Goal: Task Accomplishment & Management: Complete application form

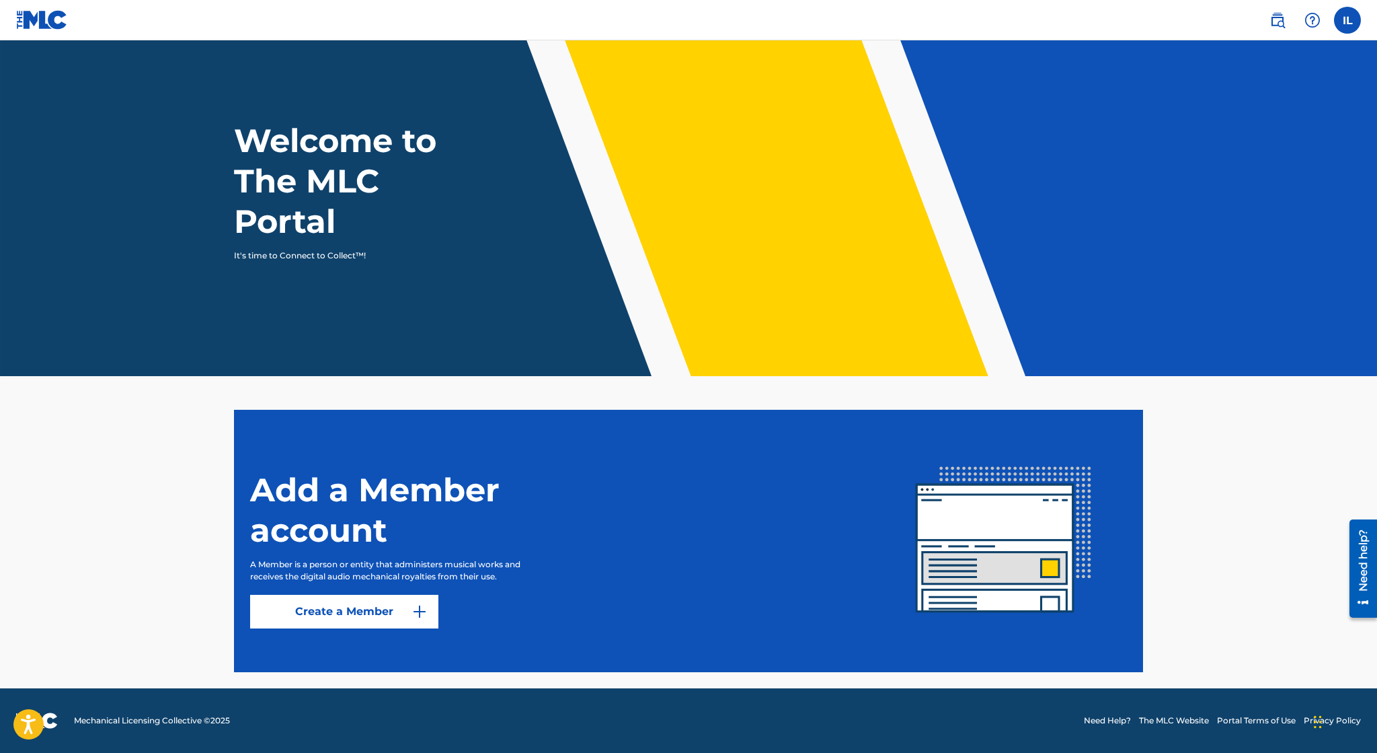
click at [1342, 15] on label at bounding box center [1347, 20] width 27 height 27
click at [1348, 20] on input "IL Irvin Lopez ilopez345@yahoo.com Notification Preferences Profile Log out" at bounding box center [1348, 20] width 0 height 0
click at [1284, 27] on img at bounding box center [1278, 20] width 16 height 16
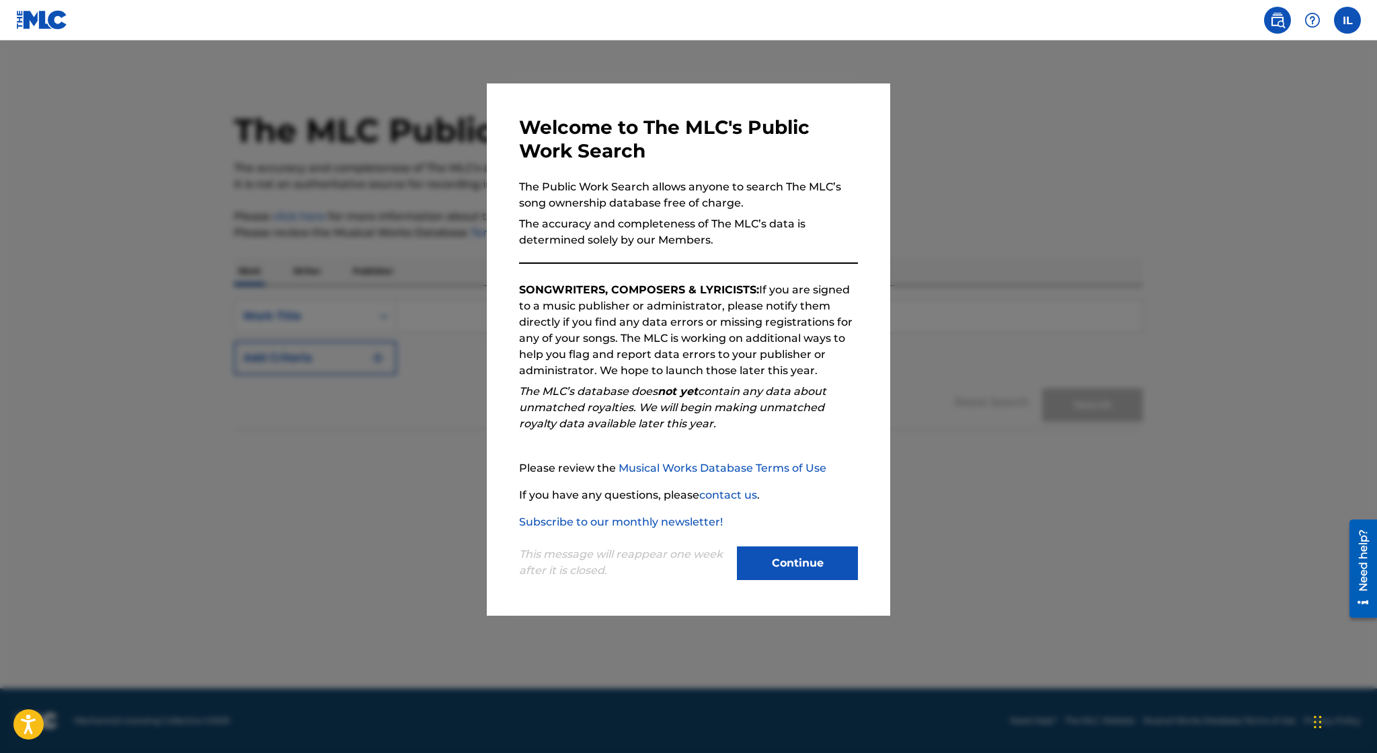
click at [814, 565] on button "Continue" at bounding box center [797, 563] width 121 height 34
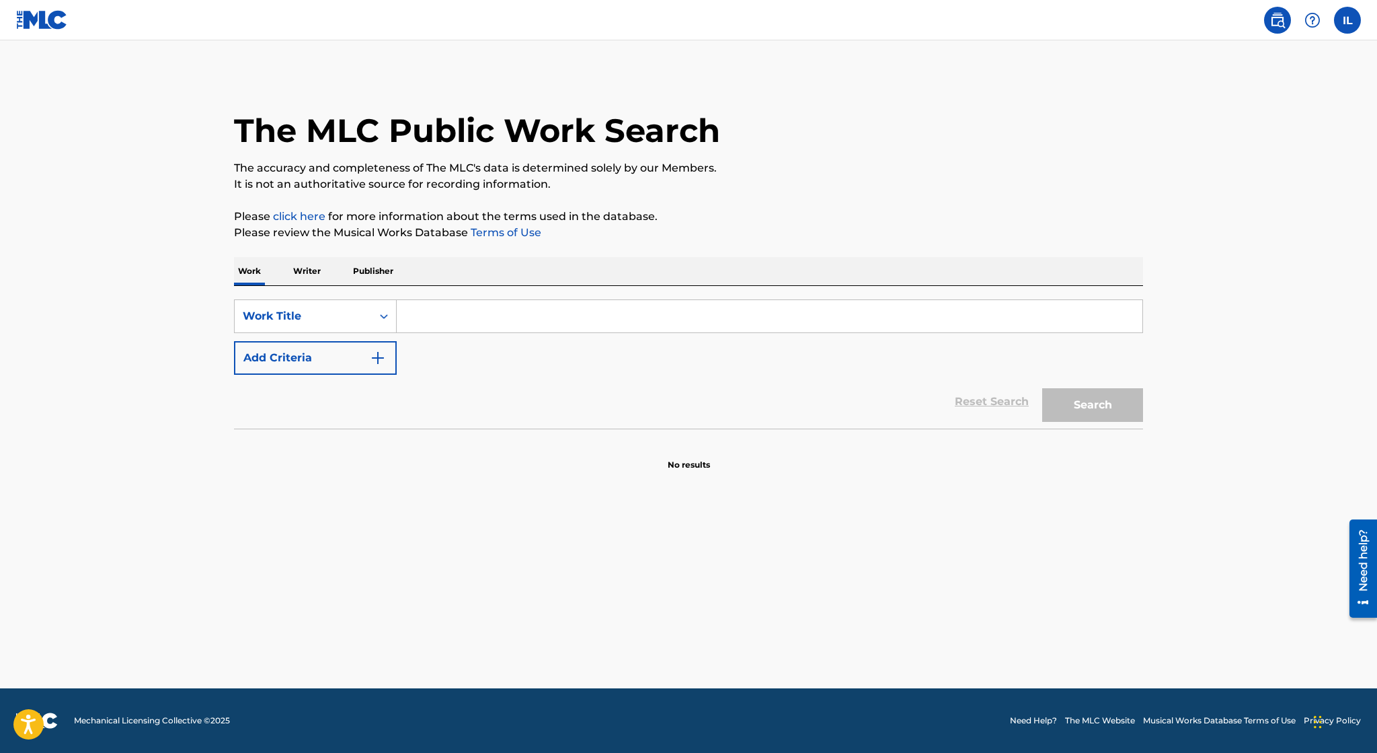
click at [1317, 20] on img at bounding box center [1313, 20] width 16 height 16
click at [1310, 95] on p "View portal intro" at bounding box center [1313, 88] width 114 height 32
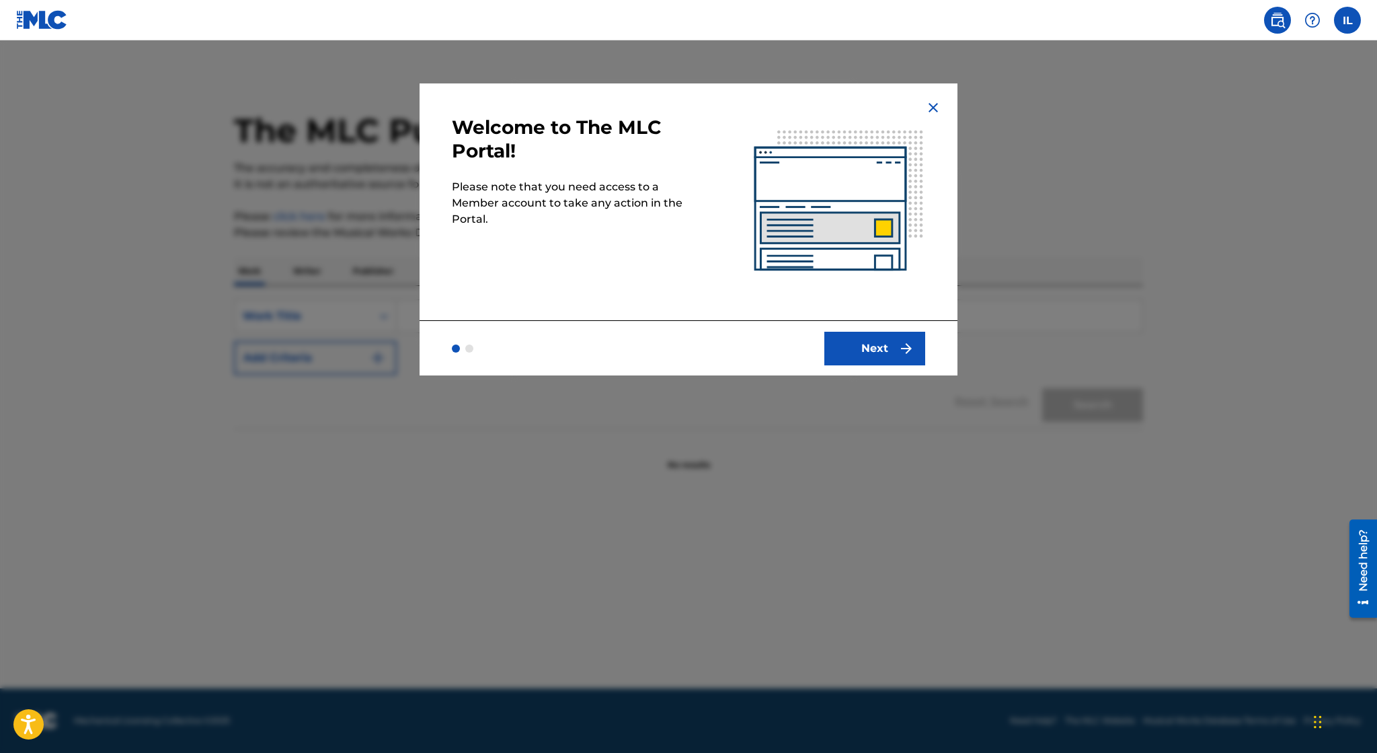
click at [935, 104] on img at bounding box center [933, 108] width 16 height 16
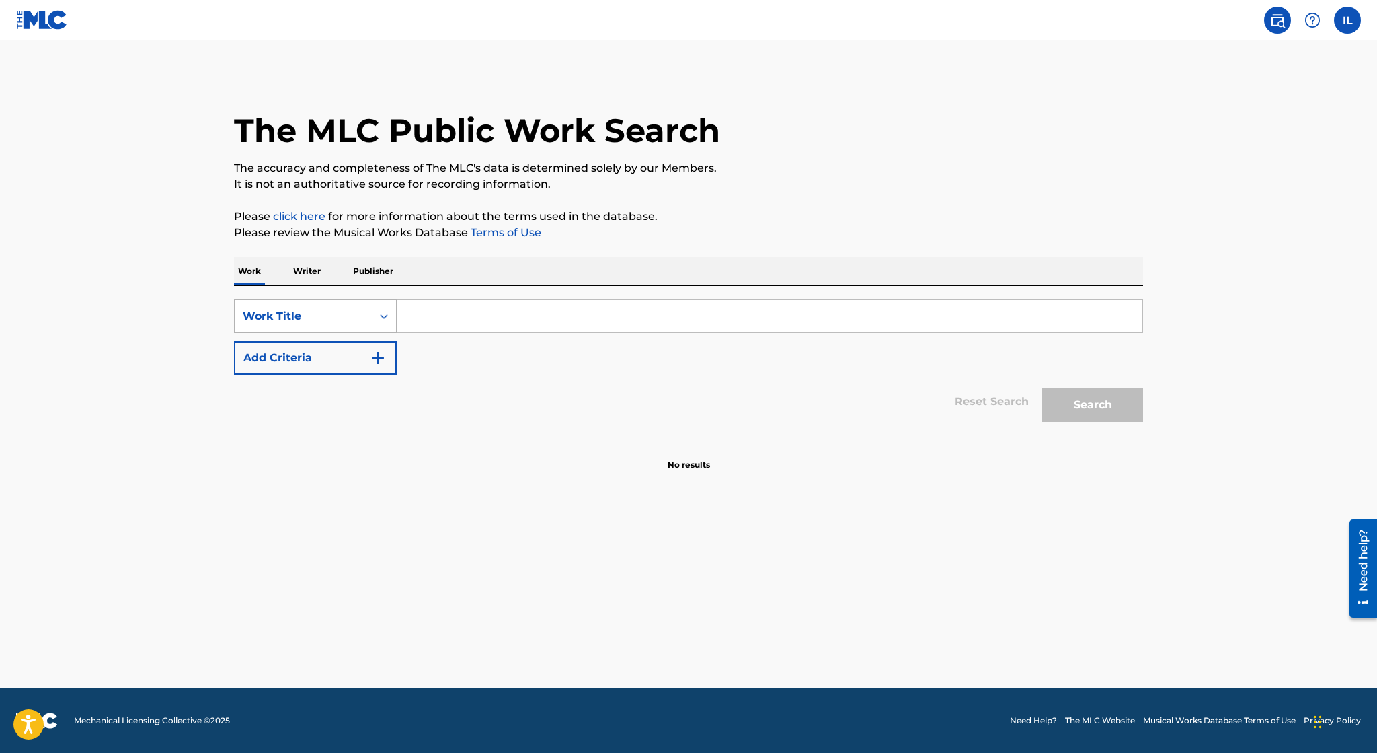
click at [354, 321] on div "Work Title" at bounding box center [303, 316] width 121 height 16
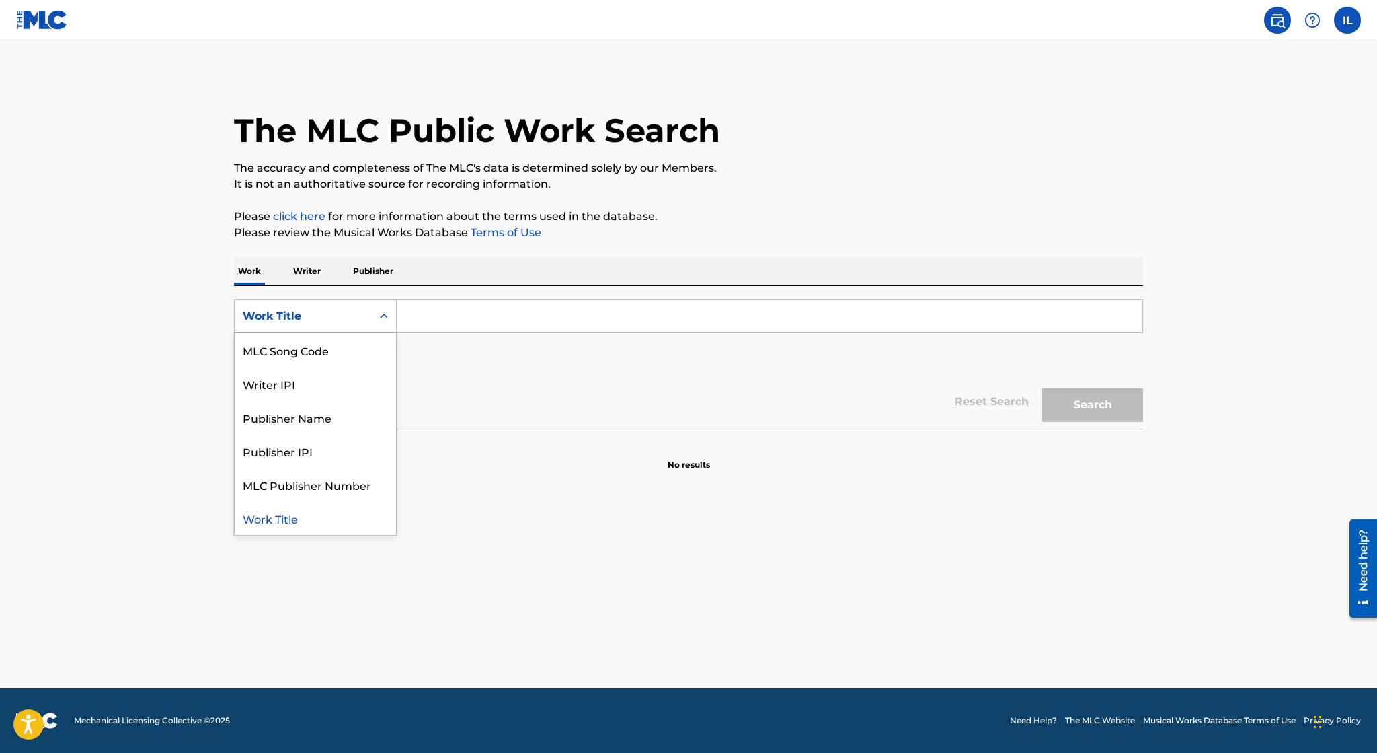
click at [478, 317] on input "Search Form" at bounding box center [770, 316] width 746 height 32
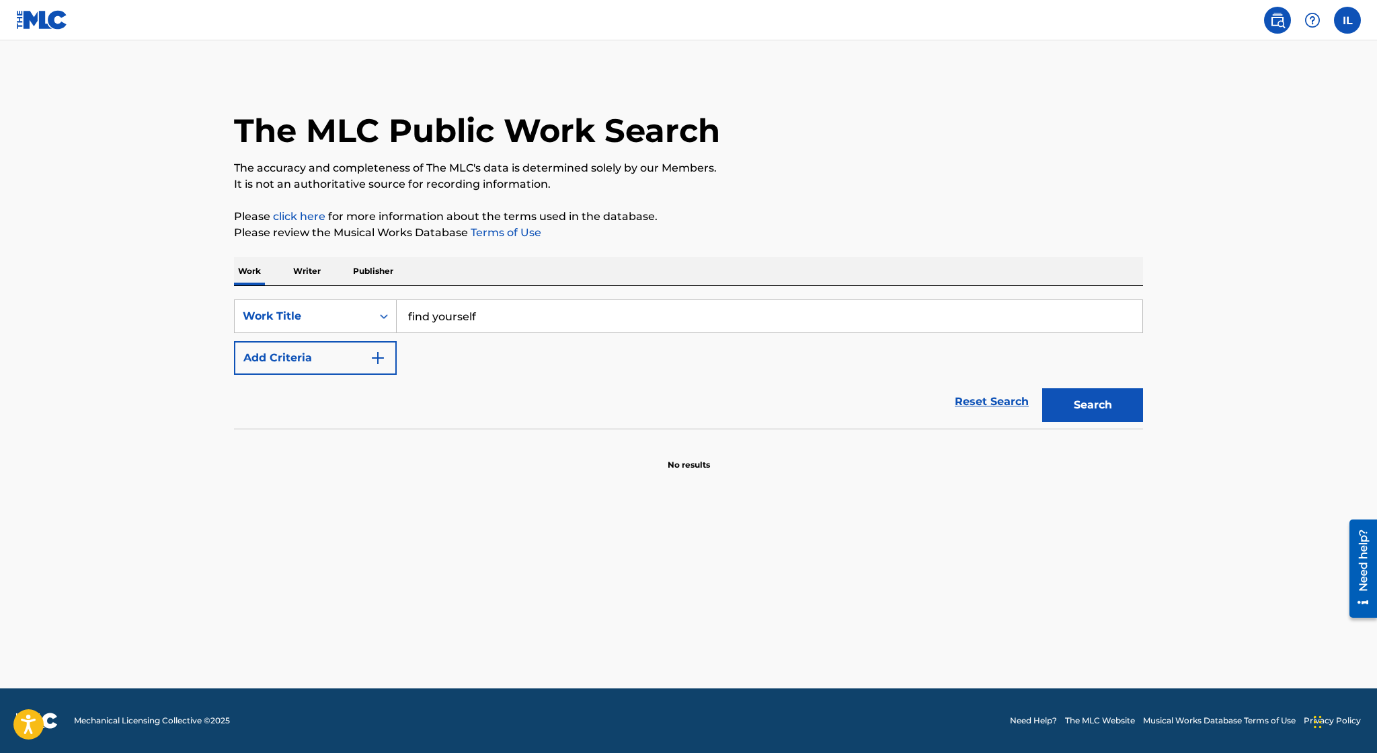
type input "find yourself"
click at [1059, 417] on button "Search" at bounding box center [1092, 405] width 101 height 34
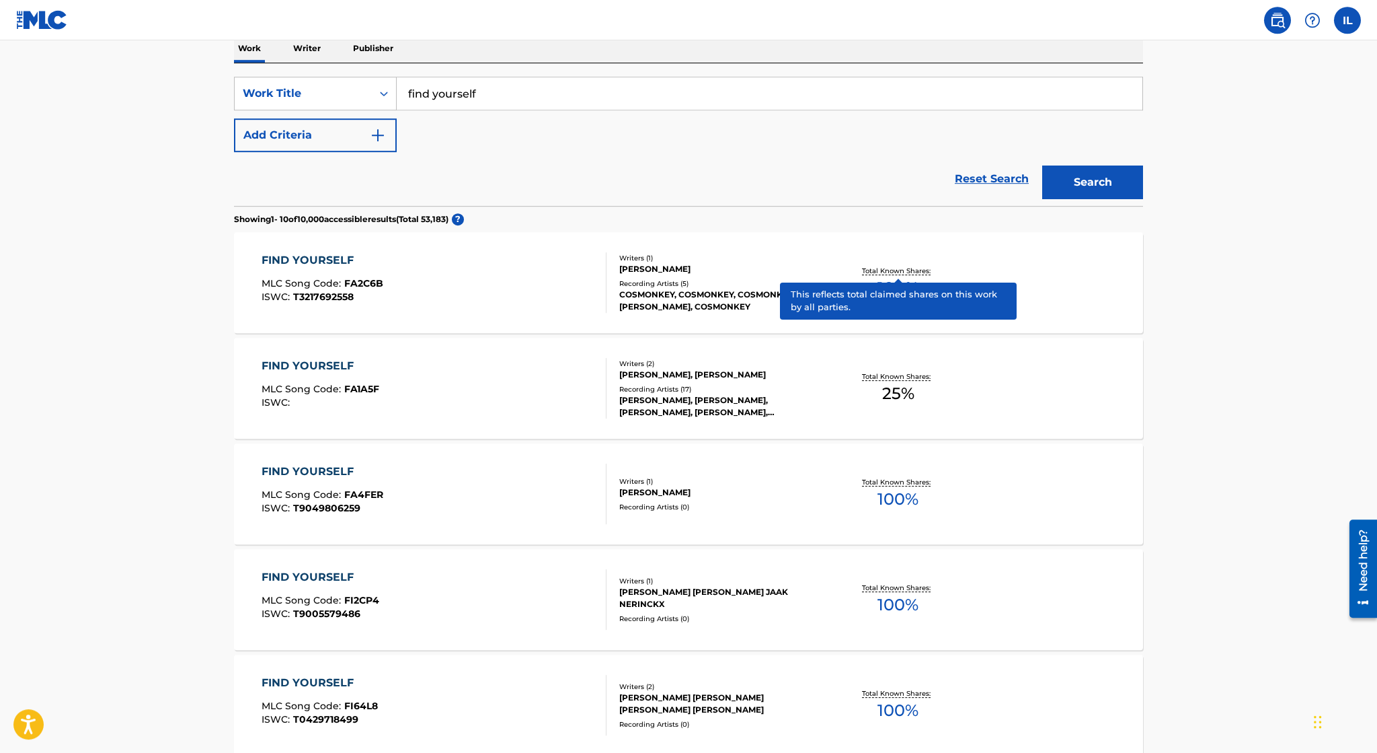
scroll to position [225, 0]
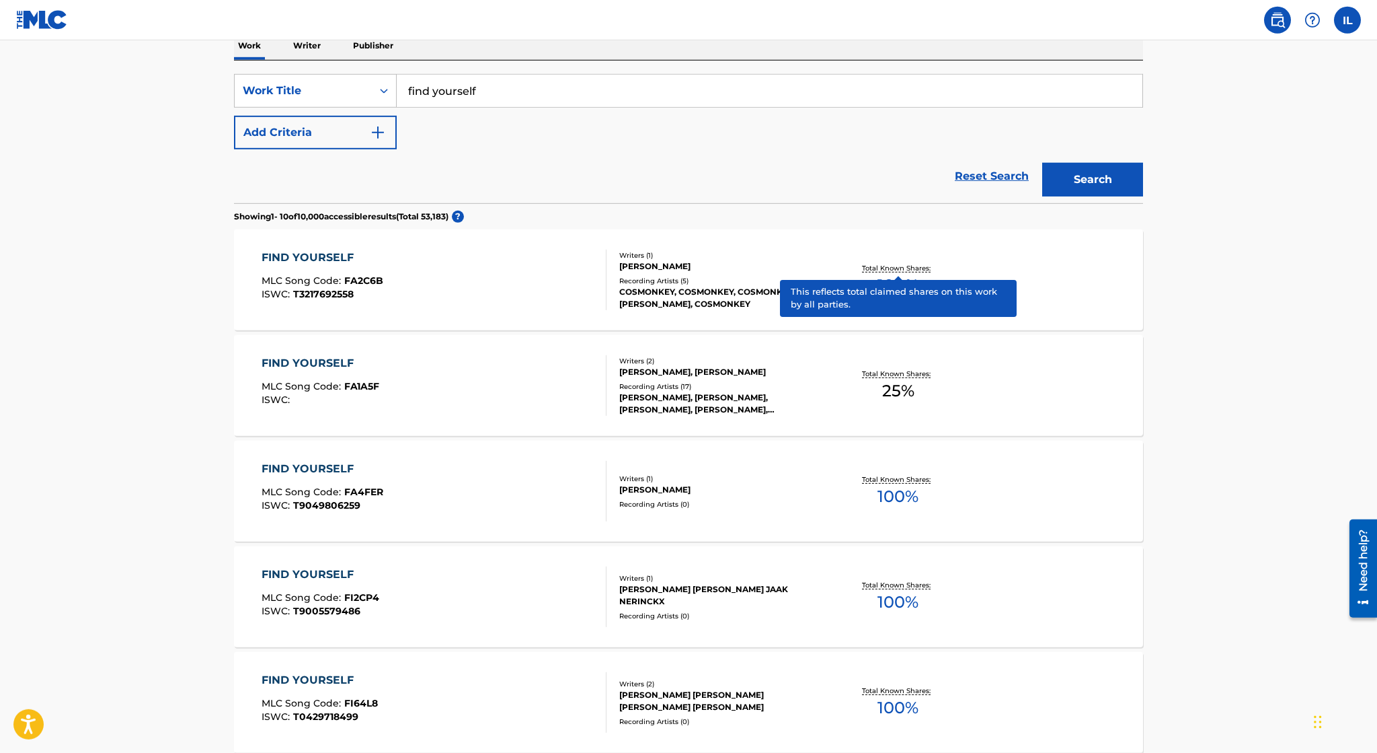
click at [582, 422] on div "FIND YOURSELF MLC Song Code : FA1A5F ISWC : Writers ( 2 ) EDWARD MICHAEL BATE, …" at bounding box center [688, 385] width 909 height 101
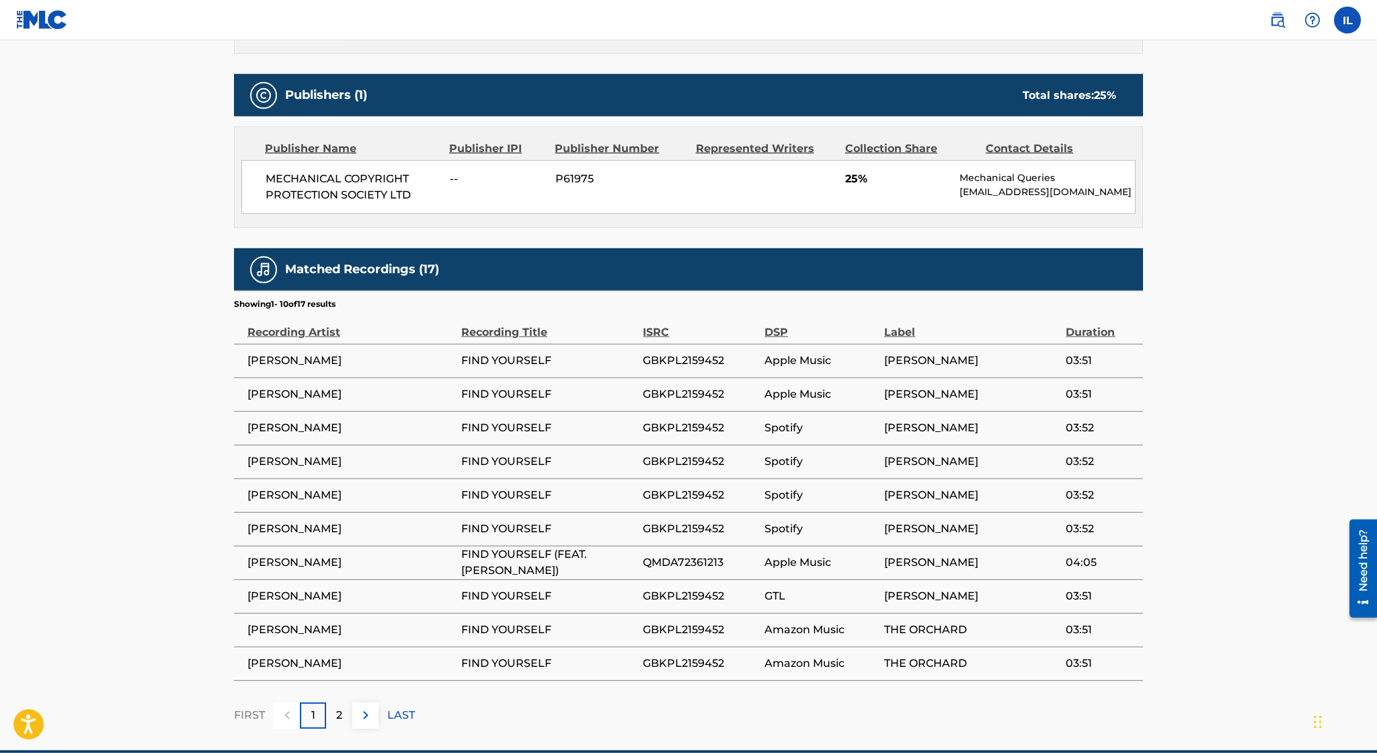
scroll to position [565, 0]
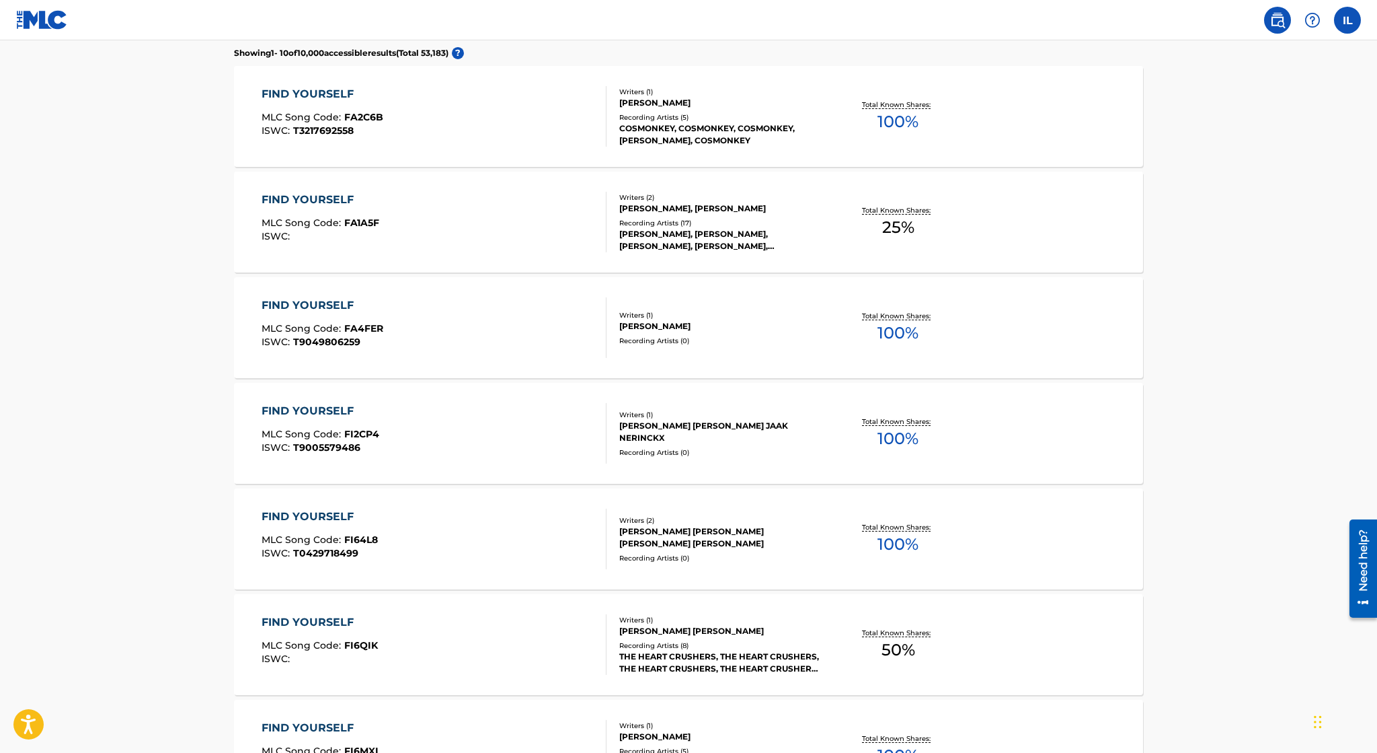
scroll to position [390, 0]
click at [415, 306] on div "FIND YOURSELF MLC Song Code : FA4FER ISWC : T9049806259" at bounding box center [435, 326] width 346 height 61
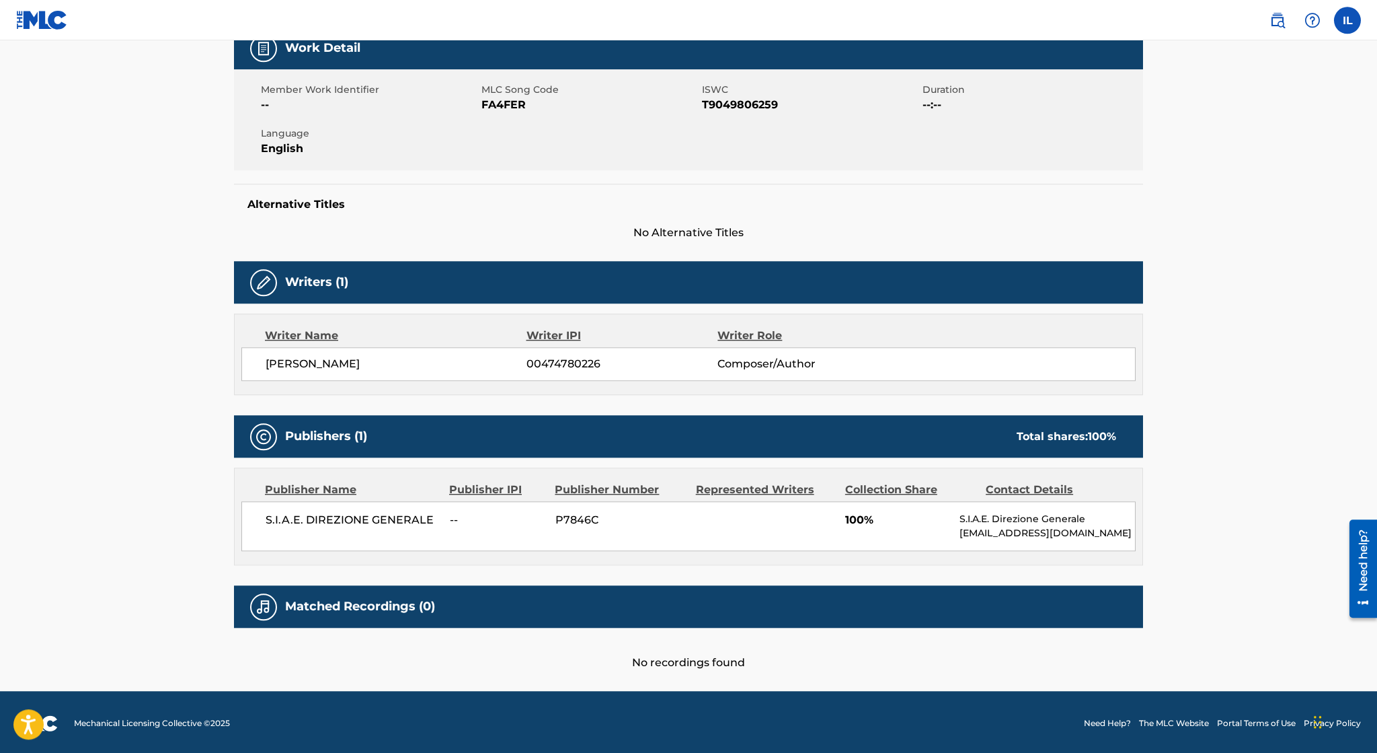
scroll to position [214, 0]
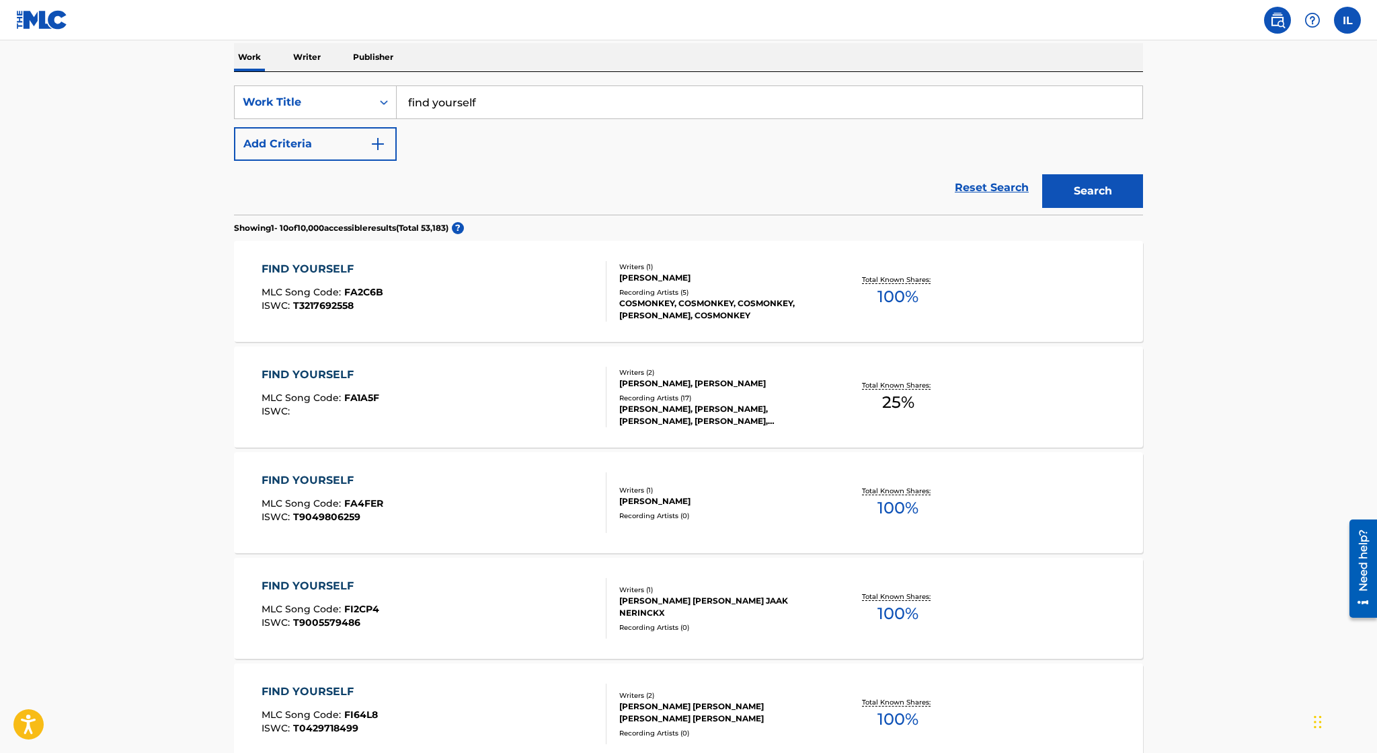
scroll to position [424, 0]
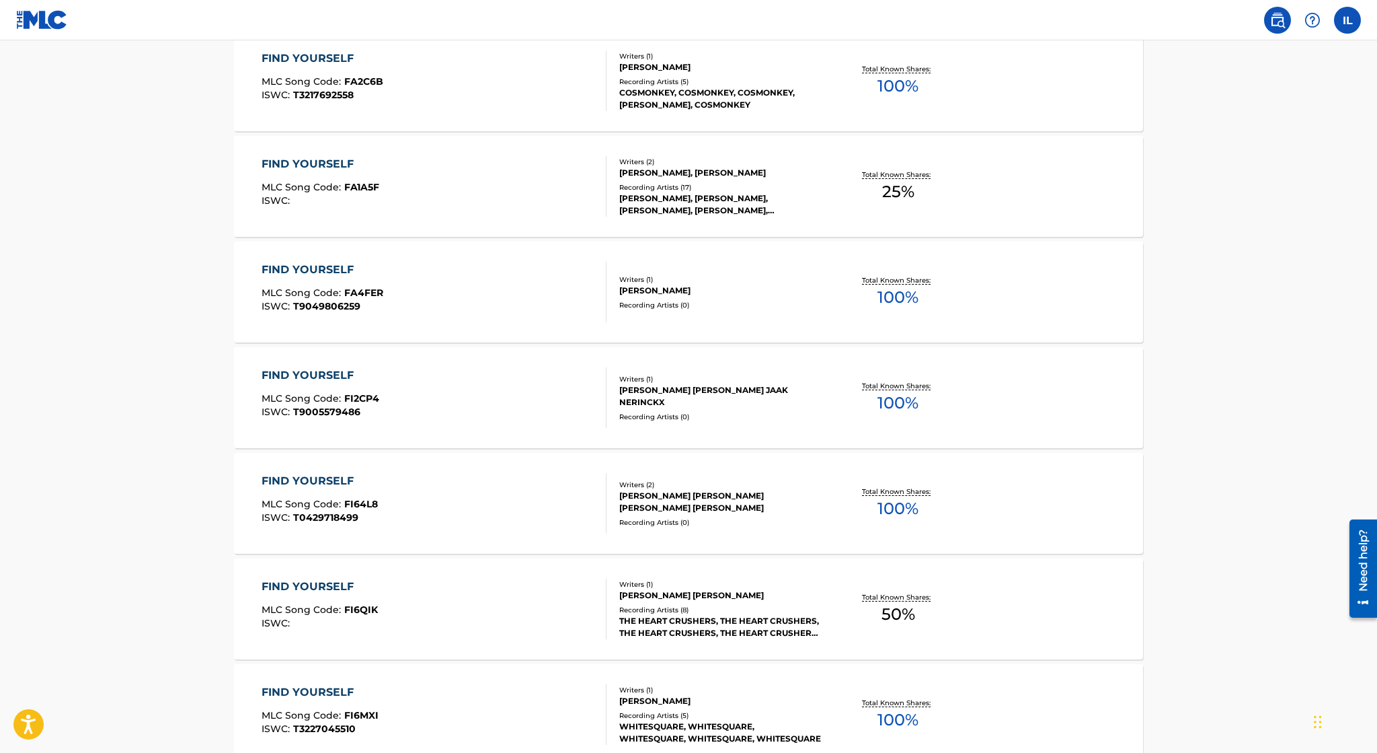
click at [449, 389] on div "FIND YOURSELF MLC Song Code : FI2CP4 ISWC : T9005579486" at bounding box center [435, 397] width 346 height 61
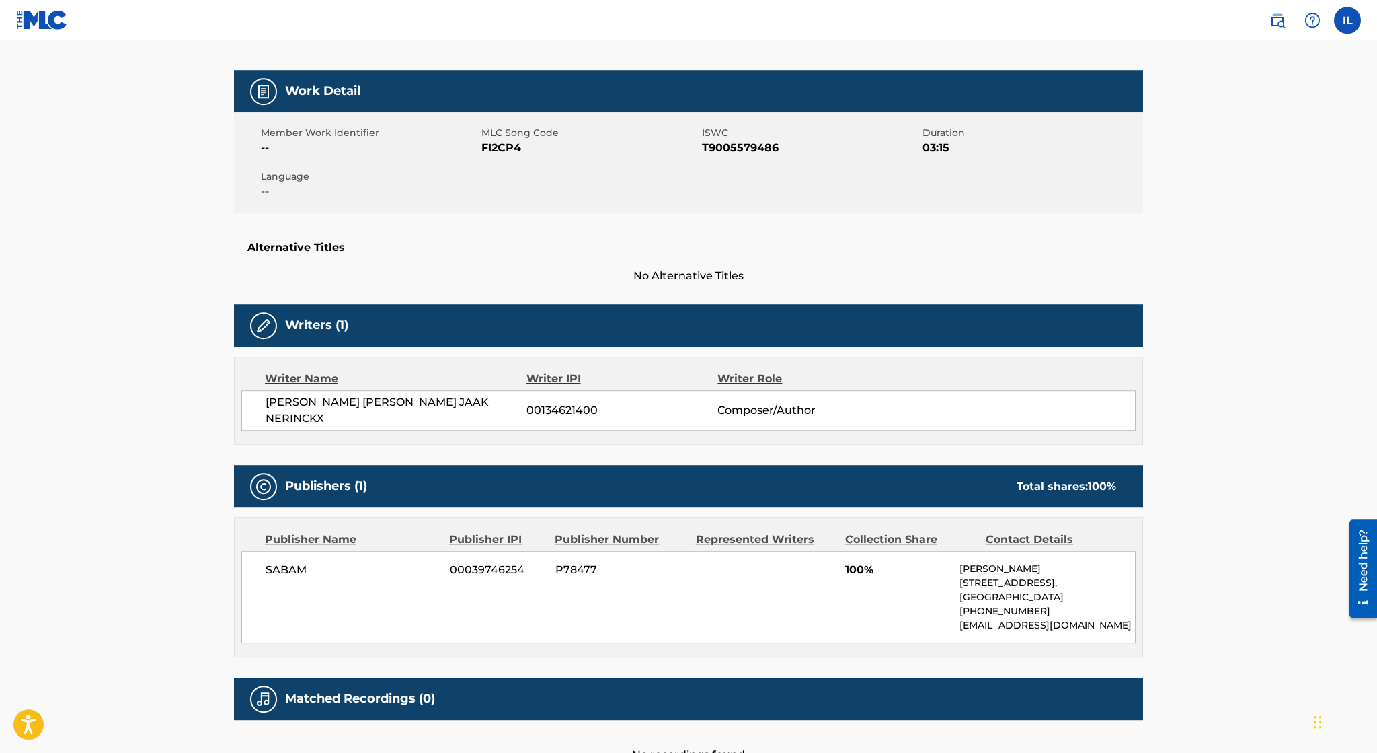
scroll to position [168, 0]
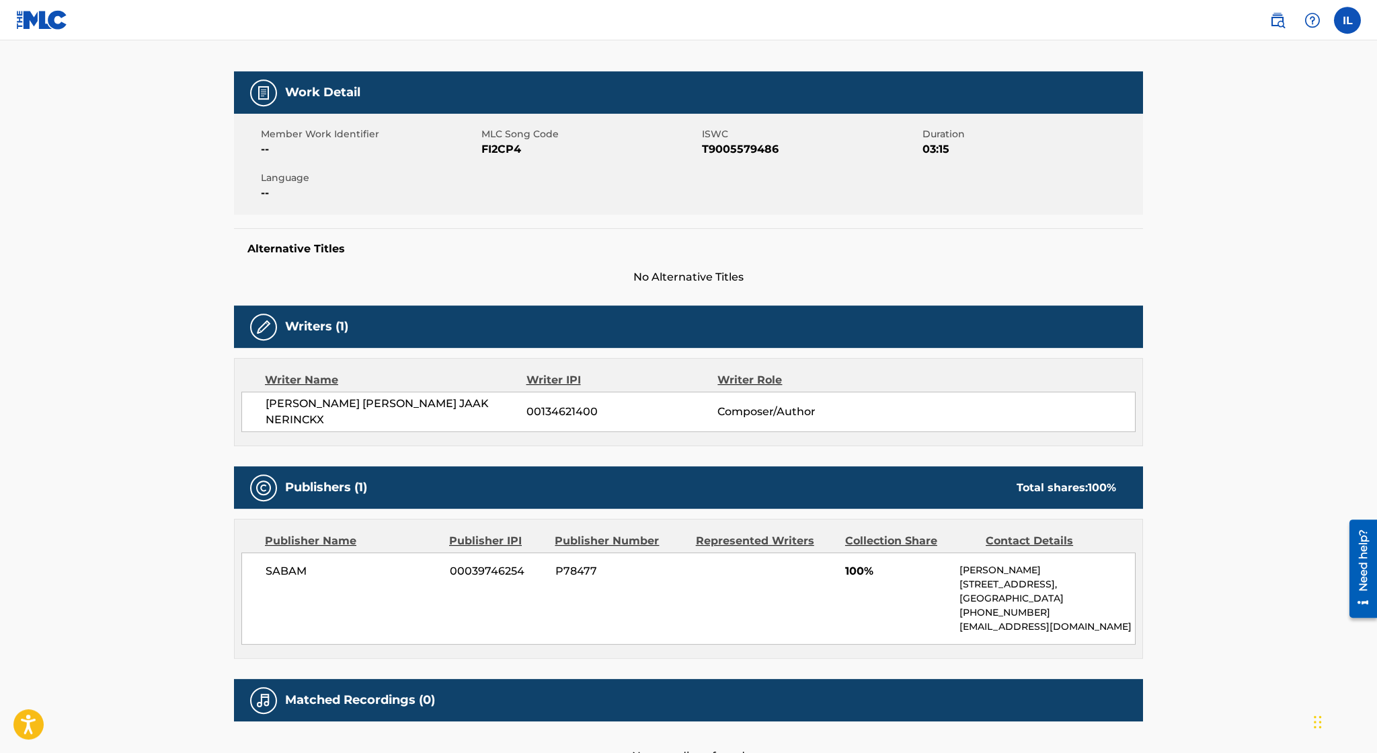
scroll to position [460, 0]
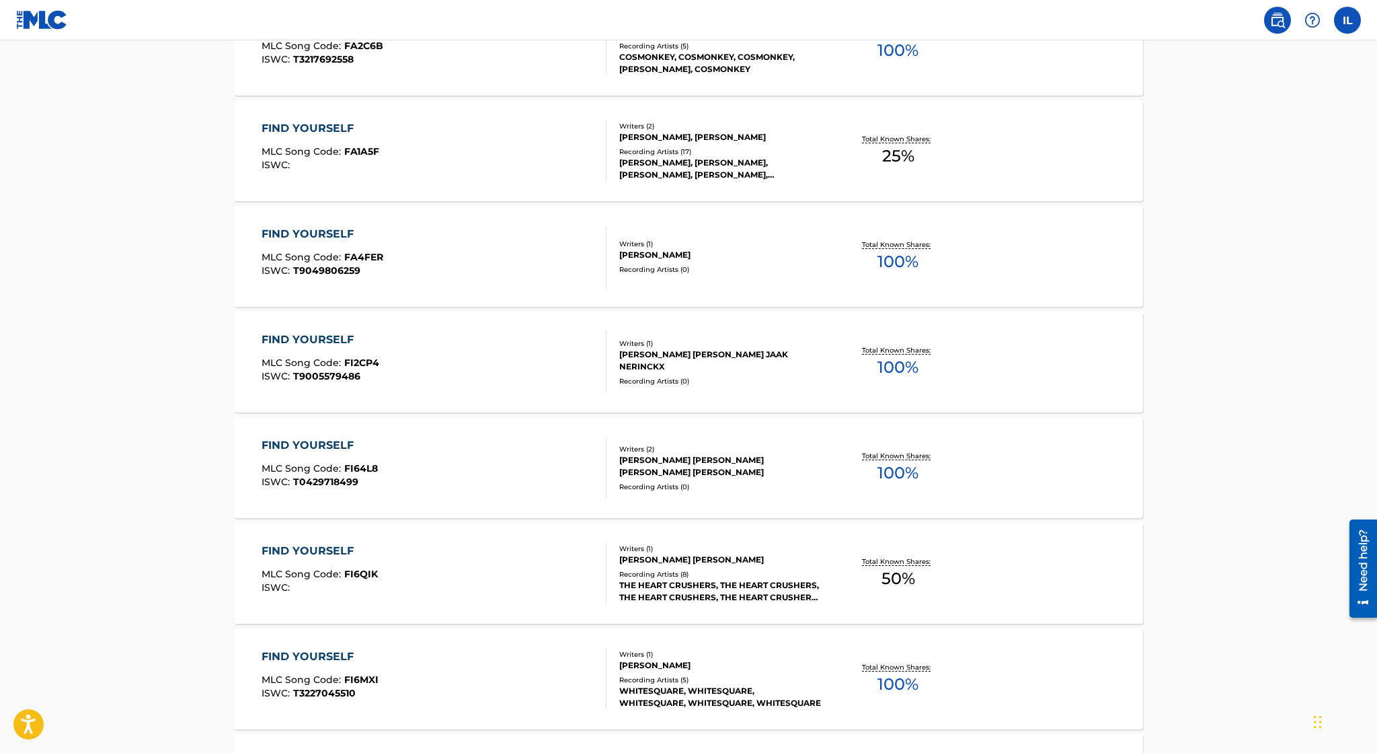
click at [1352, 22] on label at bounding box center [1347, 20] width 27 height 27
click at [1348, 20] on input "IL Irvin Lopez ilopez345@yahoo.com Notification Preferences Profile Log out" at bounding box center [1348, 20] width 0 height 0
click at [1262, 143] on link "Notification Preferences" at bounding box center [1251, 145] width 99 height 12
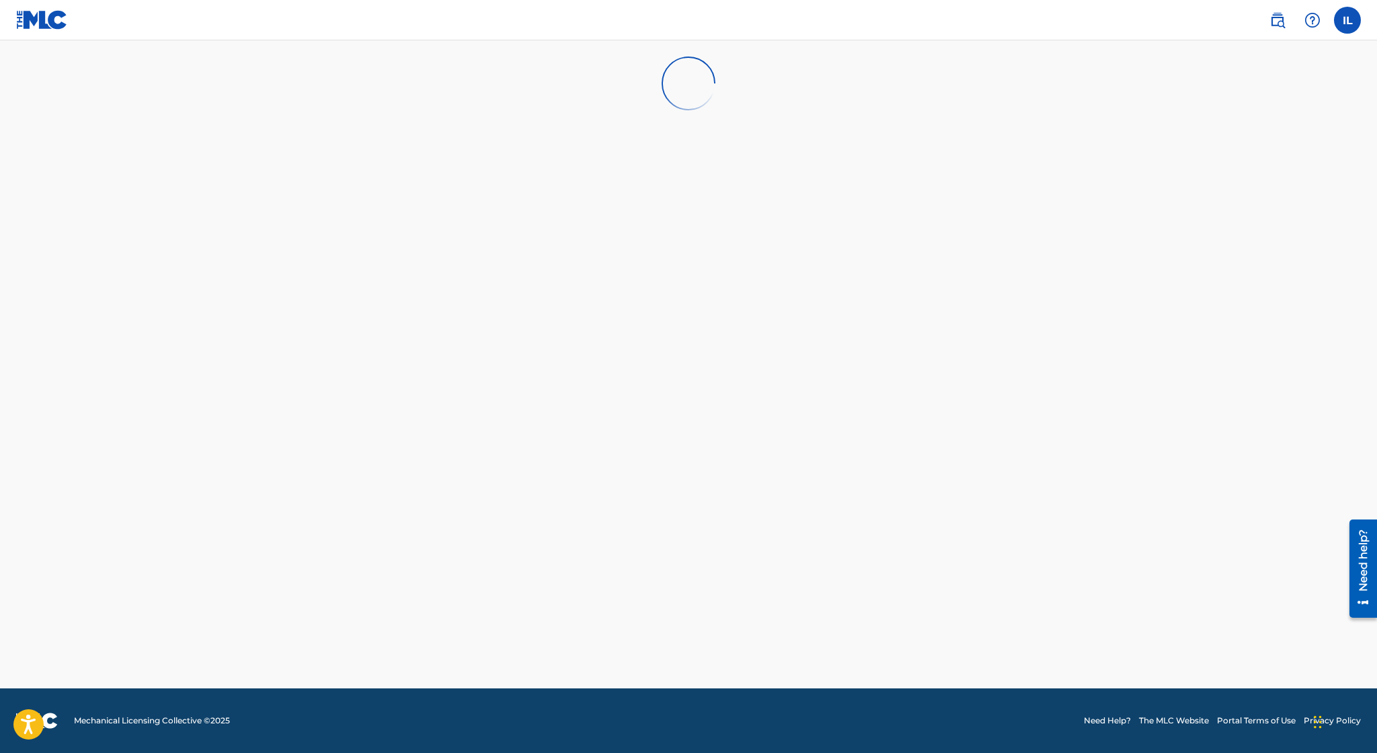
click at [1354, 20] on label at bounding box center [1347, 20] width 27 height 27
click at [1348, 20] on input "IL Irvin Lopez ilopez345@yahoo.com Notification Preferences Profile Log out" at bounding box center [1348, 20] width 0 height 0
click at [1221, 83] on h3 "IL" at bounding box center [1221, 86] width 17 height 24
click at [1348, 20] on input "IL Irvin Lopez ilopez345@yahoo.com Notification Preferences Profile Log out" at bounding box center [1348, 20] width 0 height 0
click at [1283, 20] on img at bounding box center [1278, 20] width 16 height 16
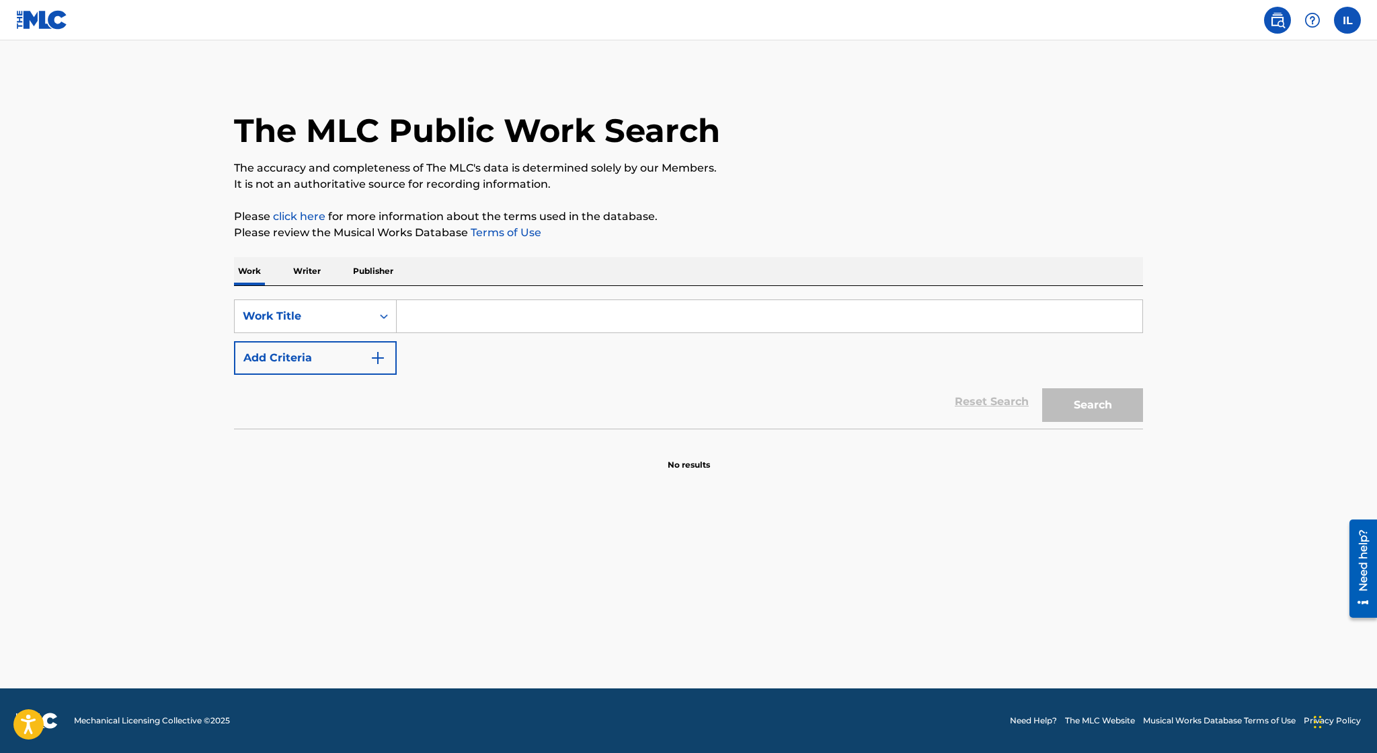
click at [1353, 28] on label at bounding box center [1347, 20] width 27 height 27
click at [1348, 20] on input "IL Irvin Lopez ilopez345@yahoo.com Notification Preferences Profile Log out" at bounding box center [1348, 20] width 0 height 0
click at [1213, 167] on link "Profile" at bounding box center [1215, 167] width 27 height 12
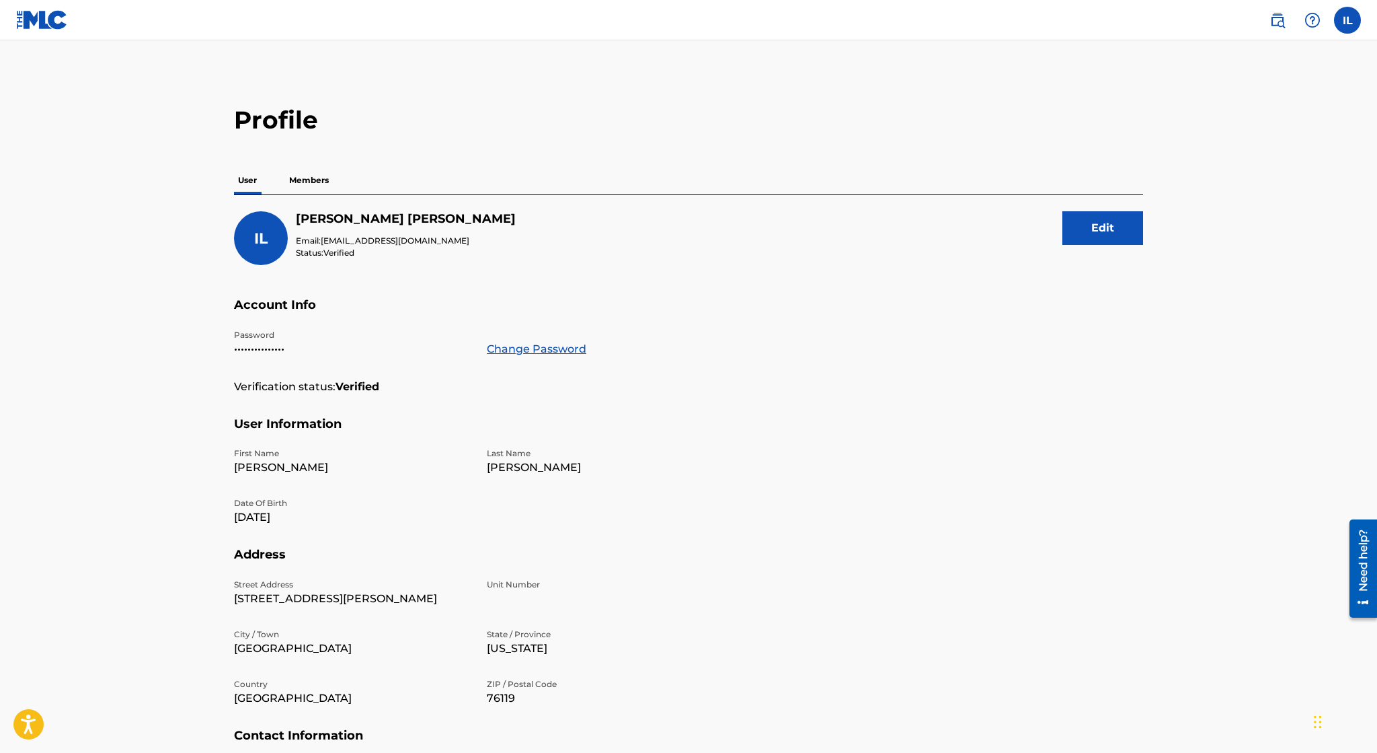
click at [308, 183] on p "Members" at bounding box center [309, 180] width 48 height 28
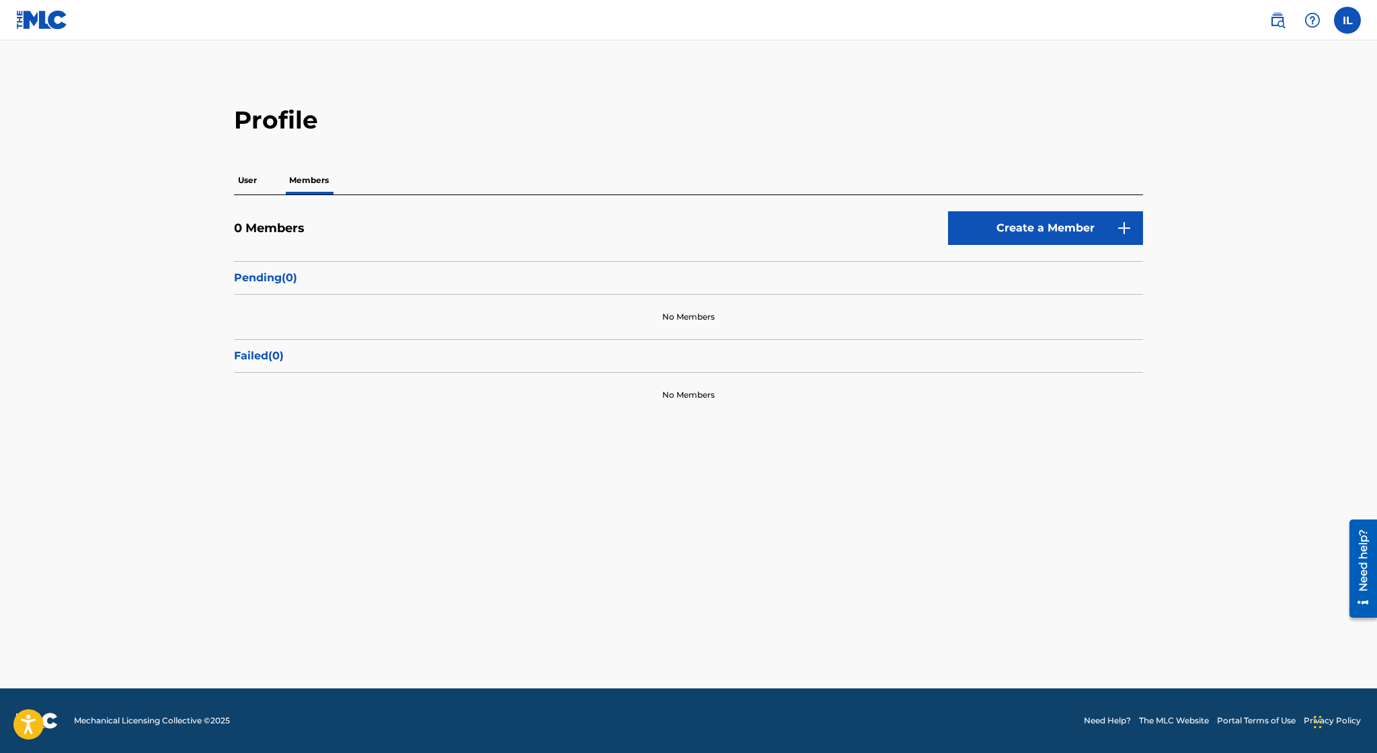
click at [1002, 226] on link "Create a Member" at bounding box center [1045, 228] width 195 height 34
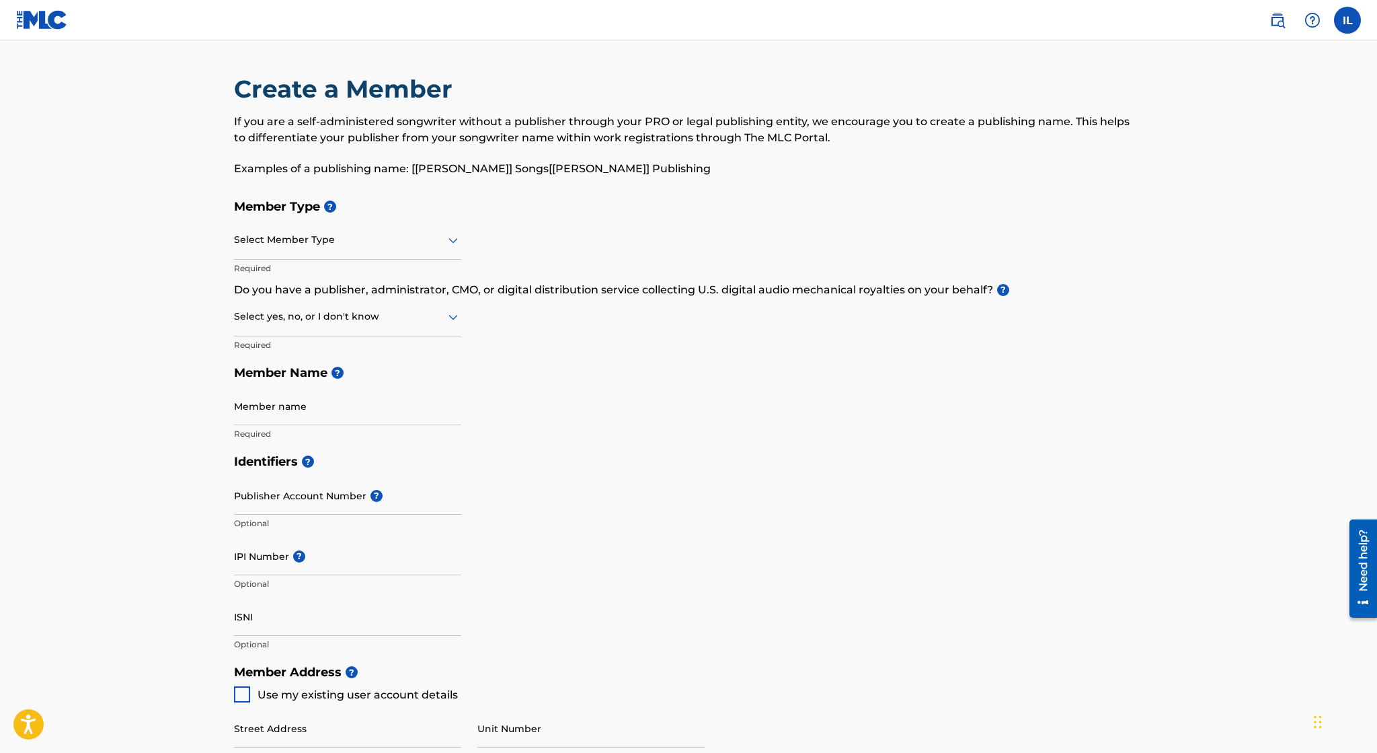
click at [453, 241] on icon at bounding box center [453, 240] width 9 height 5
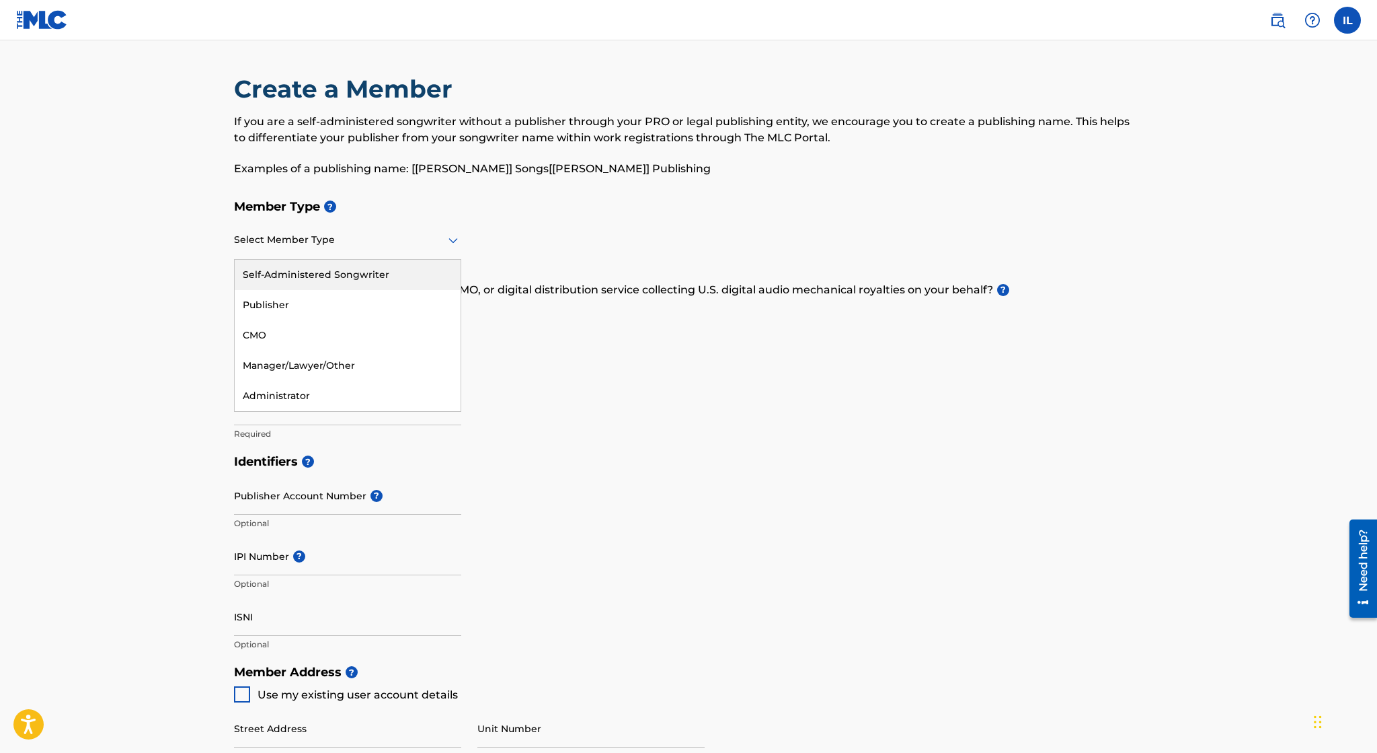
click at [439, 278] on div "Self-Administered Songwriter" at bounding box center [348, 275] width 226 height 30
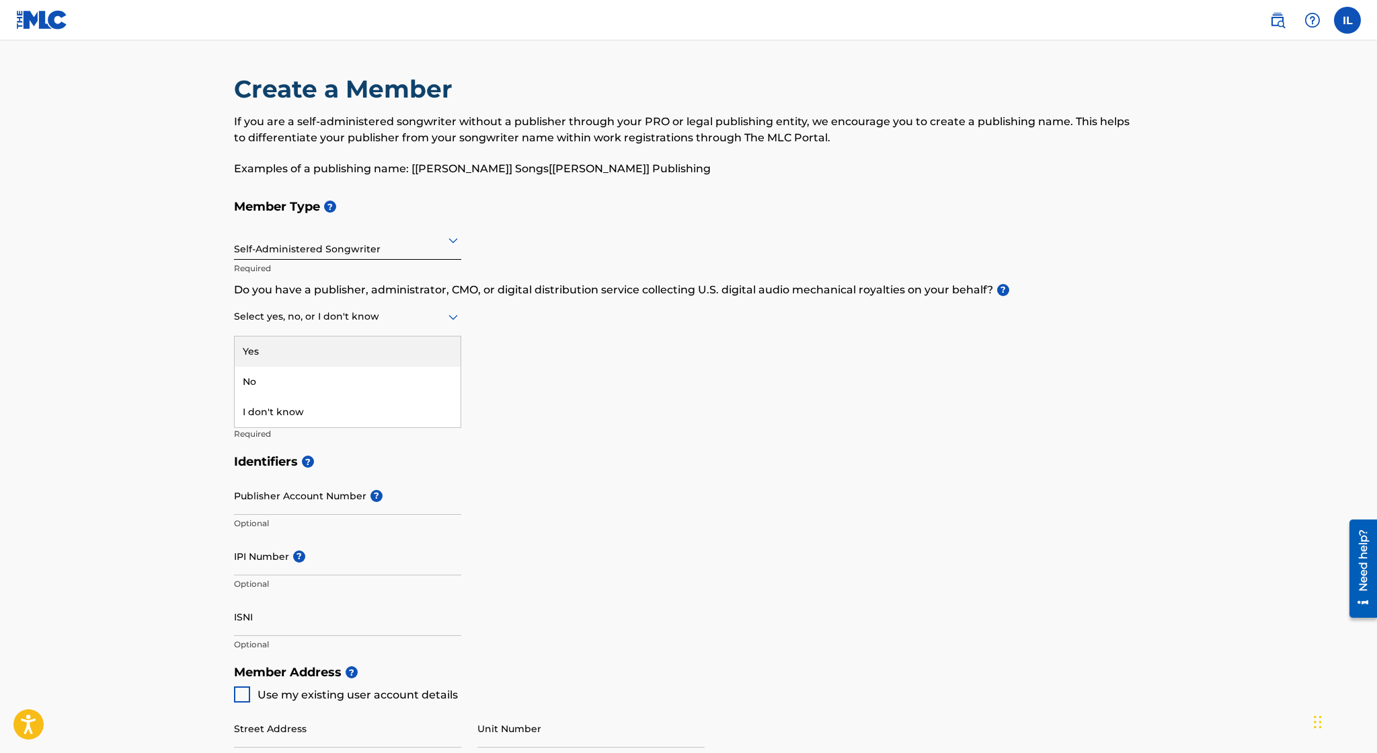
click at [453, 314] on icon at bounding box center [453, 317] width 16 height 16
click at [448, 344] on div "Yes" at bounding box center [348, 351] width 226 height 30
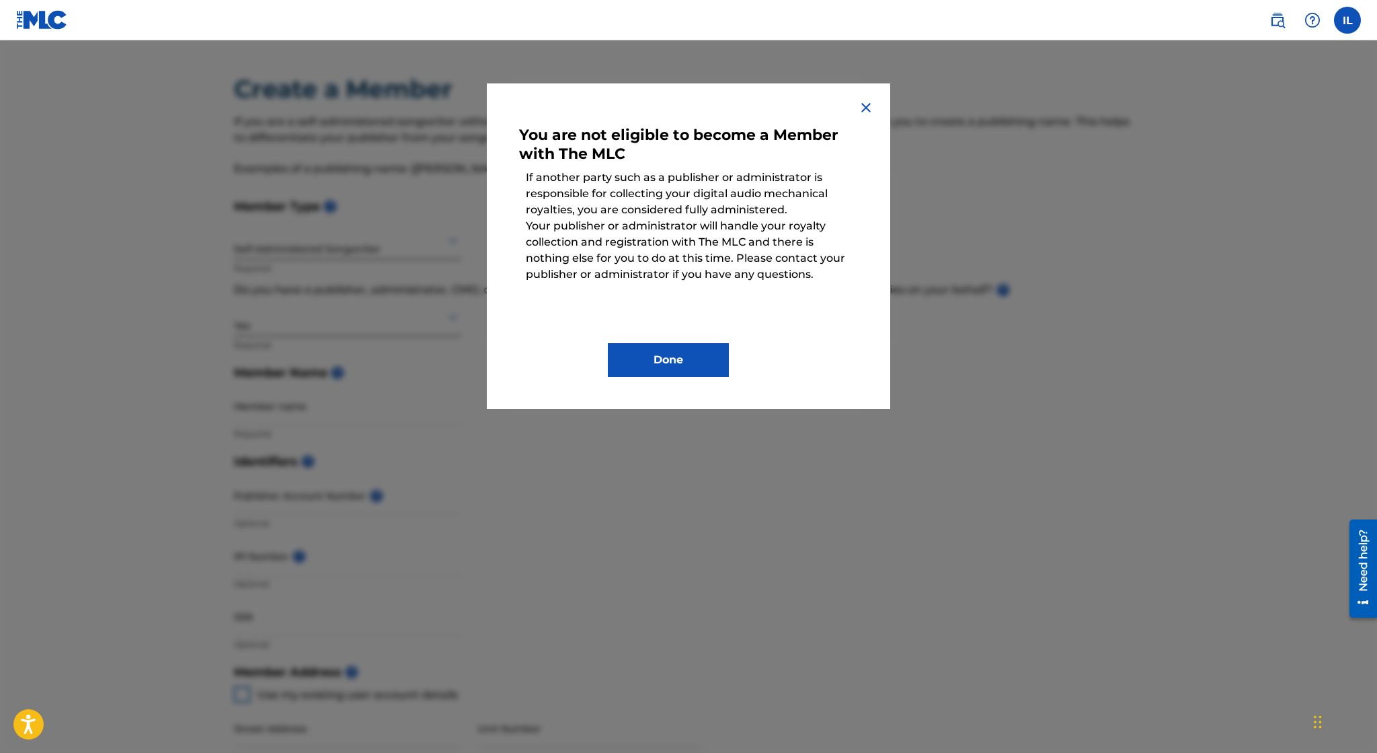
click at [864, 112] on img at bounding box center [866, 108] width 16 height 16
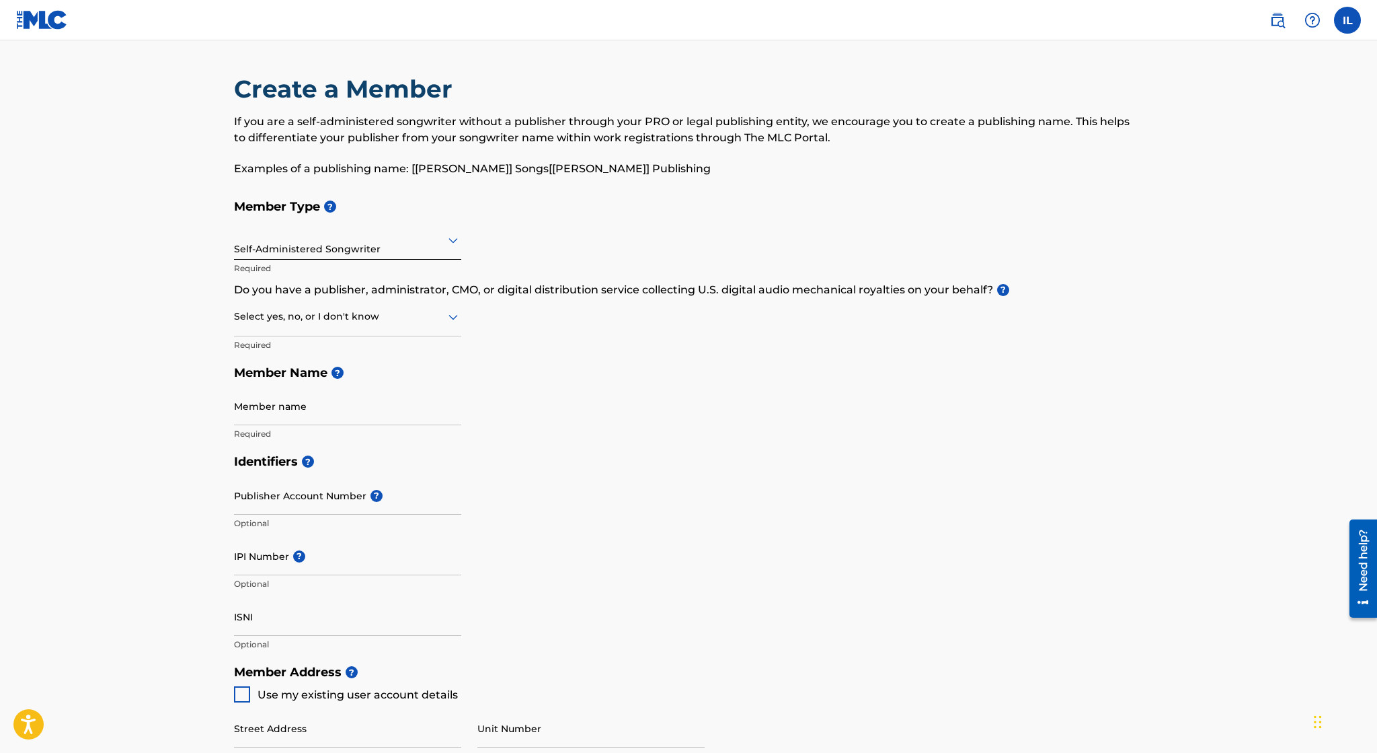
click at [461, 316] on div "Member Type ? Self-Administered Songwriter Required Do you have a publisher, ad…" at bounding box center [688, 319] width 909 height 255
click at [455, 317] on icon at bounding box center [453, 317] width 9 height 5
click at [416, 412] on div "I don't know" at bounding box center [348, 412] width 226 height 30
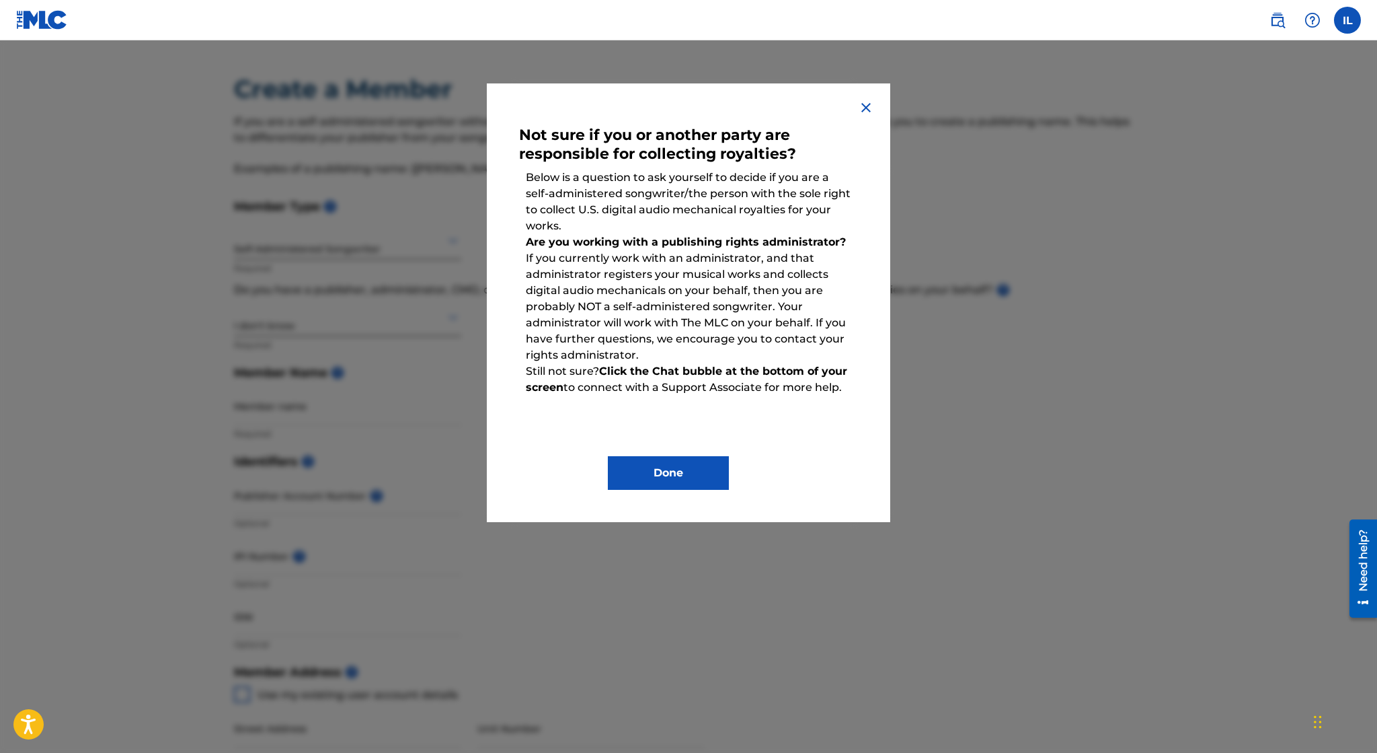
click at [865, 106] on img at bounding box center [866, 108] width 16 height 16
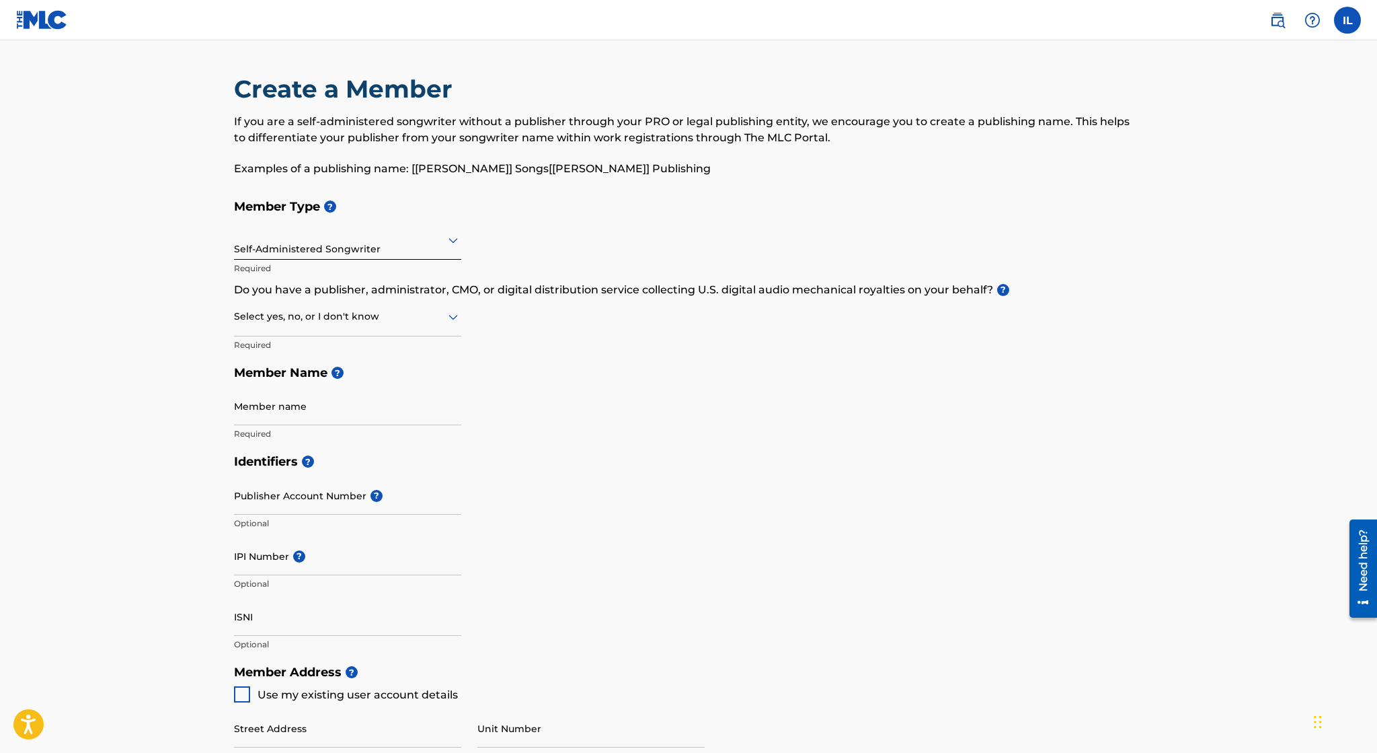
click at [334, 420] on input "Member name" at bounding box center [347, 406] width 227 height 38
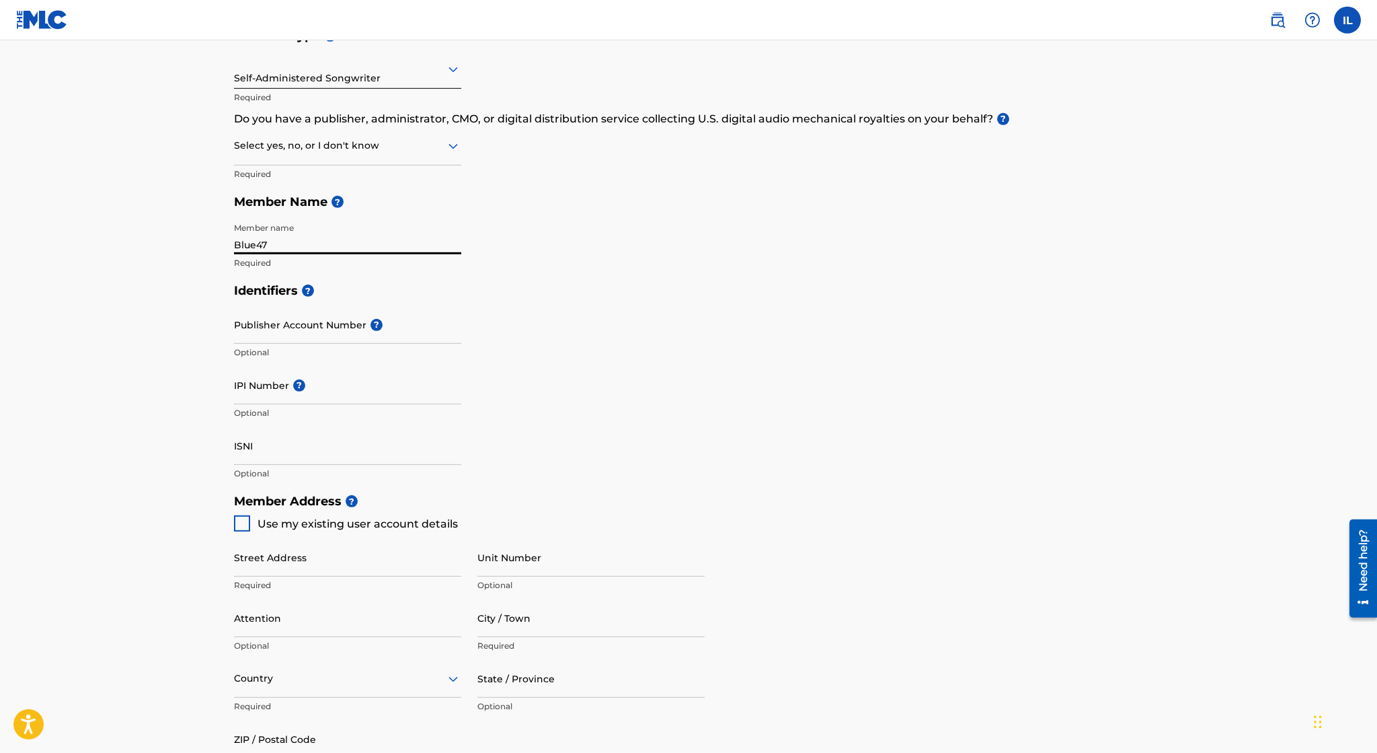
scroll to position [164, 0]
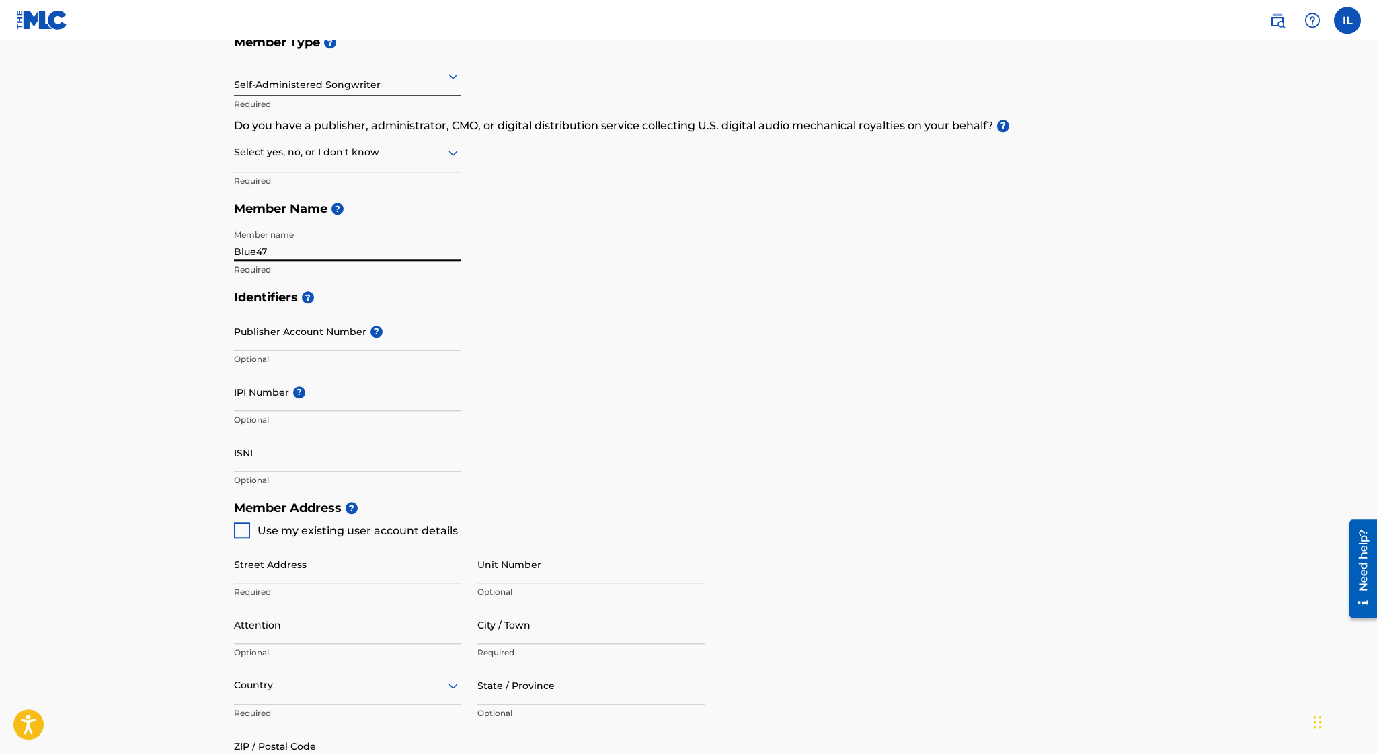
type input "Blue47"
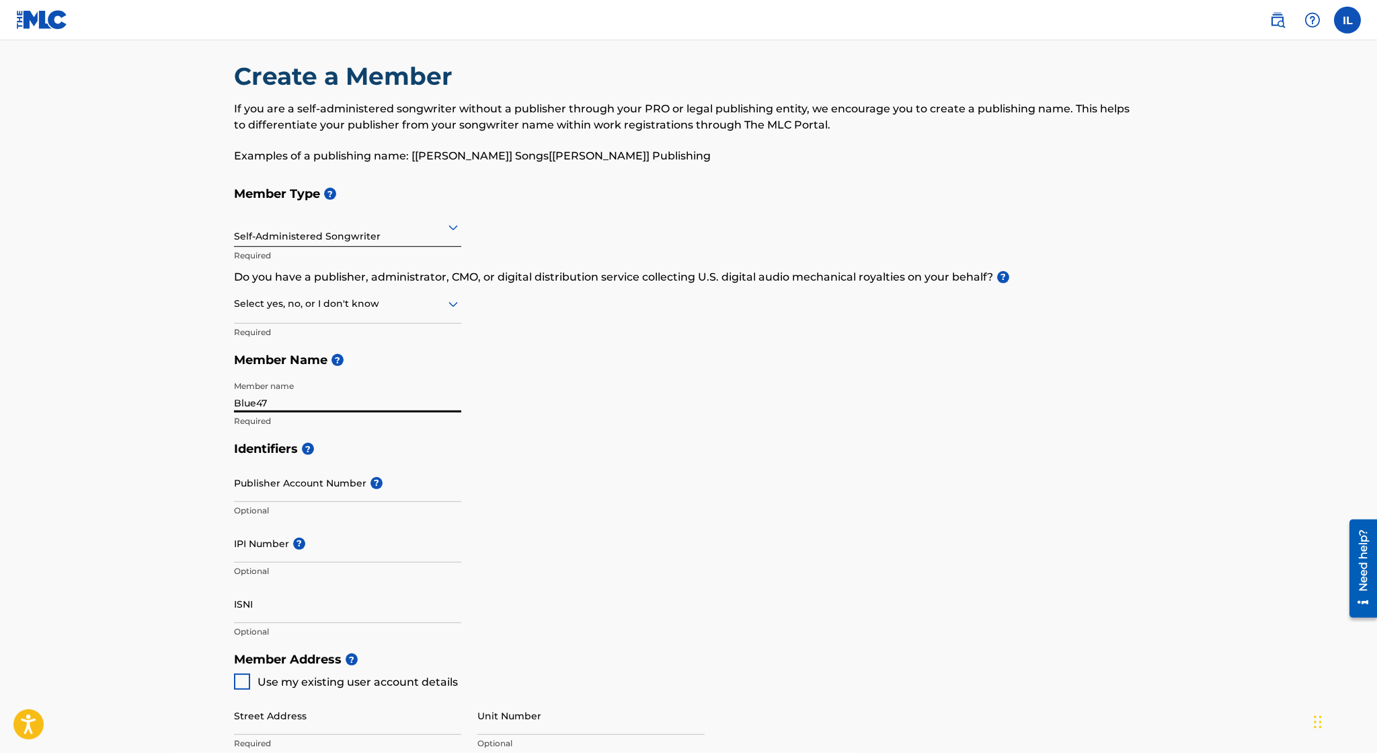
scroll to position [0, 0]
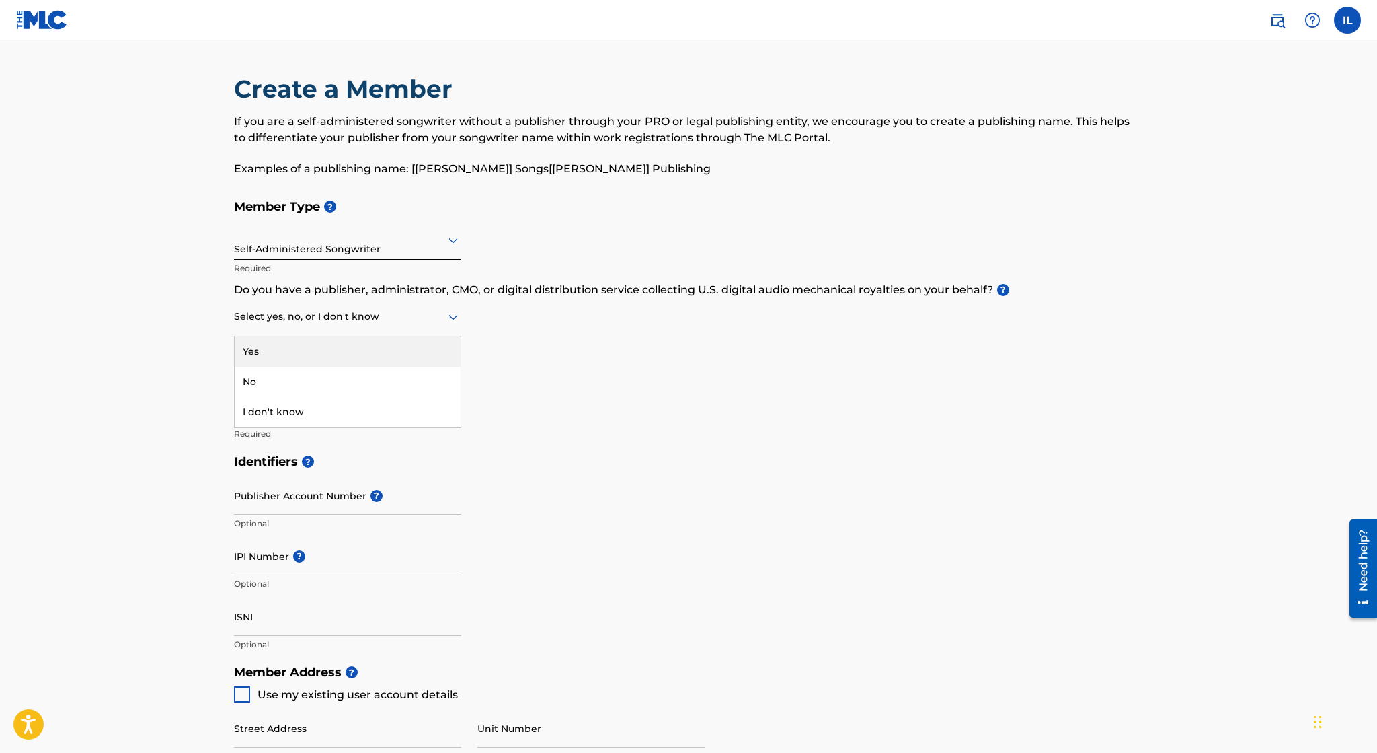
click at [412, 315] on div at bounding box center [347, 316] width 227 height 17
click at [418, 315] on div at bounding box center [347, 316] width 227 height 17
click at [378, 407] on div "I don't know" at bounding box center [348, 412] width 226 height 30
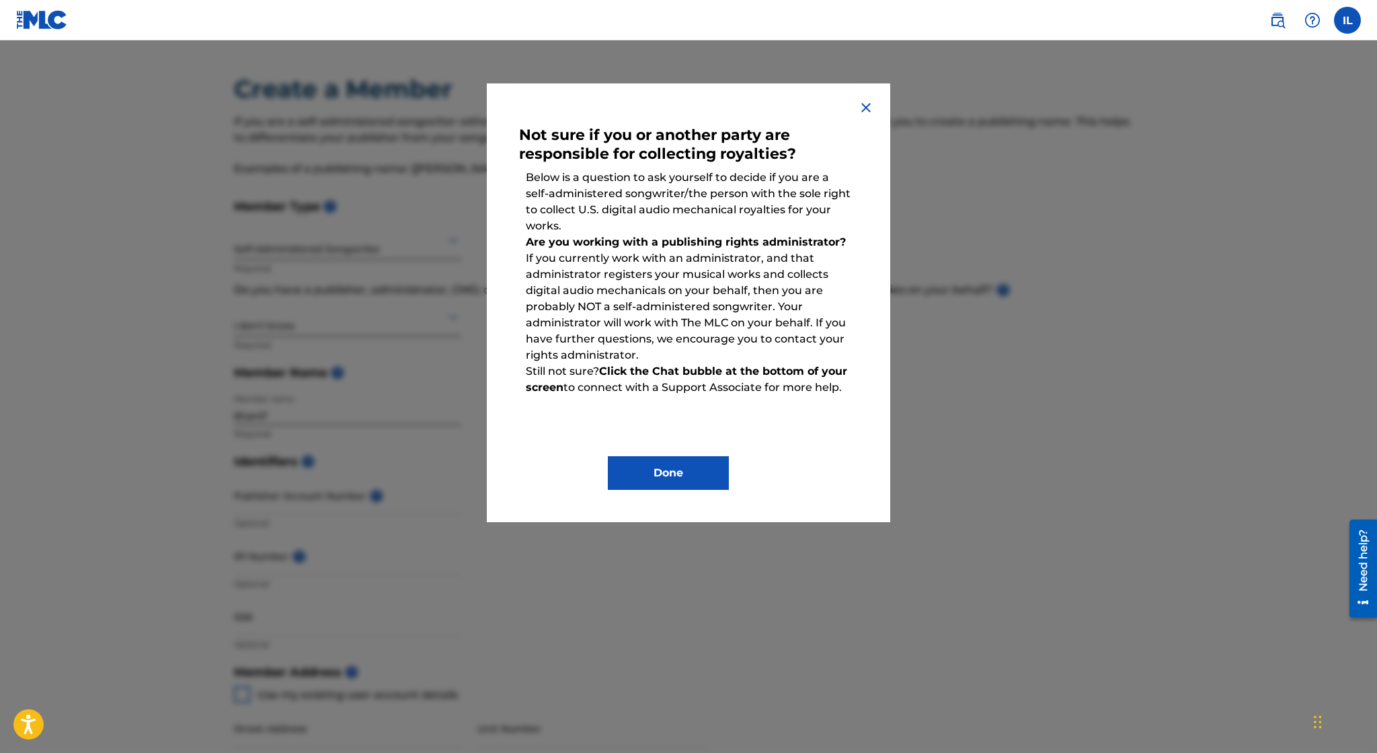
click at [871, 104] on img at bounding box center [866, 108] width 16 height 16
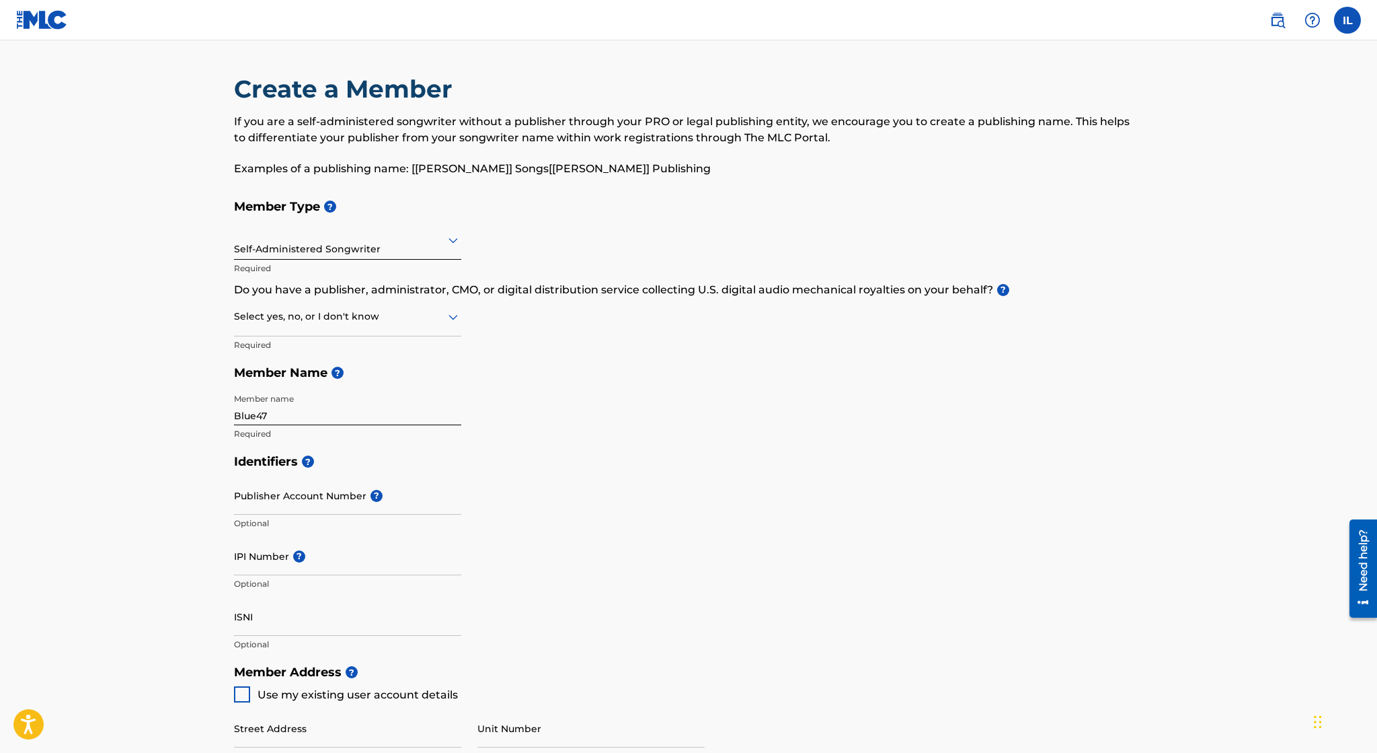
click at [450, 235] on icon at bounding box center [453, 240] width 16 height 16
click at [330, 204] on span "?" at bounding box center [330, 206] width 12 height 12
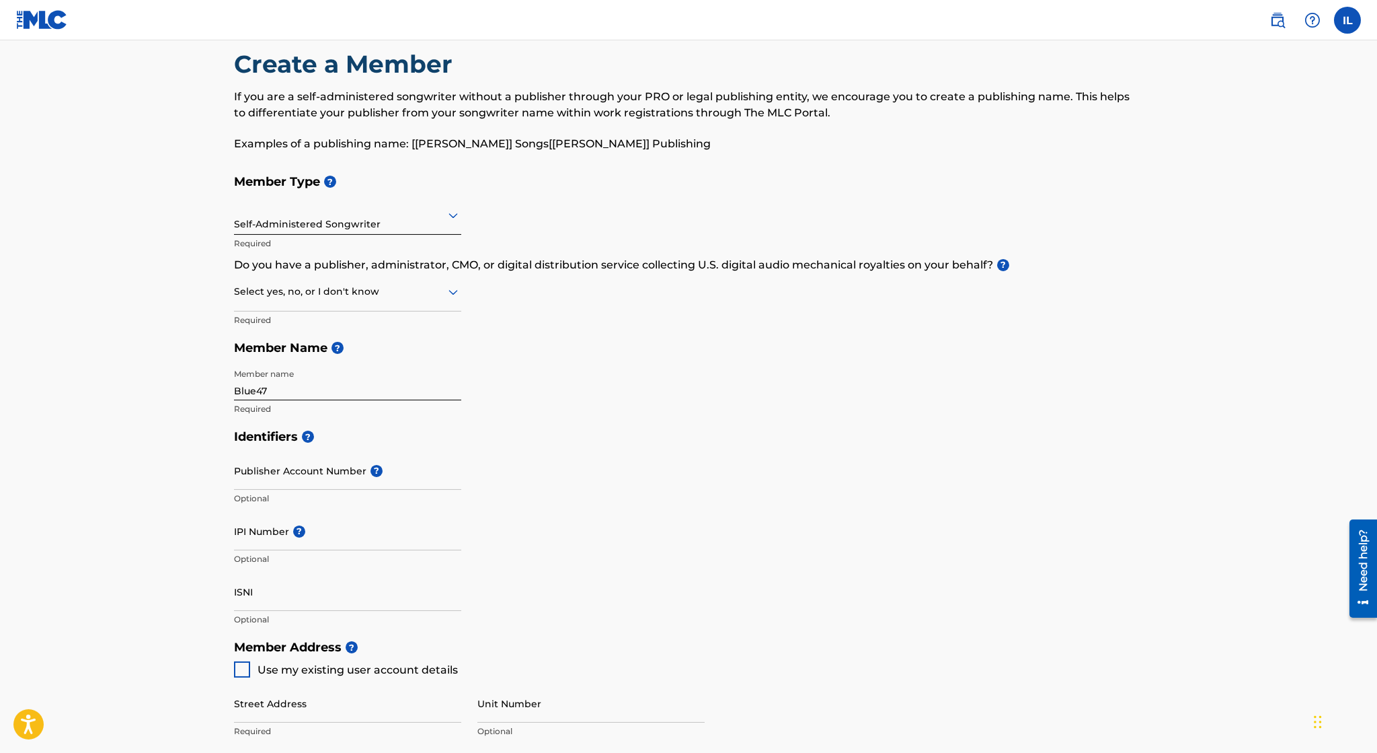
scroll to position [26, 0]
click at [457, 288] on icon at bounding box center [453, 291] width 16 height 16
click at [386, 385] on div "I don't know" at bounding box center [348, 386] width 226 height 30
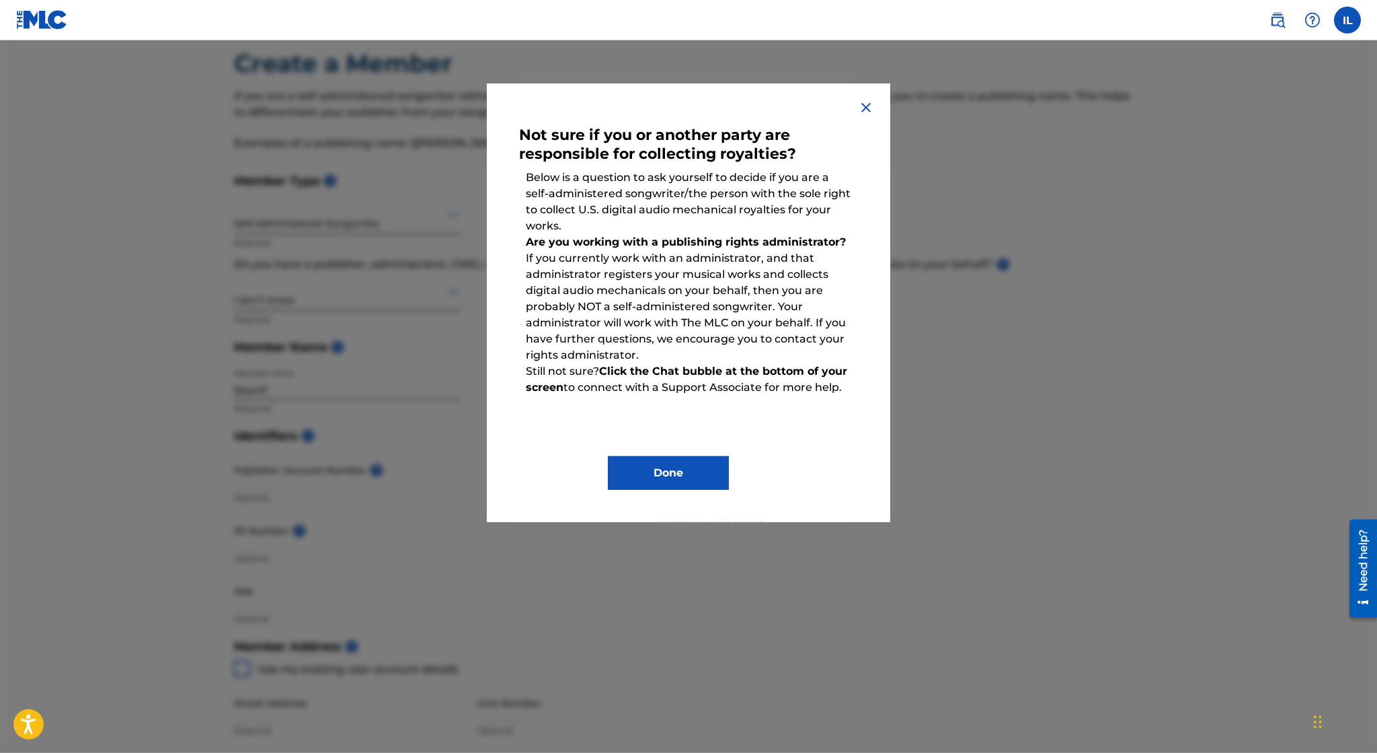
click at [870, 109] on img at bounding box center [866, 108] width 16 height 16
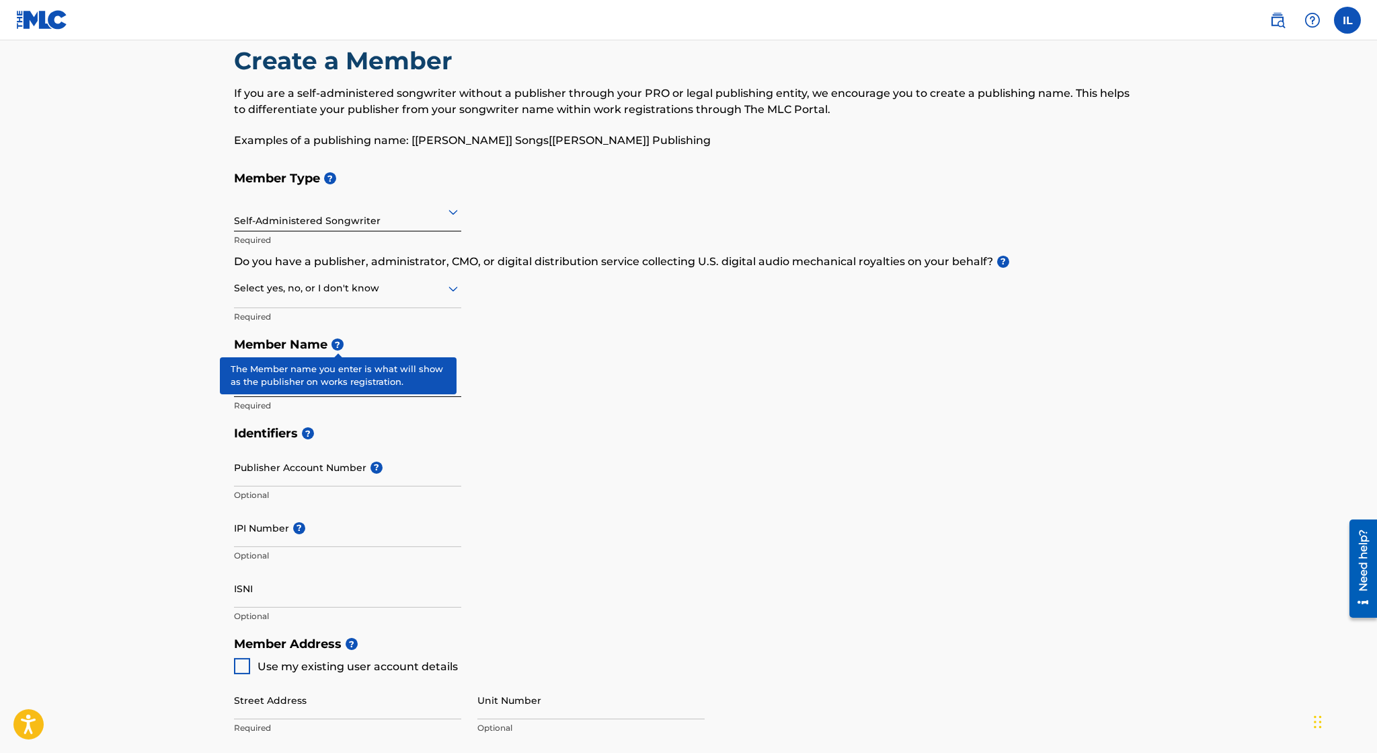
scroll to position [0, 0]
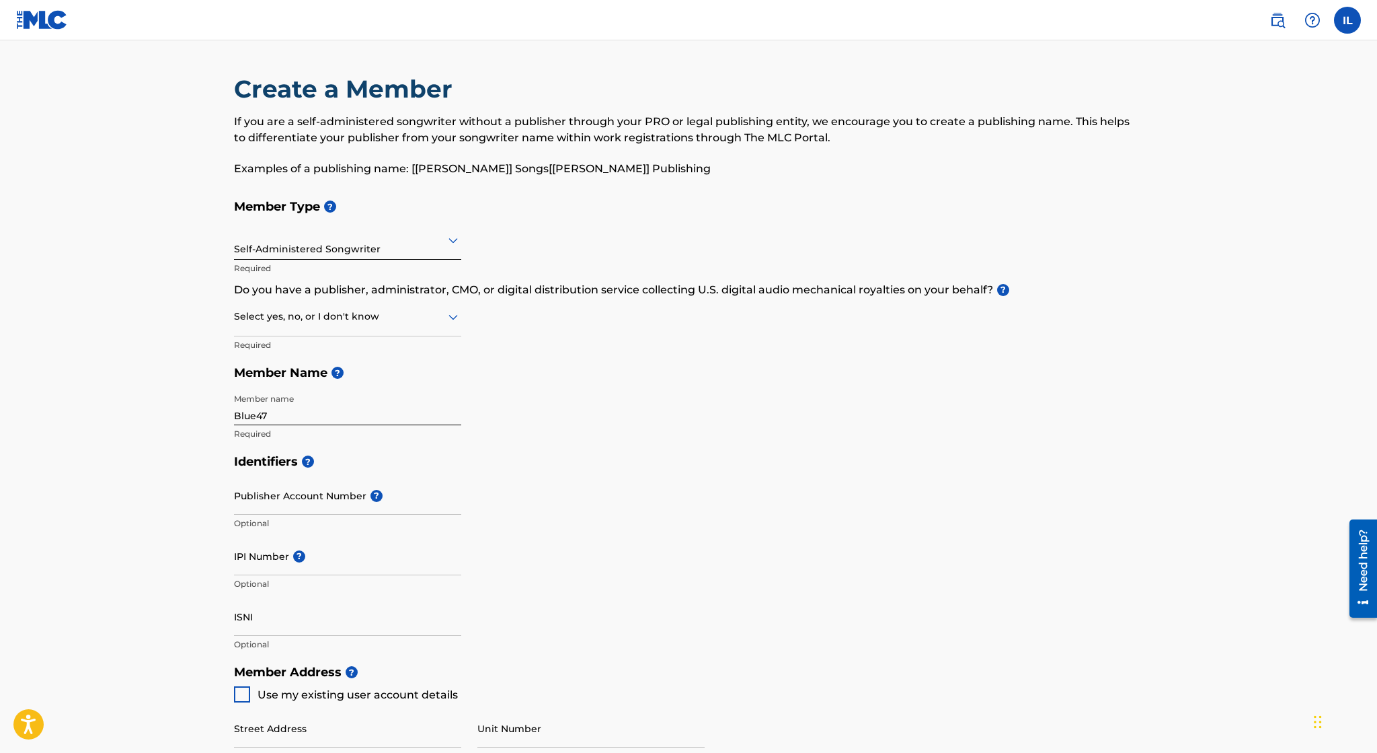
click at [50, 15] on img at bounding box center [42, 20] width 52 height 20
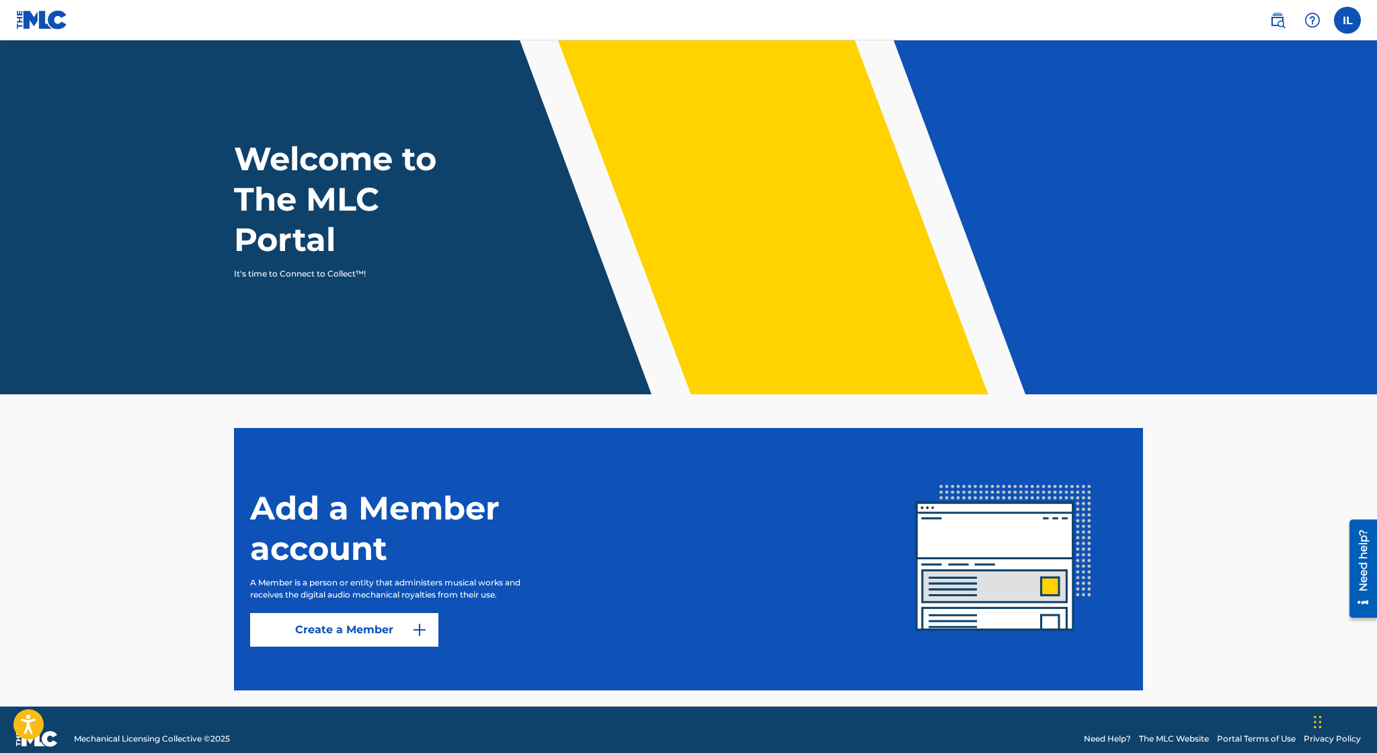
click at [1344, 23] on label at bounding box center [1347, 20] width 27 height 27
click at [1348, 20] on input "IL Irvin Lopez ilopez345@yahoo.com Notification Preferences Profile Log out" at bounding box center [1348, 20] width 0 height 0
click at [1278, 23] on img at bounding box center [1278, 20] width 16 height 16
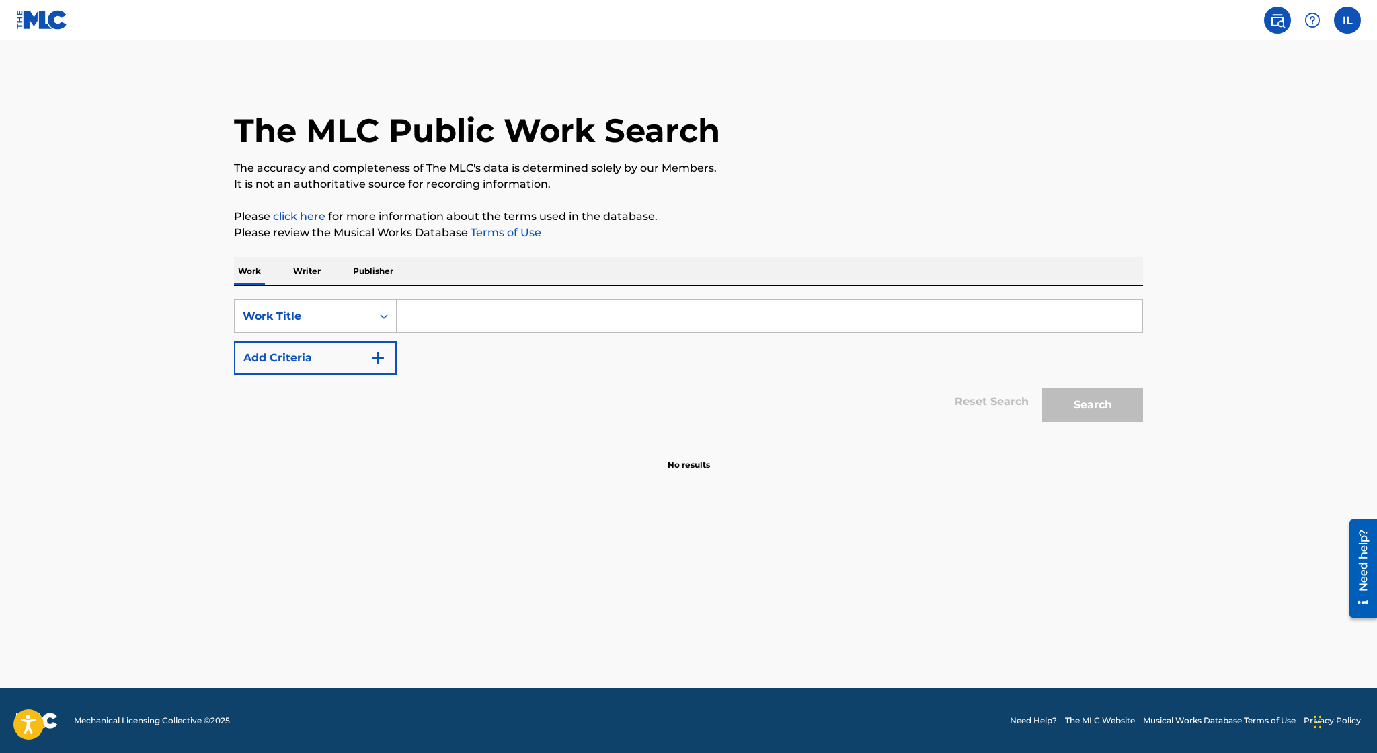
click at [1342, 31] on label at bounding box center [1347, 20] width 27 height 27
click at [1348, 20] on input "IL Irvin Lopez ilopez345@yahoo.com Notification Preferences Profile Log out" at bounding box center [1348, 20] width 0 height 0
click at [251, 108] on div "The MLC Public Work Search" at bounding box center [688, 123] width 909 height 98
click at [43, 26] on img at bounding box center [42, 20] width 52 height 20
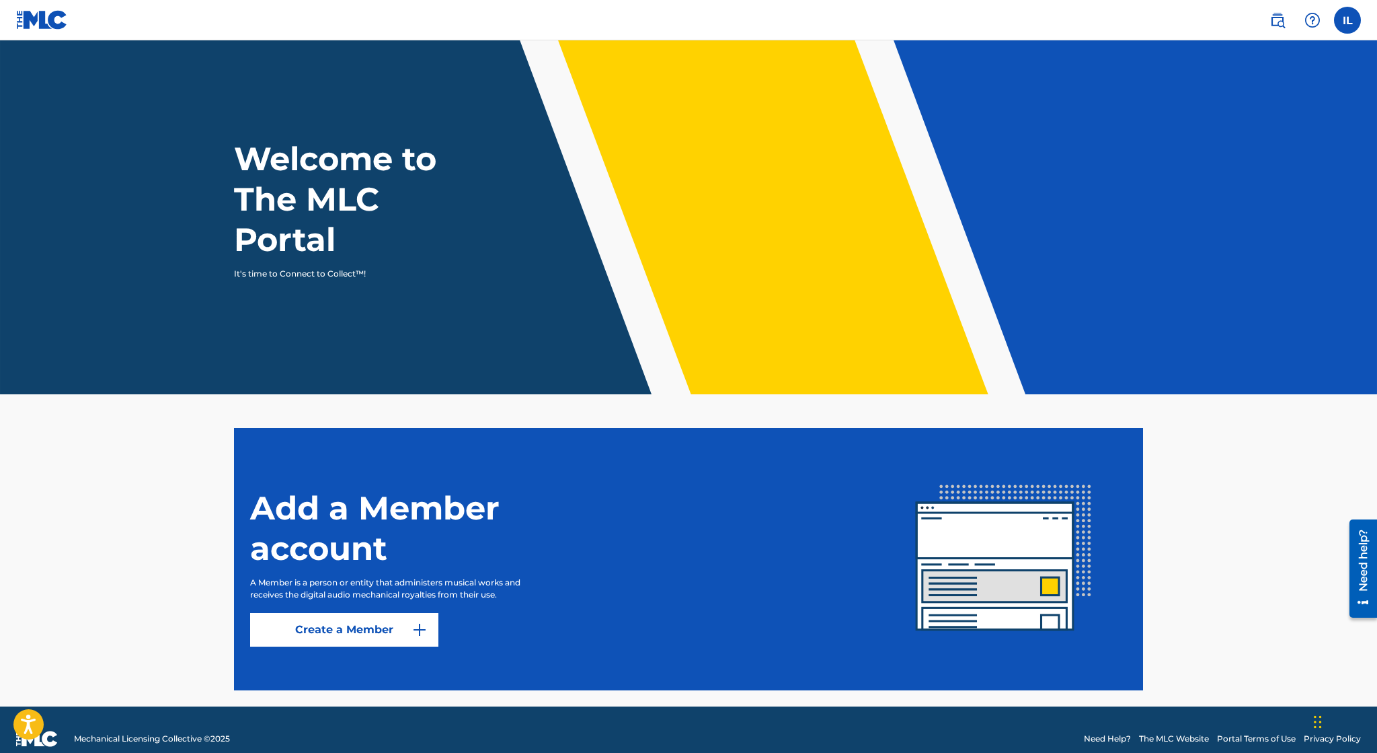
scroll to position [18, 0]
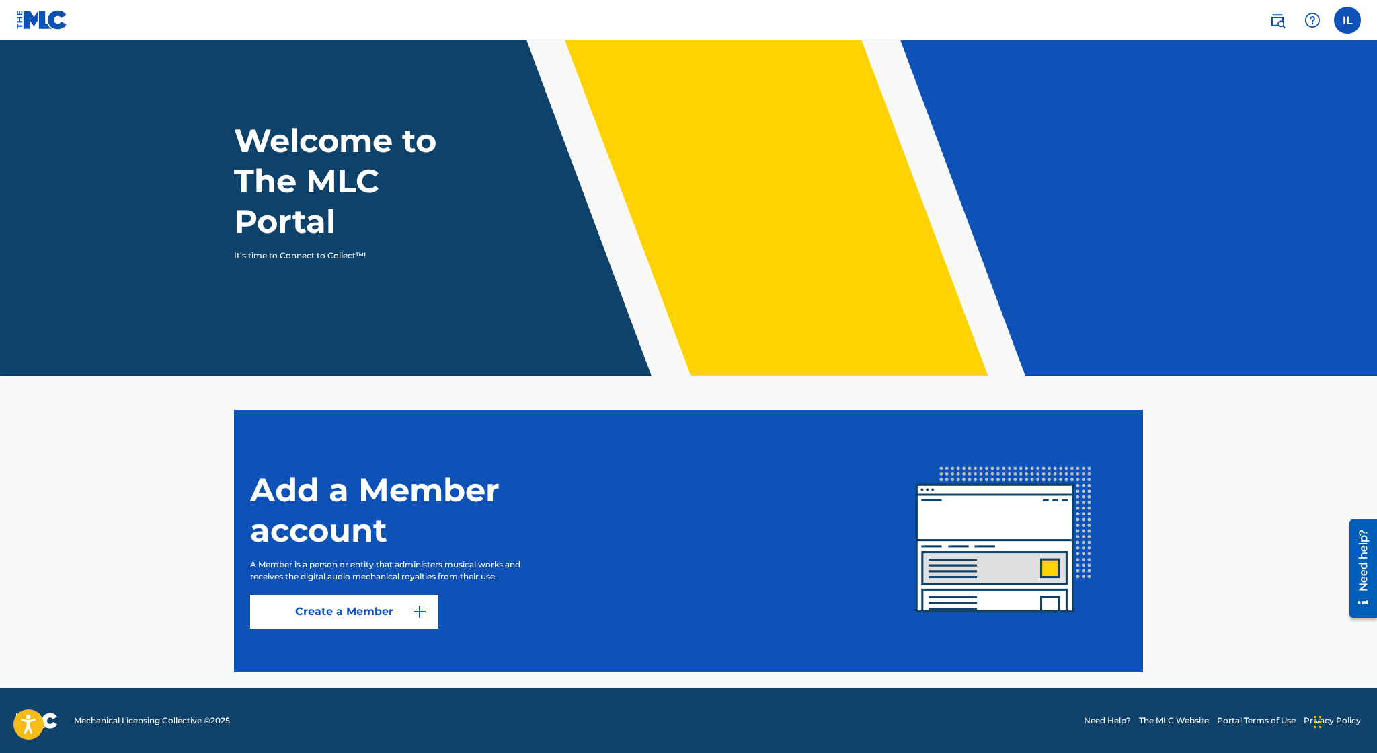
click at [397, 618] on link "Create a Member" at bounding box center [344, 612] width 188 height 34
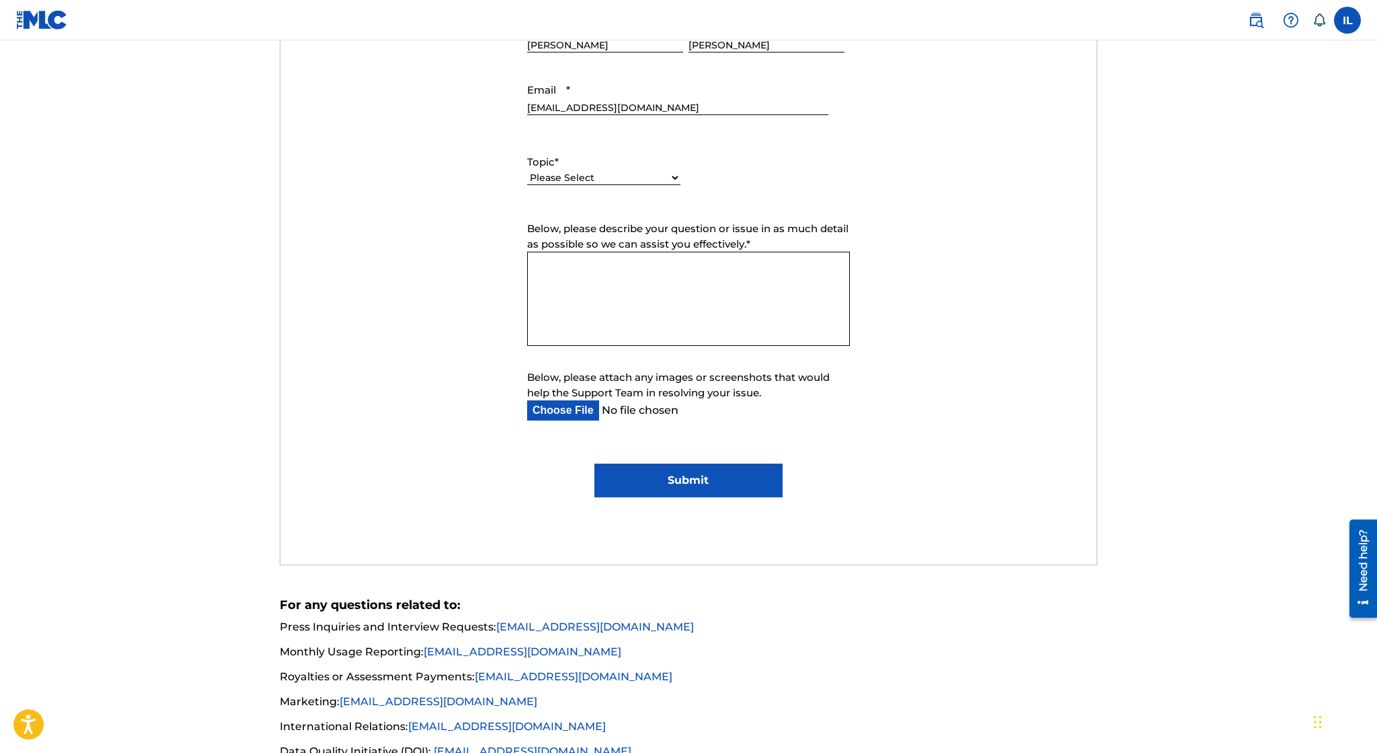
scroll to position [608, 0]
click at [673, 171] on div "Please Select I need help with my account I need help with managing my catalog …" at bounding box center [603, 184] width 153 height 30
click at [527, 170] on select "Please Select I need help with my account I need help with managing my catalog …" at bounding box center [603, 177] width 153 height 14
click at [914, 301] on form "Submit a request Typical reply time: within hours via email First Name Irvin La…" at bounding box center [688, 215] width 817 height 562
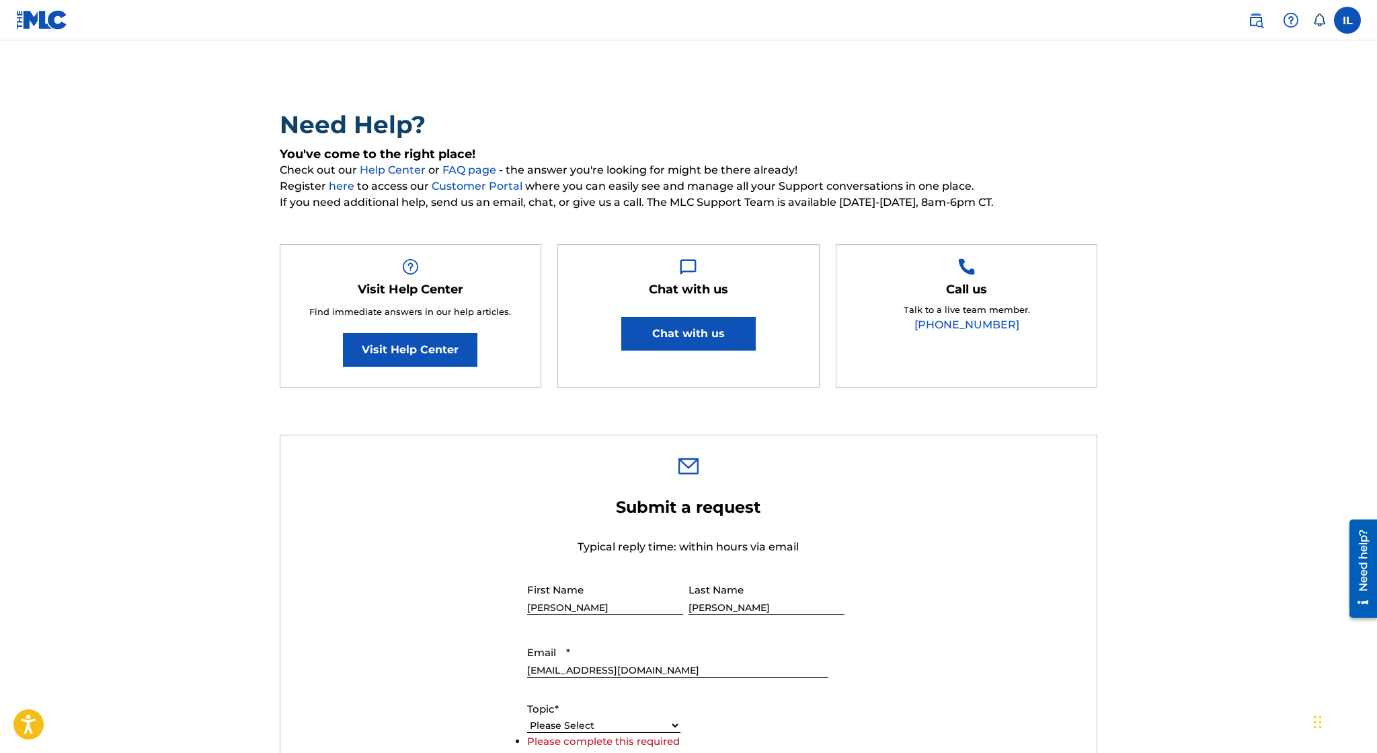
scroll to position [0, 0]
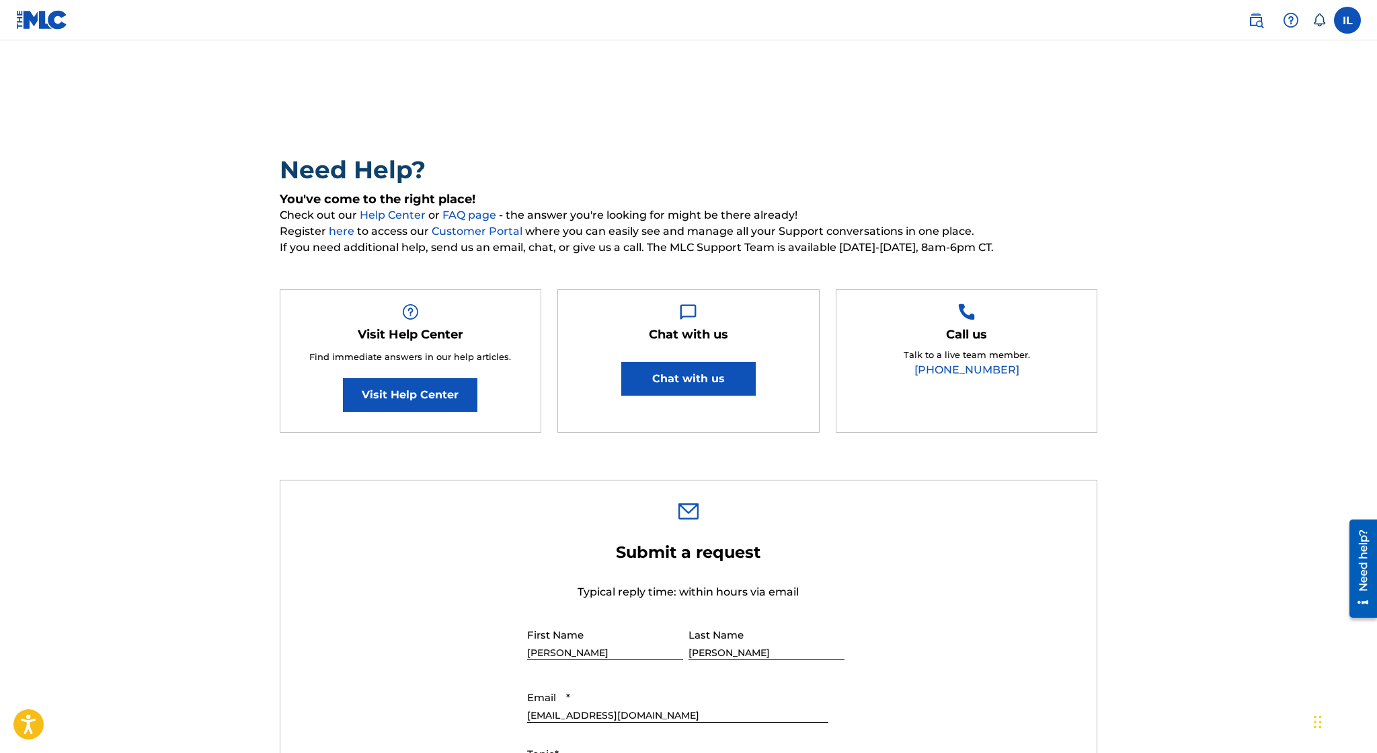
click at [460, 231] on link "Customer Portal" at bounding box center [478, 231] width 93 height 13
click at [422, 402] on link "Visit Help Center" at bounding box center [410, 395] width 135 height 34
click at [1355, 26] on label at bounding box center [1347, 20] width 27 height 27
click at [1348, 20] on input "IL Irvin Lopez ilopez345@yahoo.com Notification Preferences Profile Log out" at bounding box center [1348, 20] width 0 height 0
click at [1223, 165] on link "Profile" at bounding box center [1215, 167] width 27 height 12
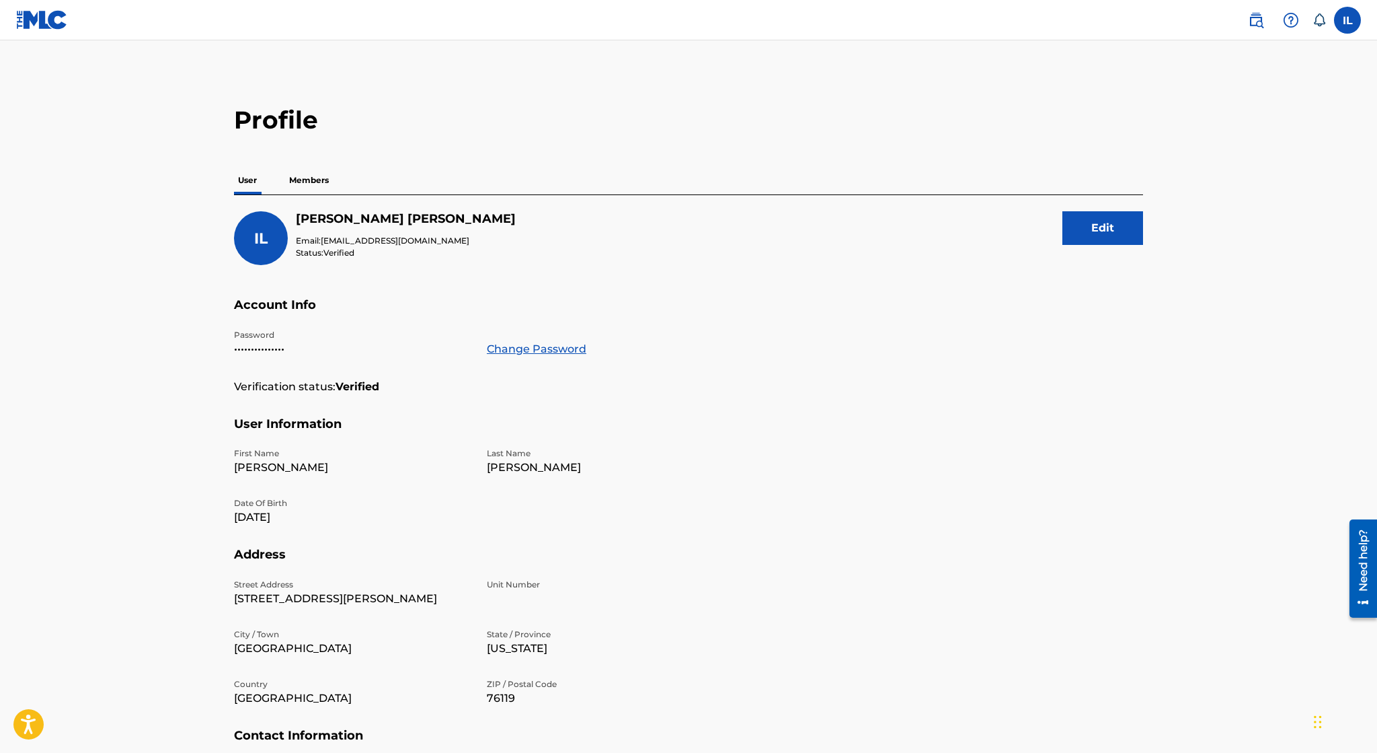
click at [311, 176] on p "Members" at bounding box center [309, 180] width 48 height 28
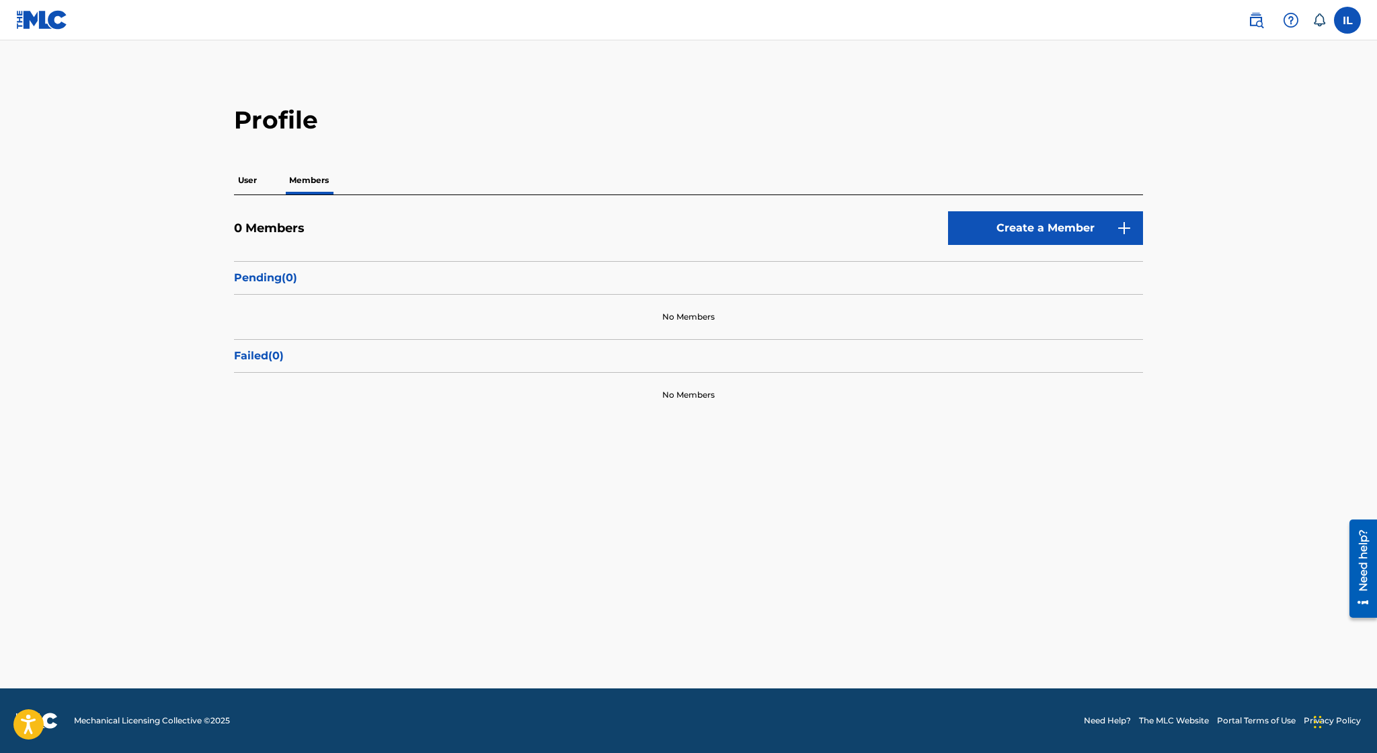
click at [1015, 228] on link "Create a Member" at bounding box center [1045, 228] width 195 height 34
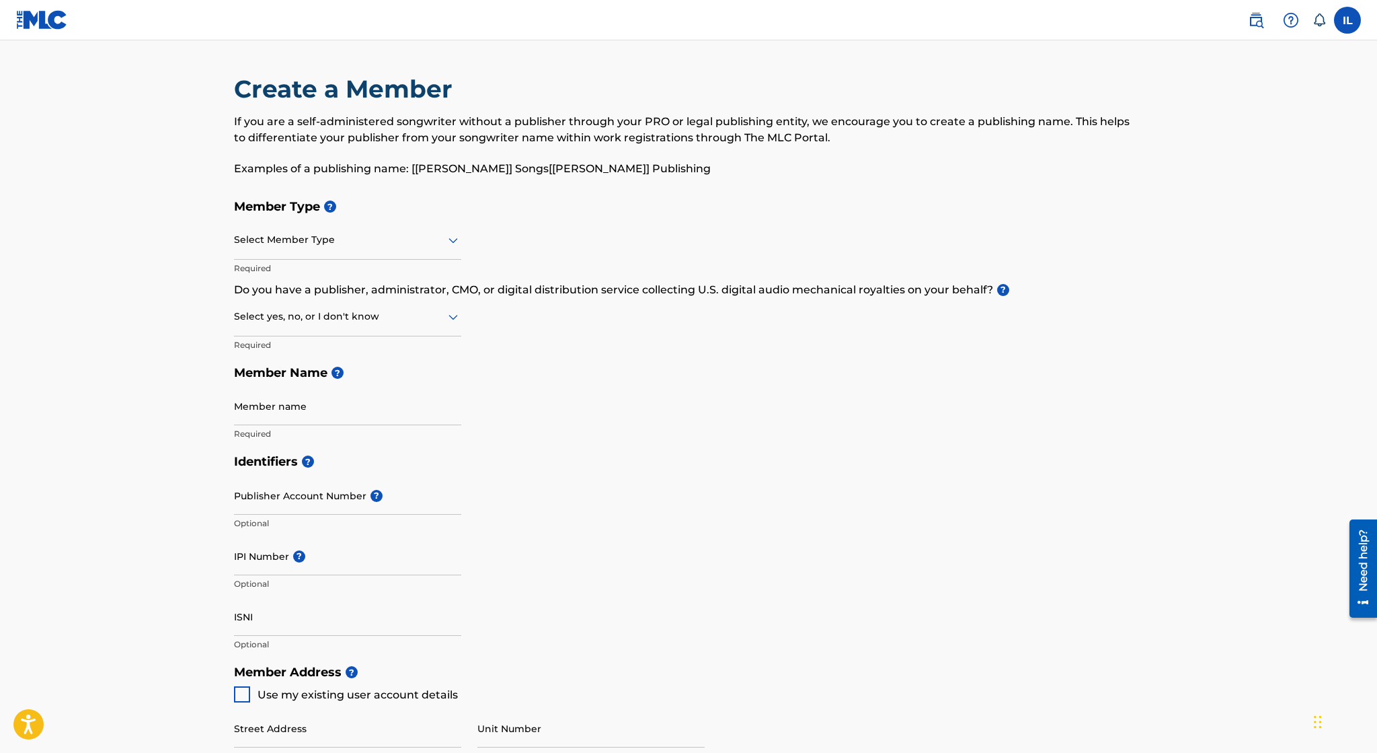
click at [375, 313] on div at bounding box center [347, 316] width 227 height 17
click at [311, 377] on div "No" at bounding box center [348, 382] width 226 height 30
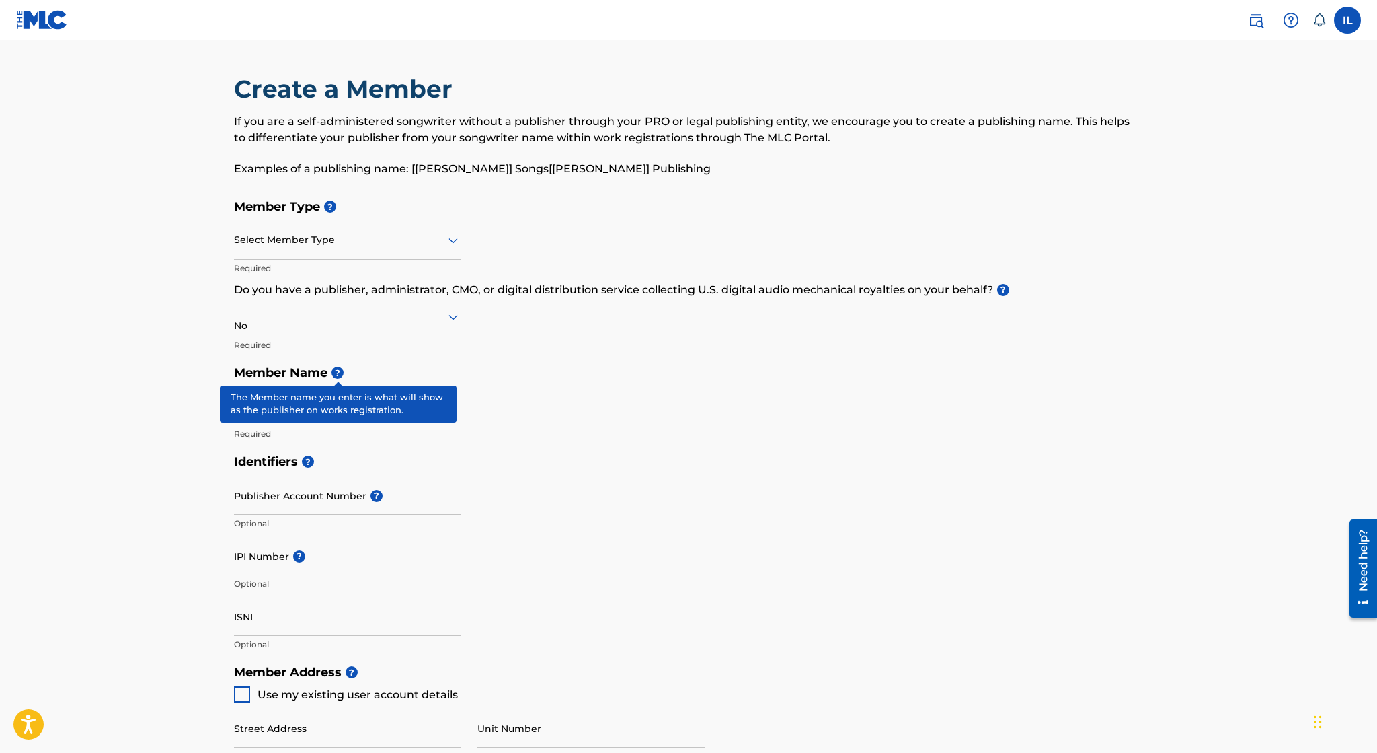
click at [457, 416] on input "Member name" at bounding box center [347, 406] width 227 height 38
type input "Blue47"
click at [188, 420] on main "Create a Member If you are a self-administered songwriter without a publisher t…" at bounding box center [688, 644] width 1377 height 1208
drag, startPoint x: 338, startPoint y: 371, endPoint x: 513, endPoint y: 370, distance: 174.2
click at [338, 371] on span "?" at bounding box center [338, 373] width 12 height 12
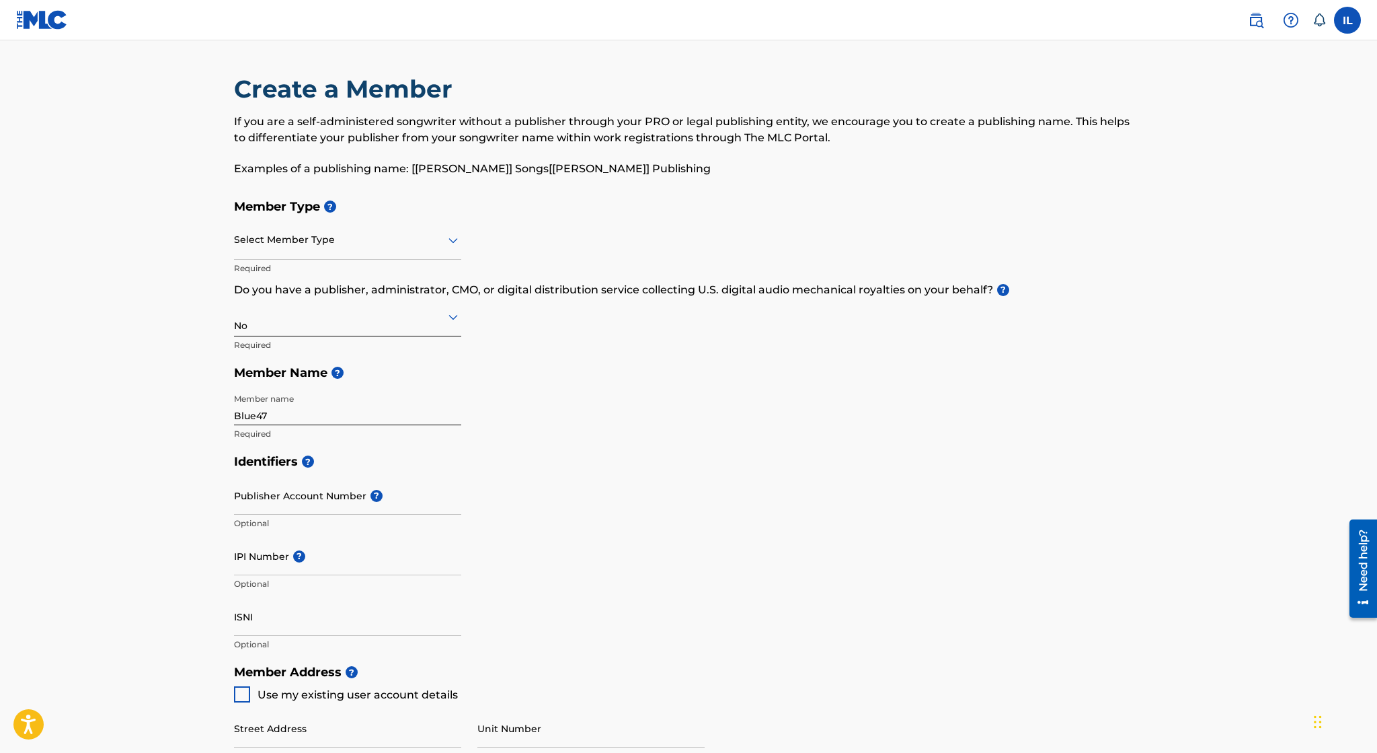
click at [589, 405] on div "Member Type ? Select Member Type Required Do you have a publisher, administrato…" at bounding box center [688, 319] width 909 height 255
click at [363, 550] on input "IPI Number ?" at bounding box center [347, 556] width 227 height 38
paste input "01172994227"
type input "01172994227"
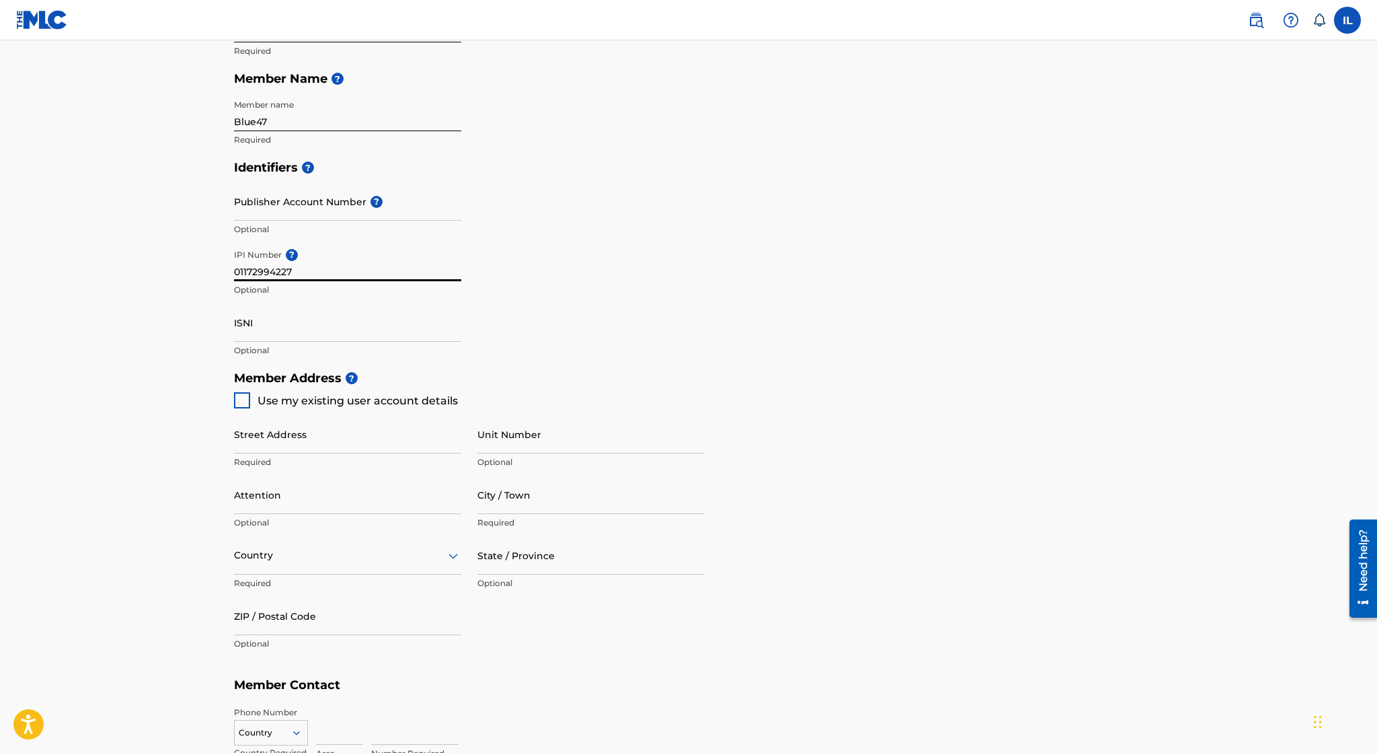
scroll to position [355, 0]
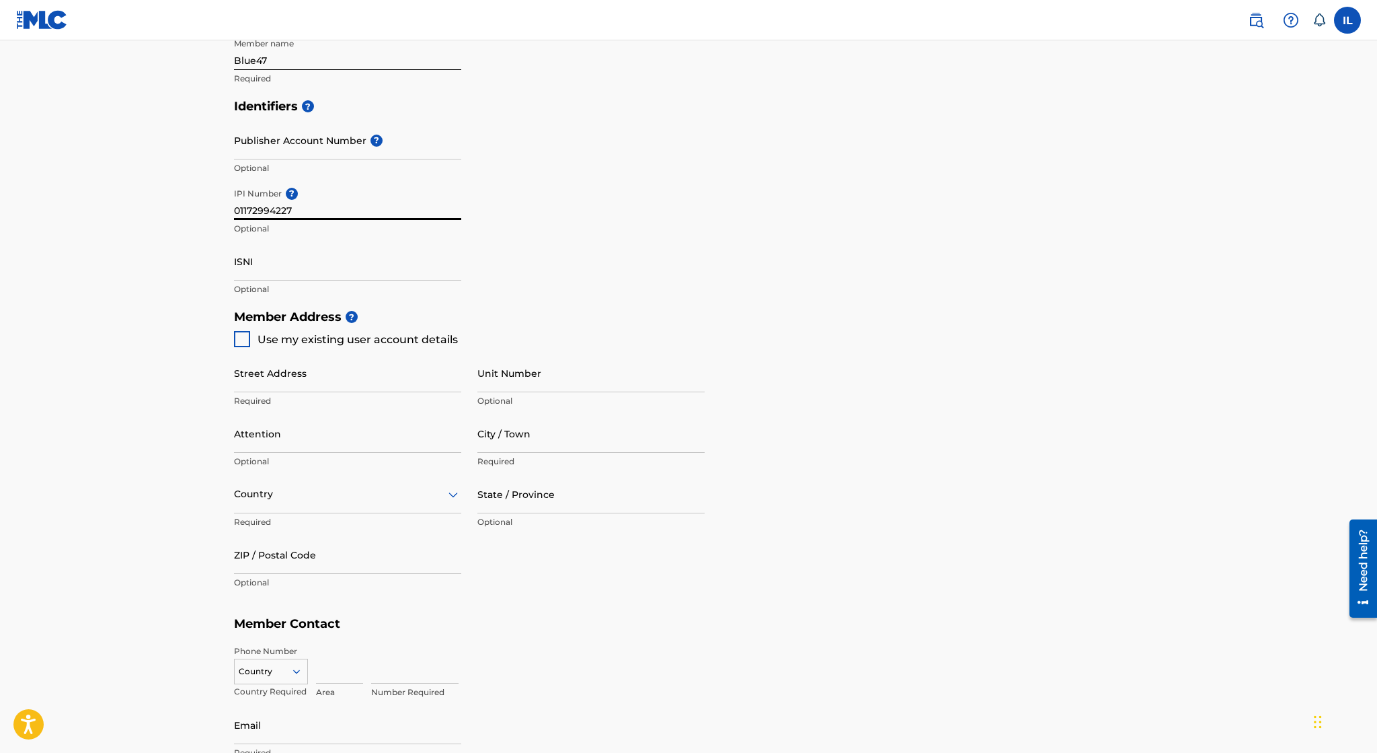
click at [356, 343] on span "Use my existing user account details" at bounding box center [358, 339] width 200 height 13
type input "5605 David Strickland Rd"
type input "Fort Worth"
type input "76119"
type input "682"
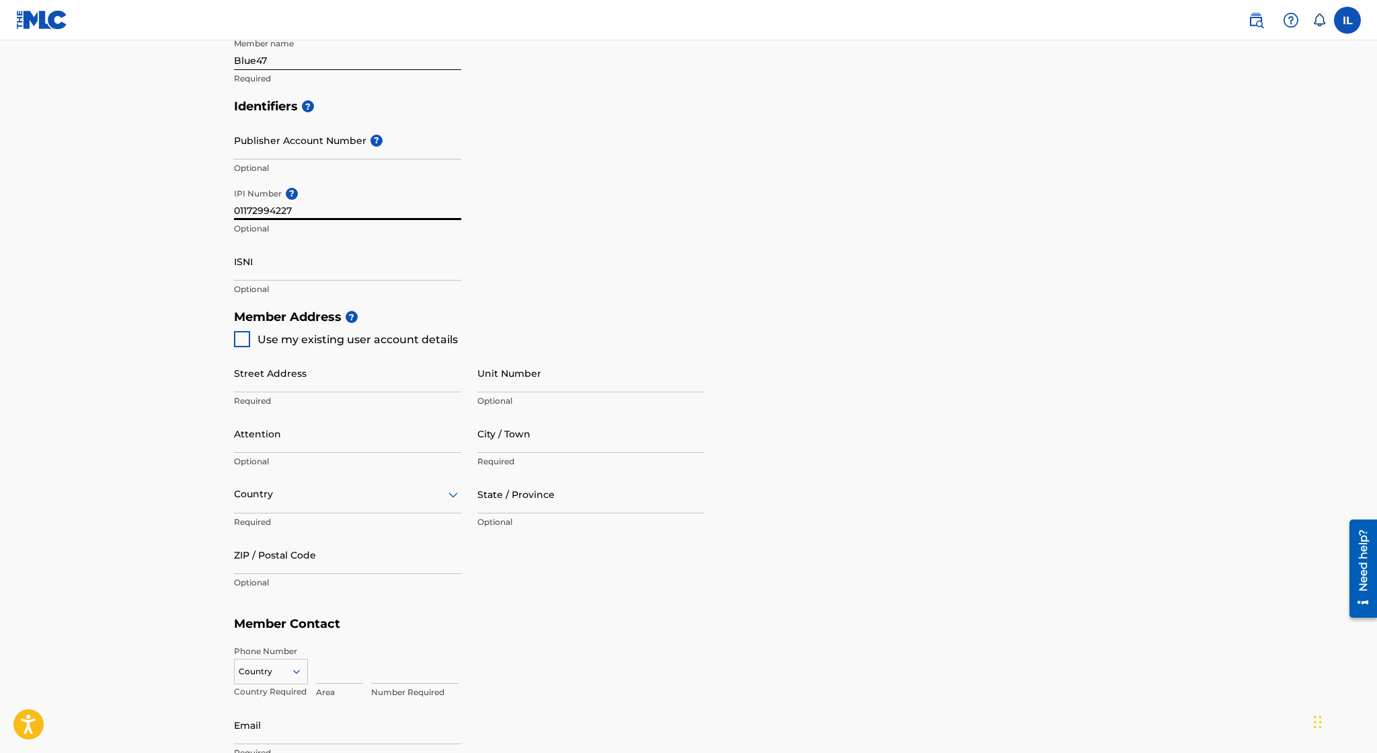
type input "5877635"
type input "[EMAIL_ADDRESS][DOMAIN_NAME]"
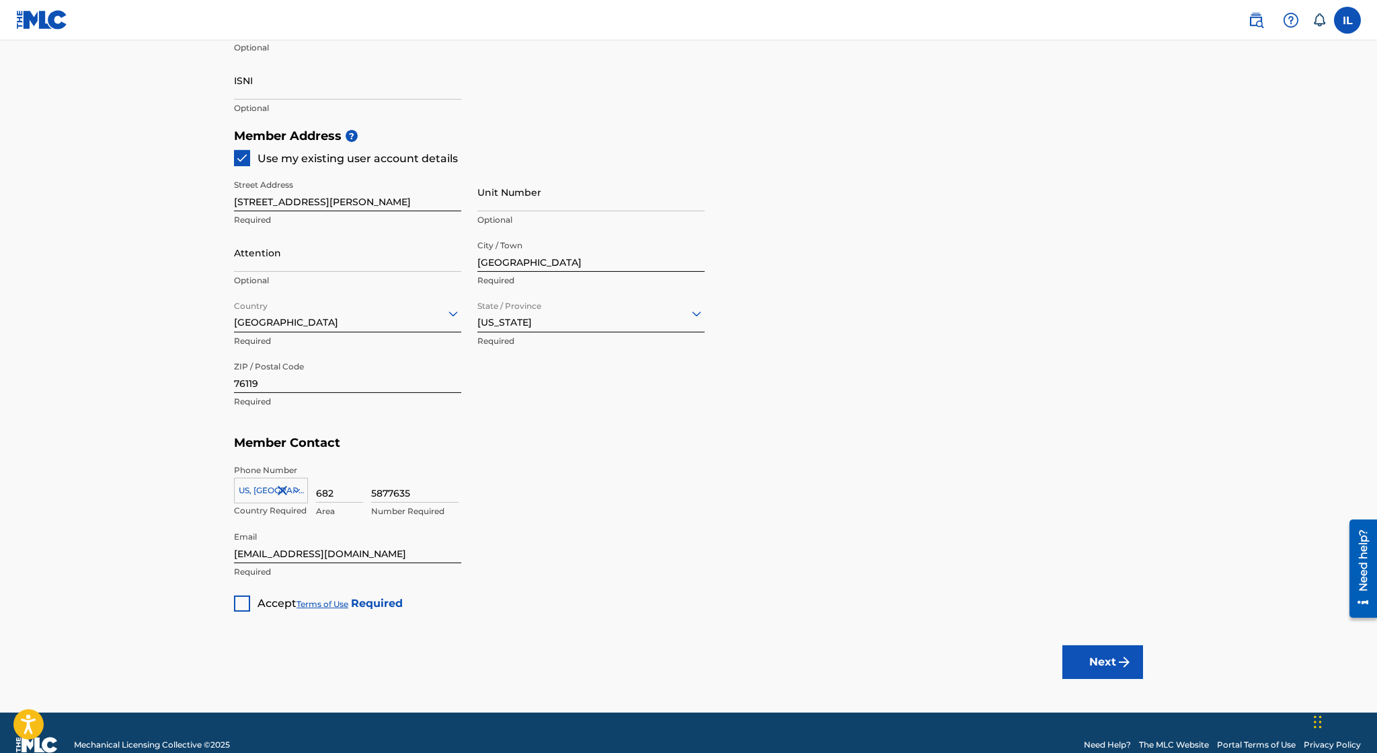
scroll to position [560, 0]
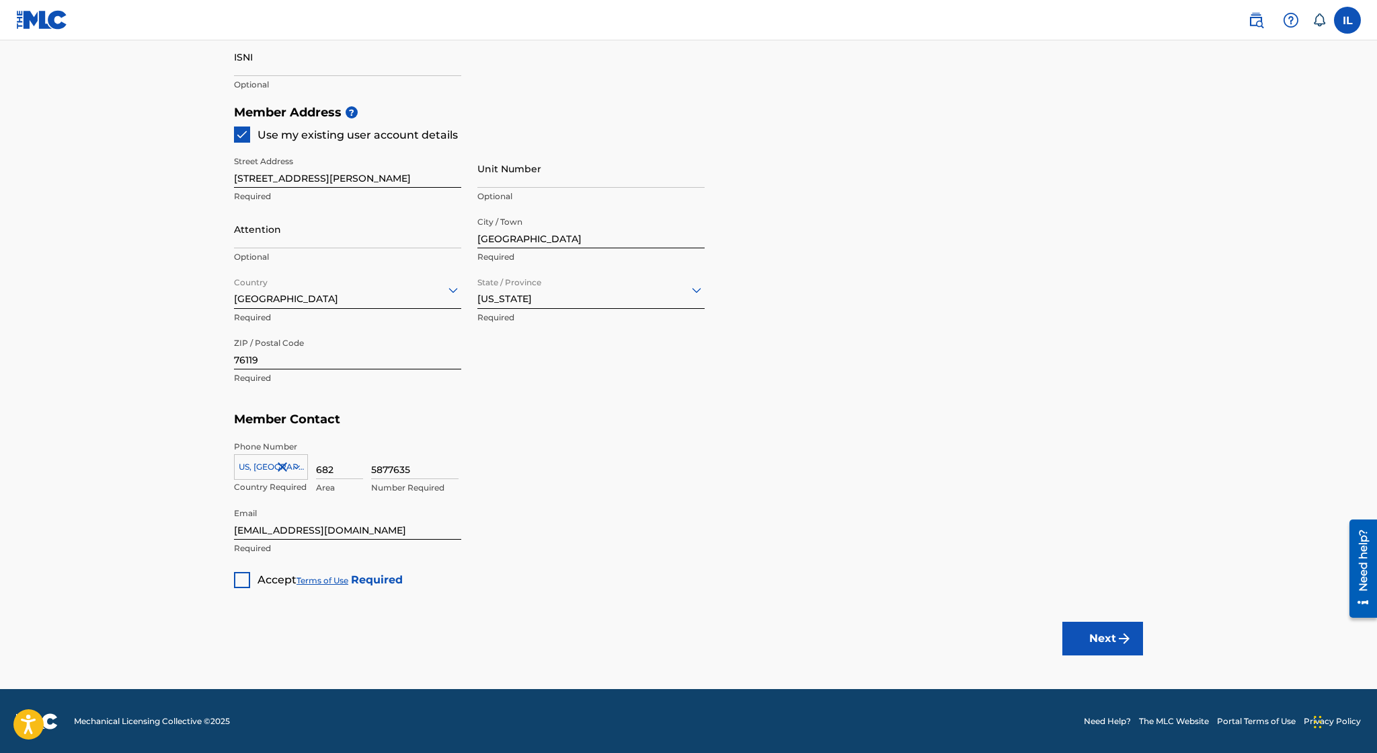
click at [249, 572] on div at bounding box center [242, 580] width 16 height 16
click at [1104, 632] on button "Next" at bounding box center [1103, 638] width 81 height 34
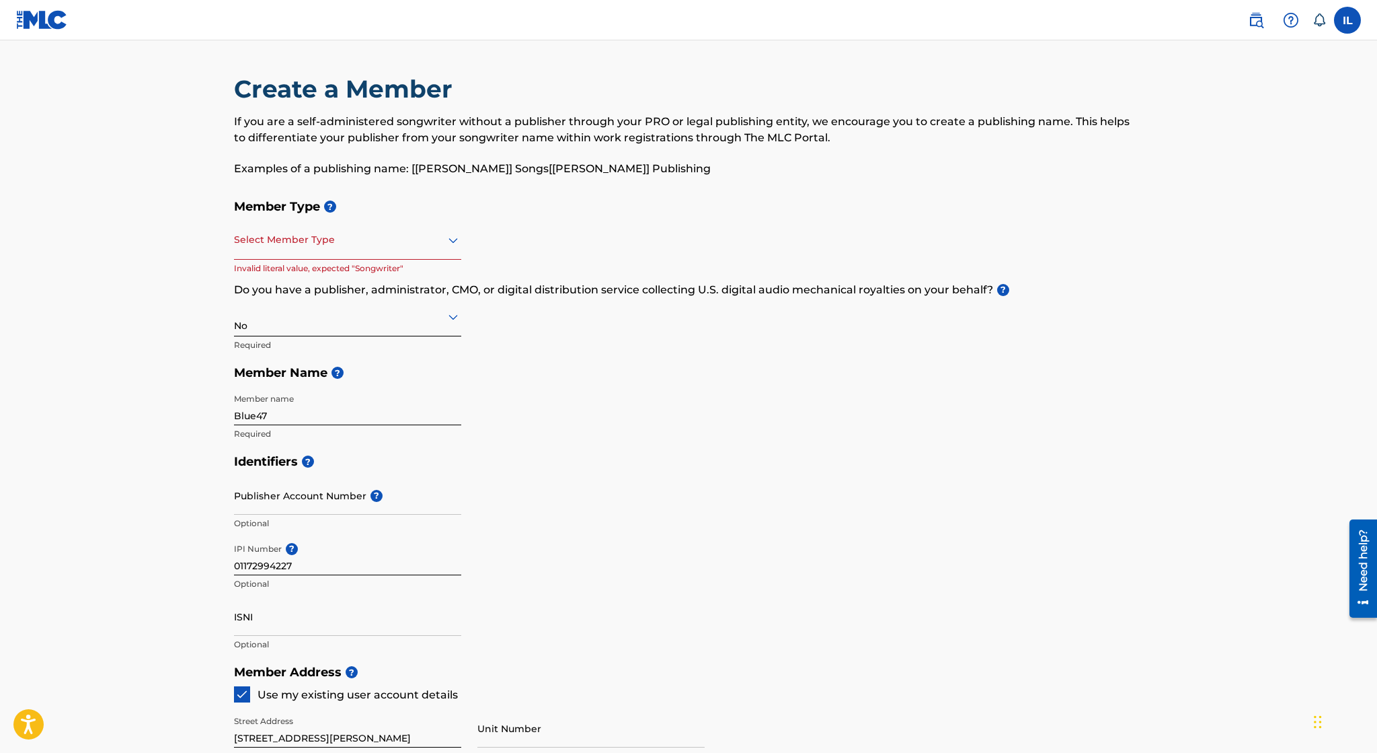
click at [448, 238] on icon at bounding box center [453, 240] width 16 height 16
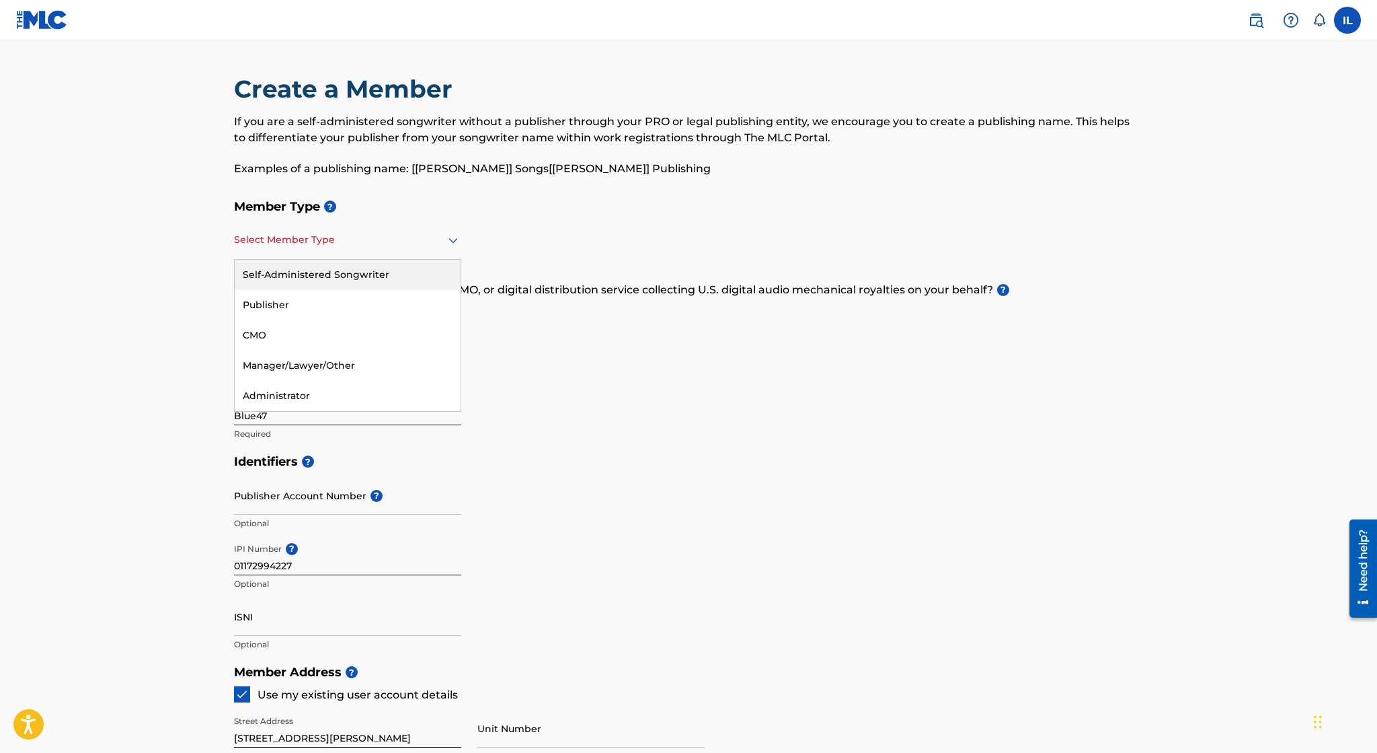
click at [434, 274] on div "Self-Administered Songwriter" at bounding box center [348, 275] width 226 height 30
click at [453, 235] on icon at bounding box center [453, 240] width 16 height 16
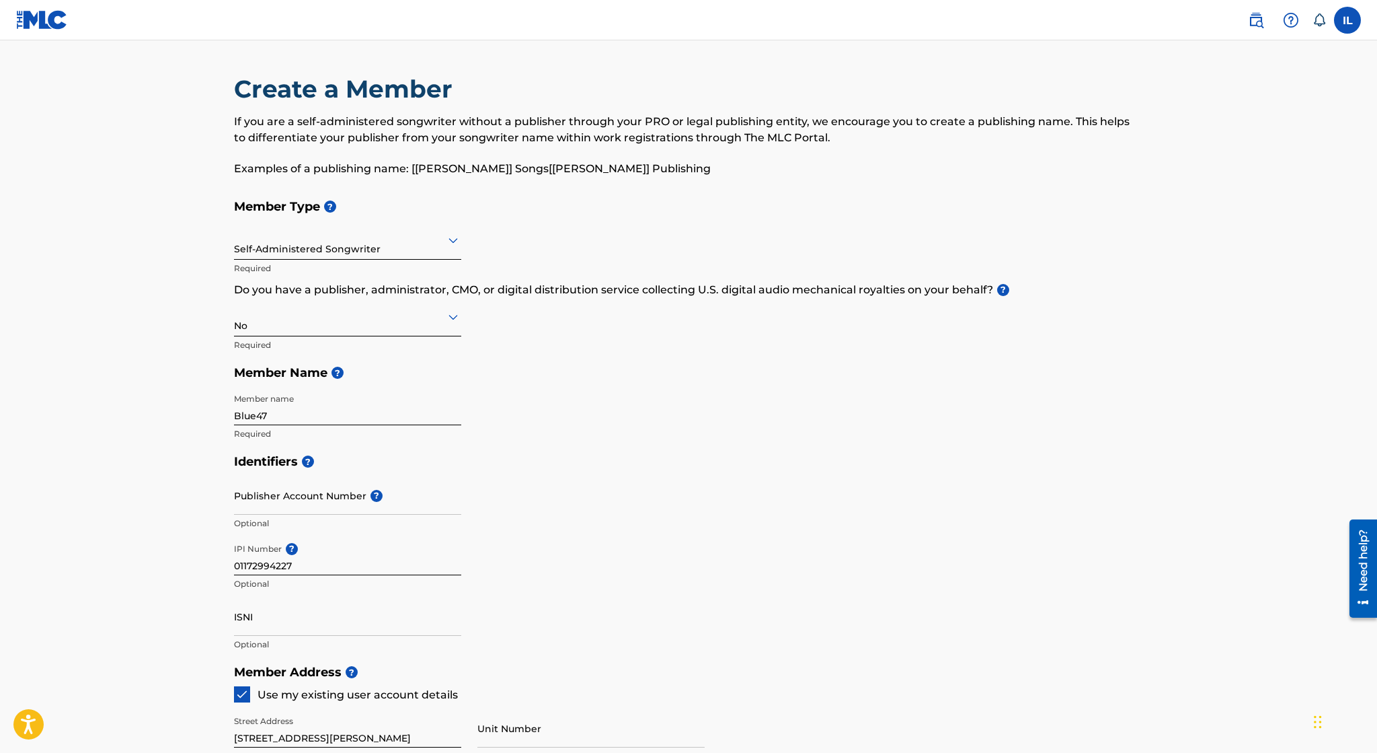
click at [518, 227] on div "Member Type ? Self-Administered Songwriter Required Do you have a publisher, ad…" at bounding box center [688, 319] width 909 height 255
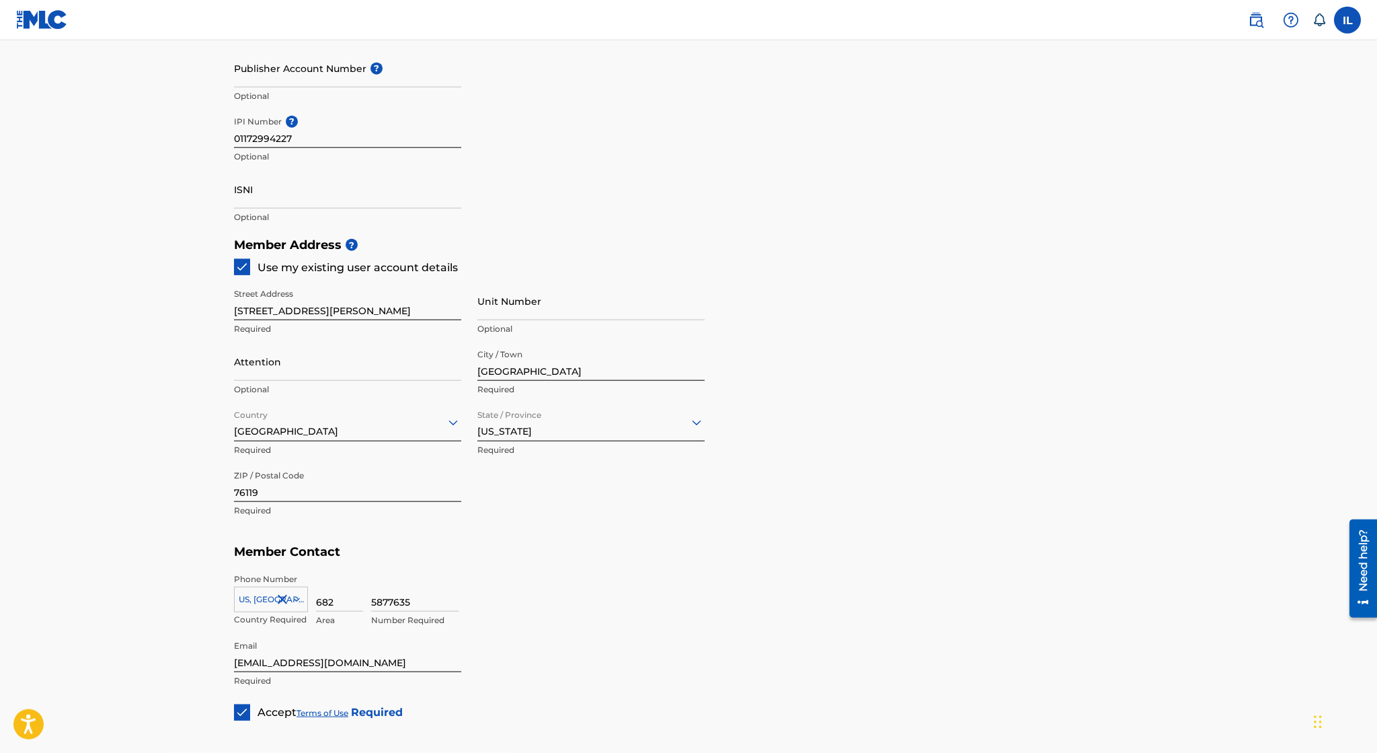
scroll to position [497, 0]
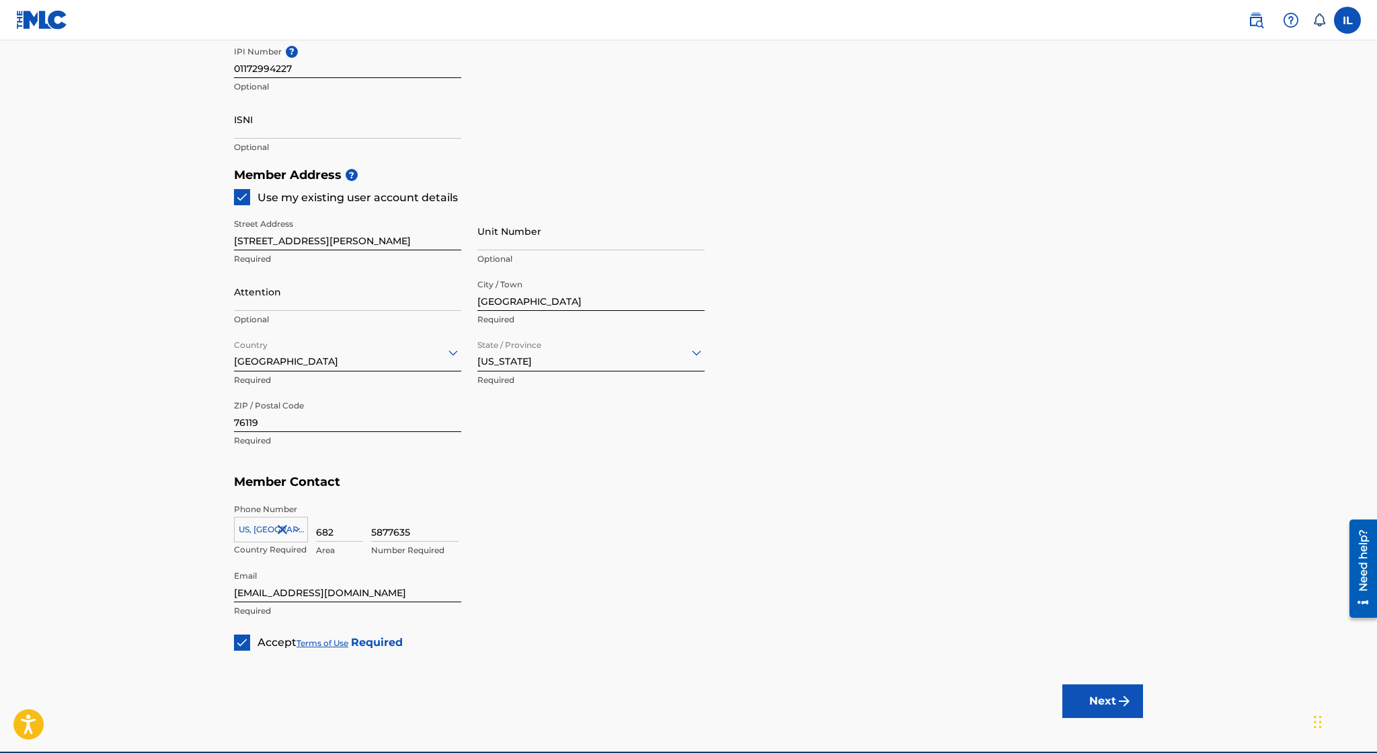
click at [1121, 699] on img "submit" at bounding box center [1124, 701] width 16 height 16
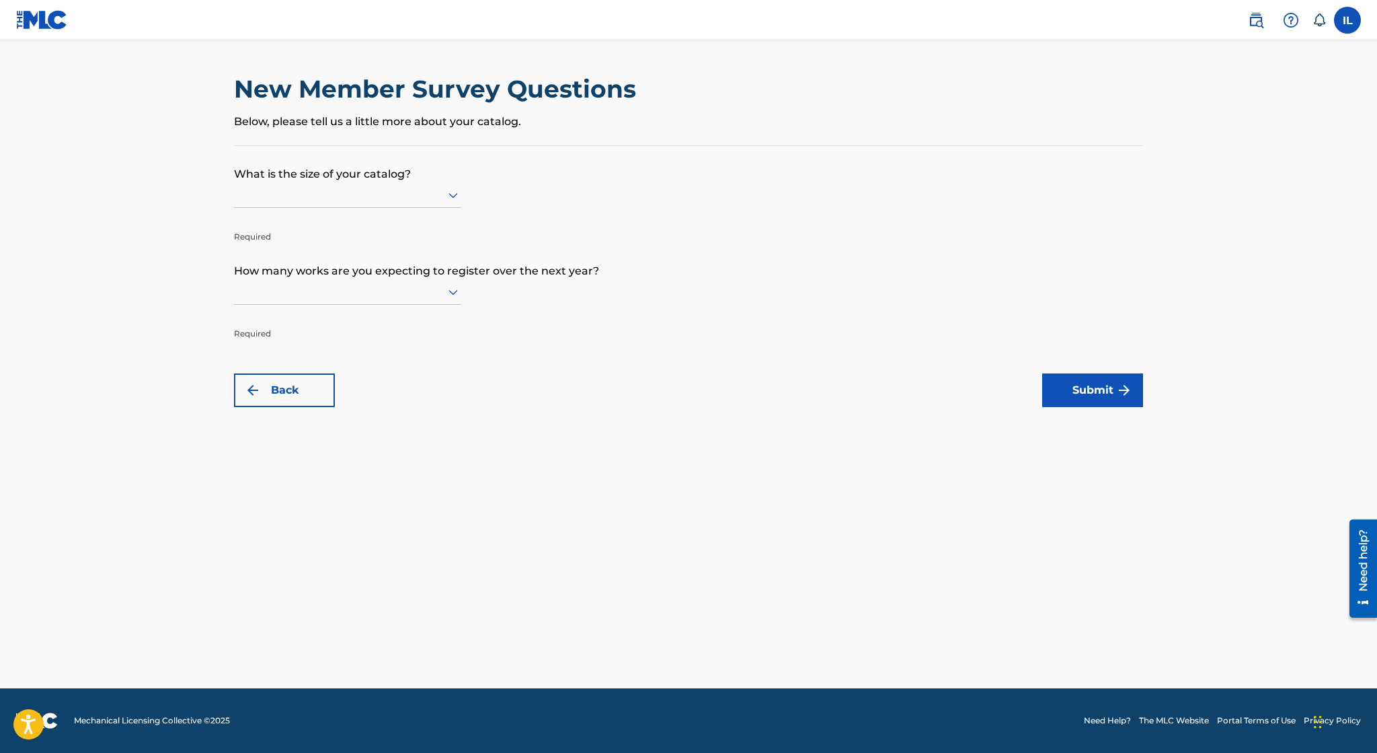
click at [451, 186] on div at bounding box center [347, 195] width 227 height 26
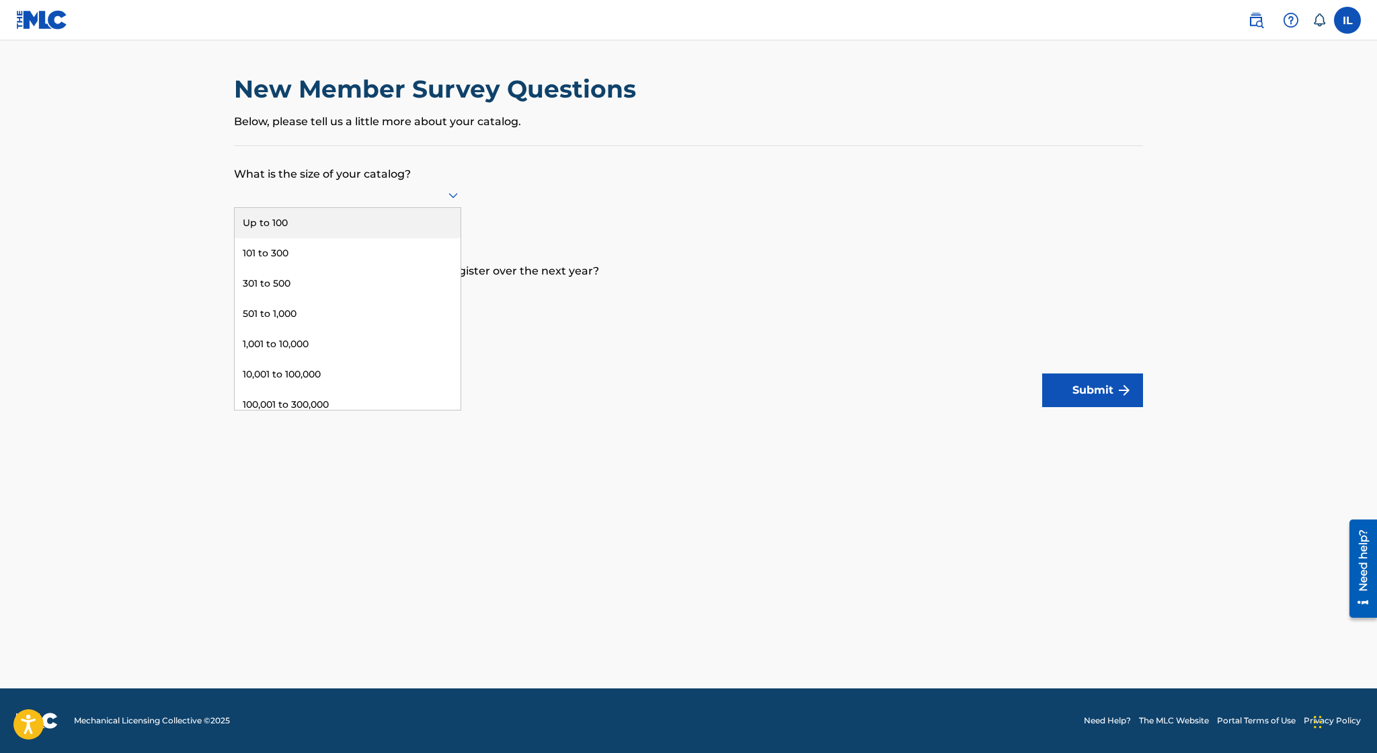
click at [527, 175] on p "What is the size of your catalog?" at bounding box center [688, 164] width 909 height 36
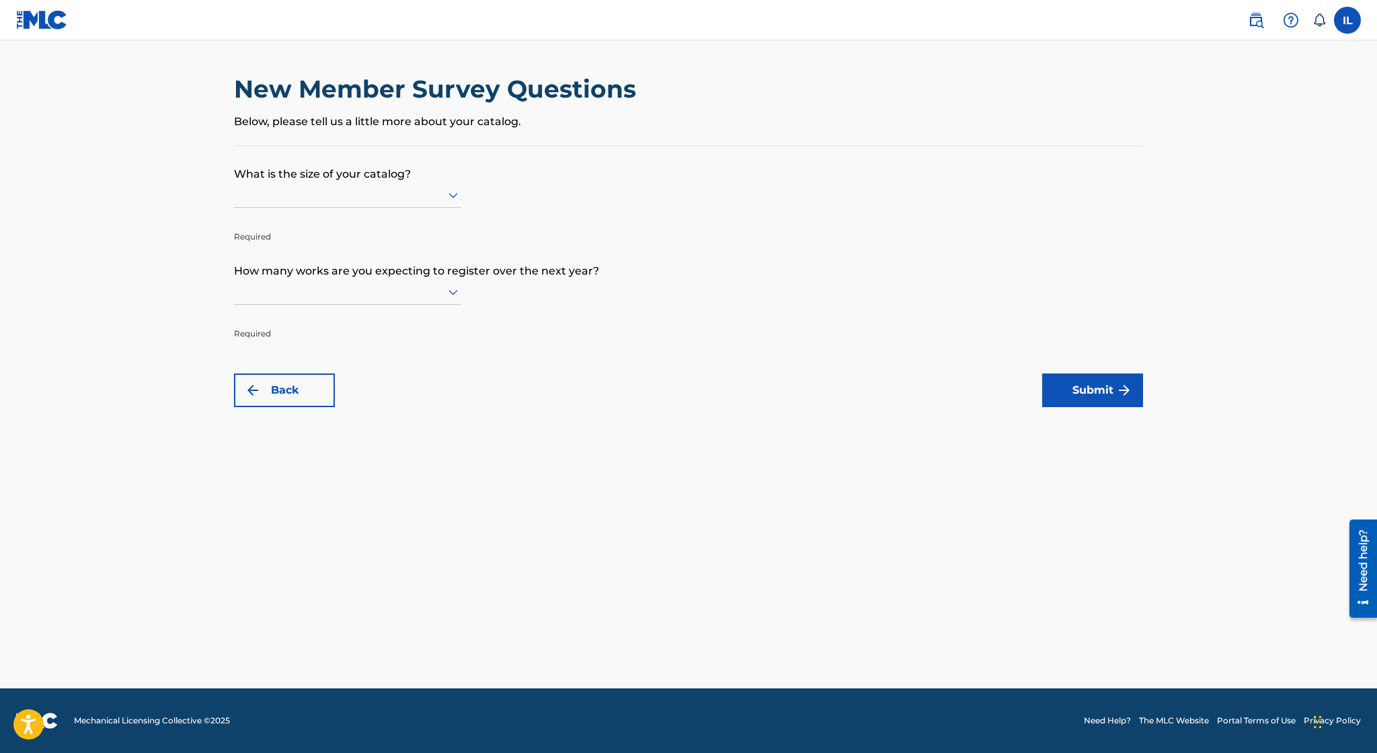
click at [449, 291] on icon at bounding box center [453, 292] width 9 height 5
click at [560, 294] on form "What is the size of your catalog? Required How many works are you expecting to …" at bounding box center [688, 276] width 909 height 261
click at [455, 184] on div at bounding box center [347, 195] width 227 height 26
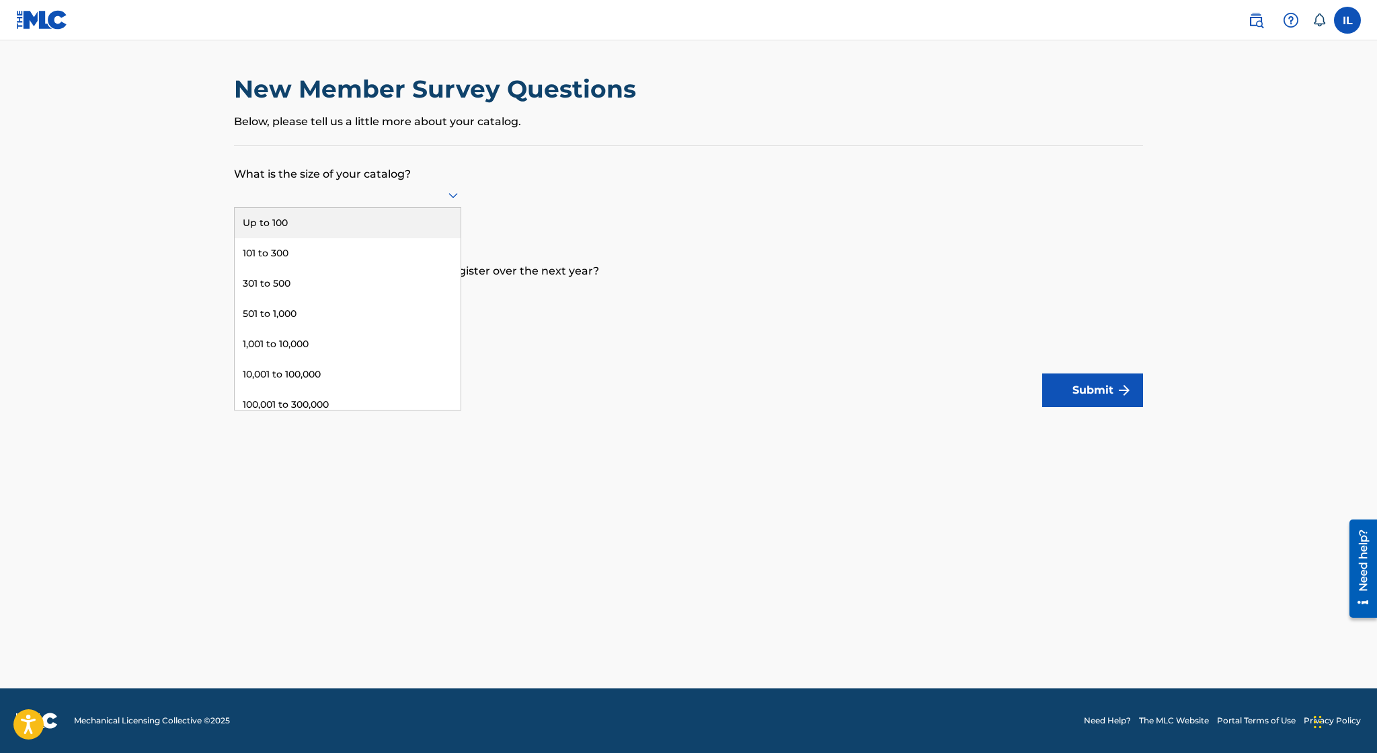
click at [455, 184] on div at bounding box center [347, 195] width 227 height 26
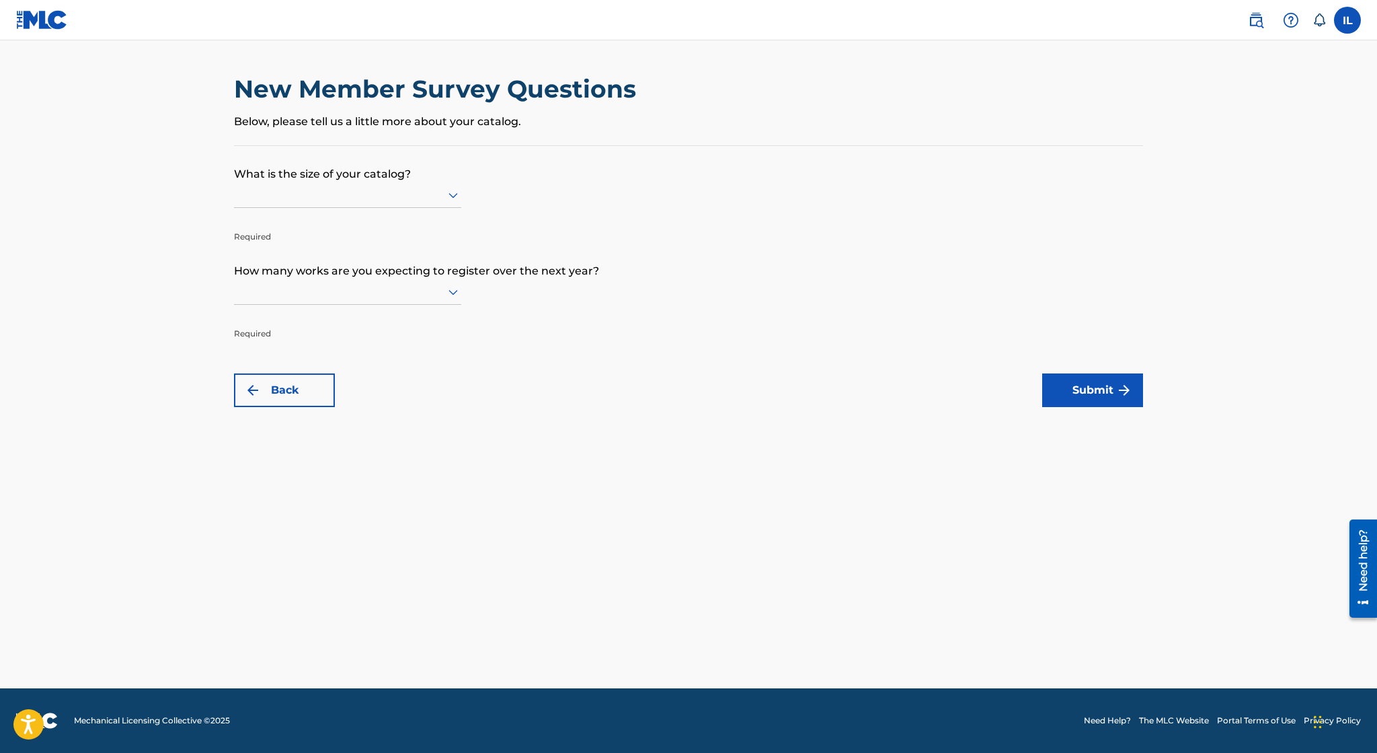
click at [457, 192] on icon at bounding box center [453, 195] width 16 height 16
click at [453, 292] on icon at bounding box center [453, 292] width 9 height 5
click at [447, 305] on div "Up to 100" at bounding box center [348, 320] width 226 height 30
click at [447, 194] on icon at bounding box center [453, 195] width 16 height 16
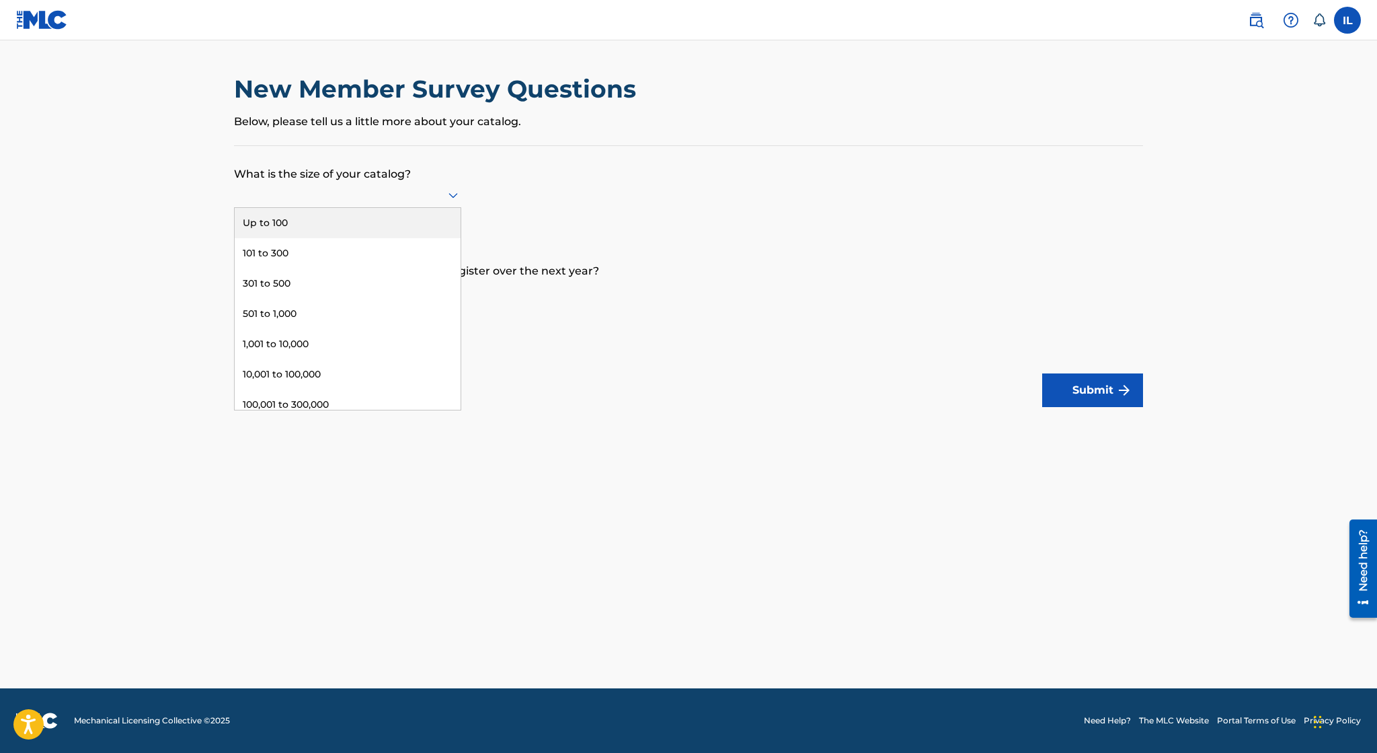
click at [434, 219] on div "Up to 100" at bounding box center [348, 223] width 226 height 30
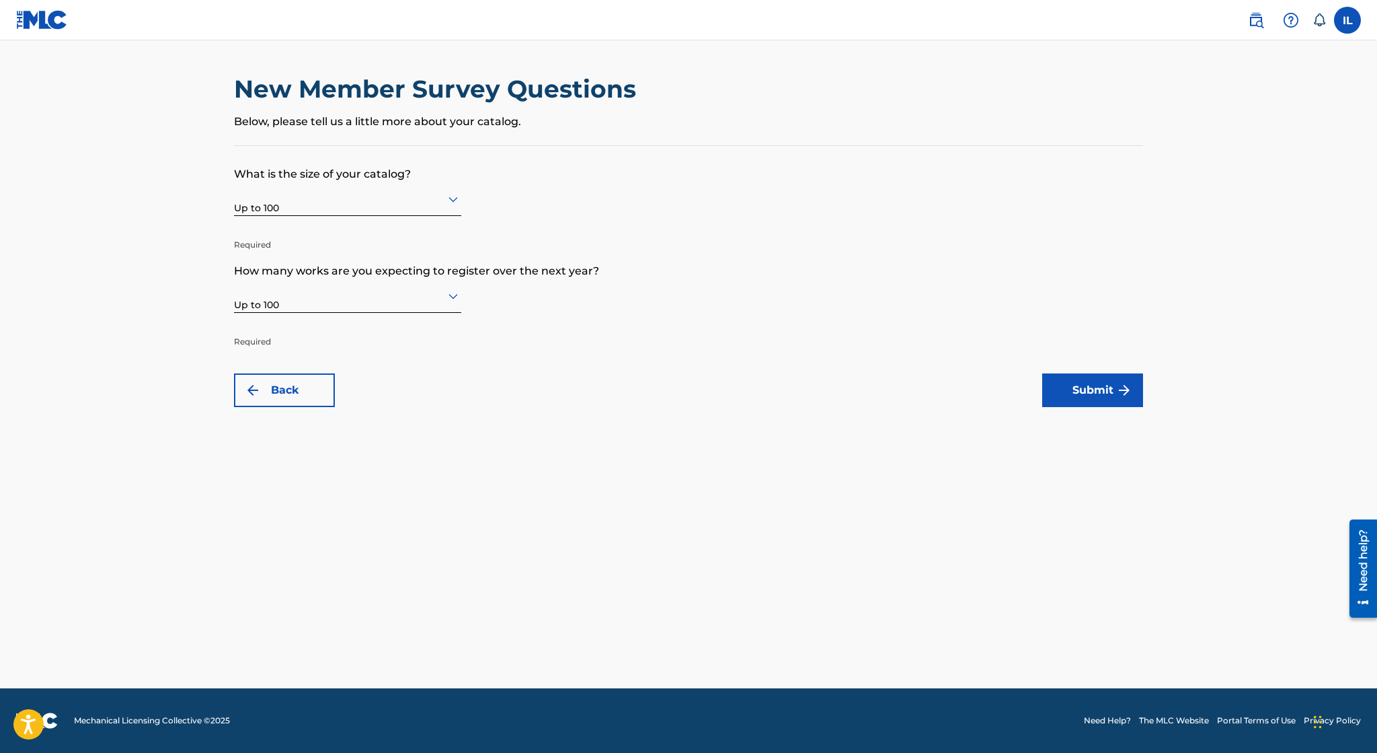
click at [1086, 397] on button "Submit" at bounding box center [1092, 390] width 101 height 34
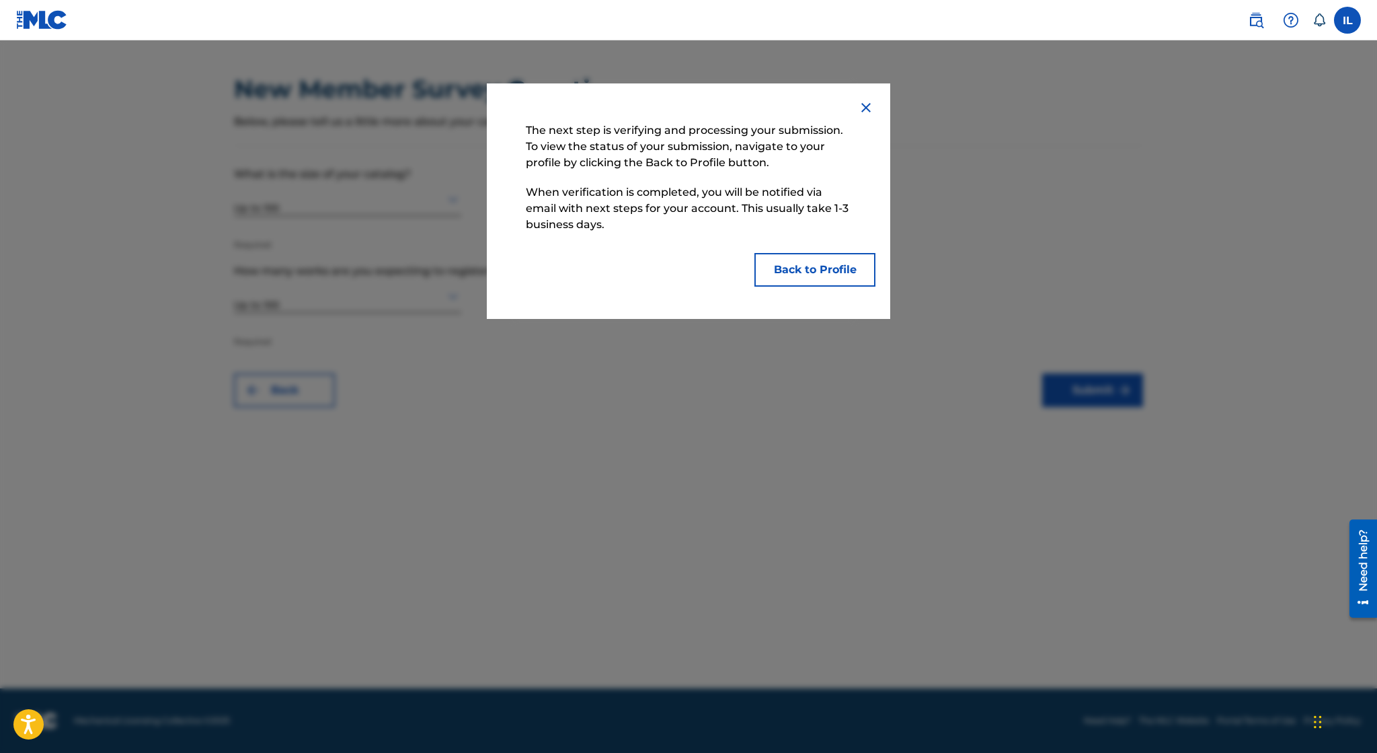
click at [783, 275] on button "Back to Profile" at bounding box center [815, 270] width 121 height 34
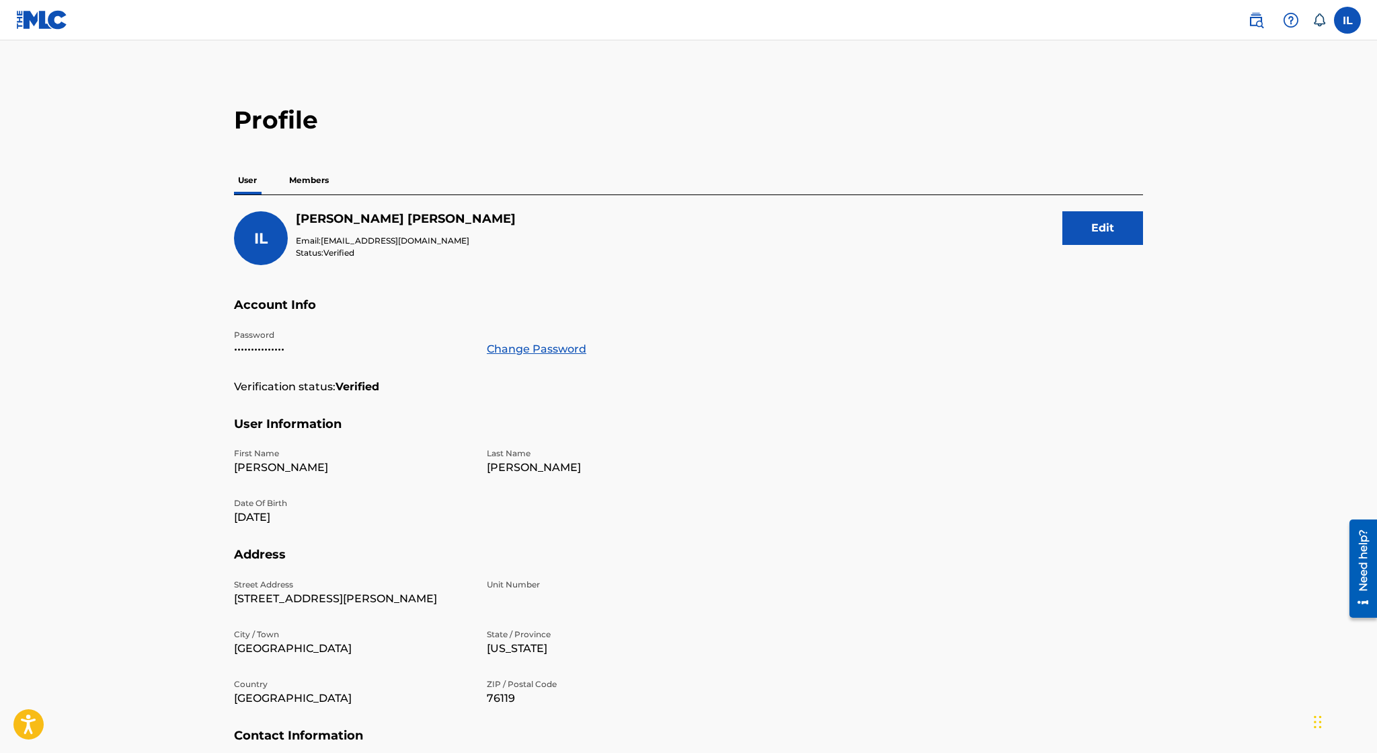
click at [325, 185] on p "Members" at bounding box center [309, 180] width 48 height 28
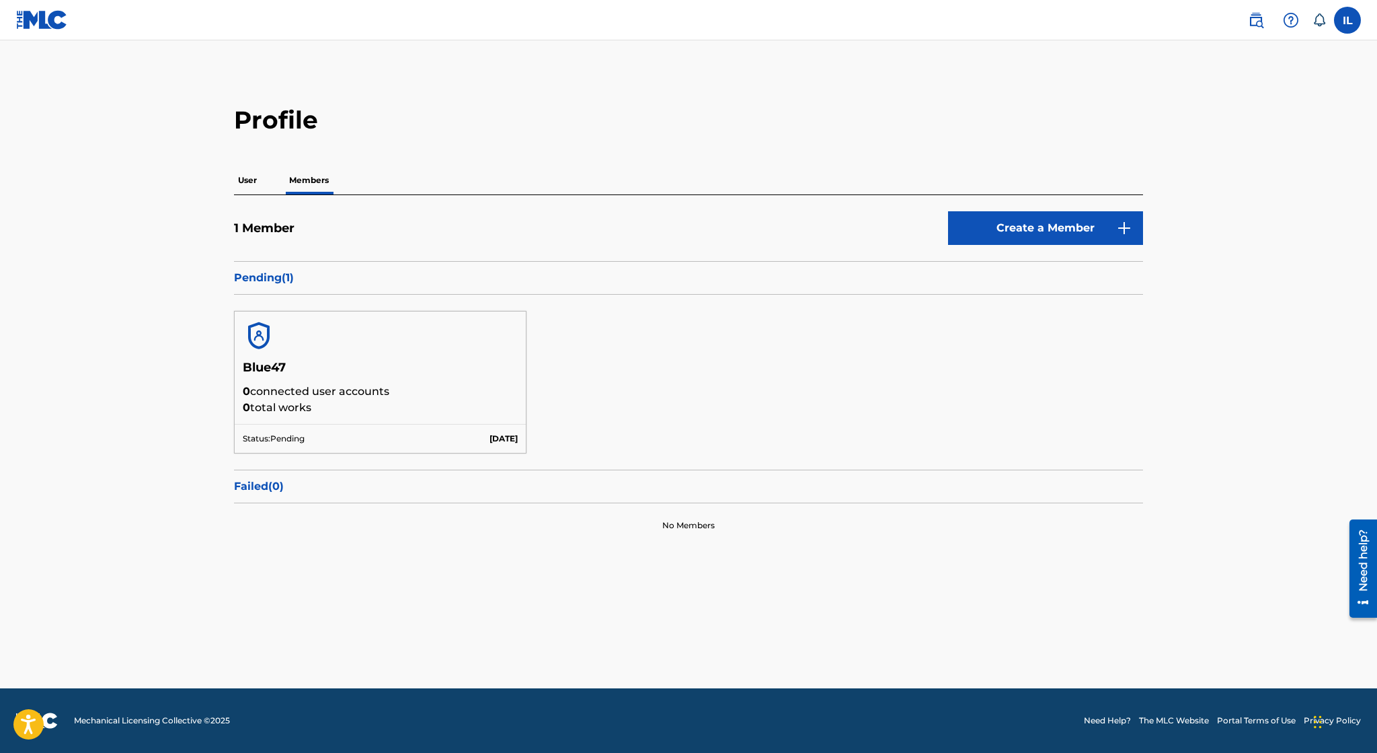
click at [250, 177] on p "User" at bounding box center [247, 180] width 27 height 28
